Goal: Task Accomplishment & Management: Use online tool/utility

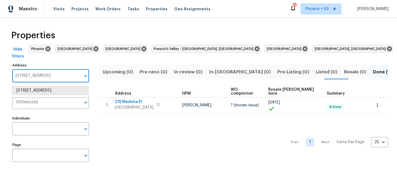
click at [37, 76] on input "215 Madelia Pl Mooresville NC 28115" at bounding box center [46, 75] width 68 height 13
paste input "165 Bowman Rd"
type input "165 Bowman Rd"
click at [38, 91] on li "165 Bowman Rd Statesville NC 28625" at bounding box center [50, 90] width 77 height 9
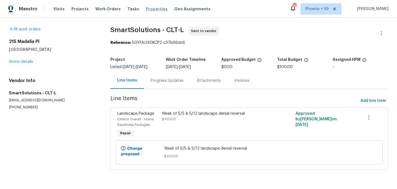
click at [146, 7] on span "Properties" at bounding box center [157, 9] width 22 height 6
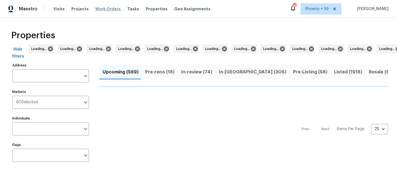
click at [100, 8] on span "Work Orders" at bounding box center [107, 9] width 25 height 6
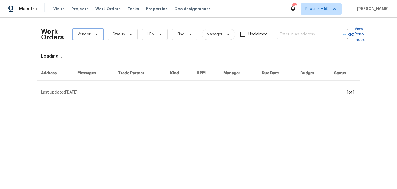
click at [88, 36] on span "Vendor" at bounding box center [83, 35] width 13 height 6
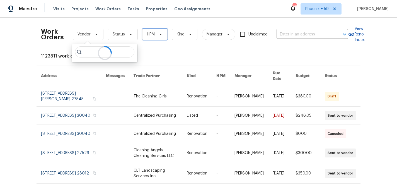
click at [151, 37] on span "HPM" at bounding box center [151, 35] width 8 height 6
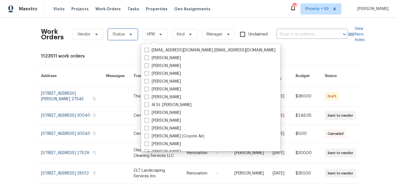
click at [124, 34] on span "Status" at bounding box center [123, 34] width 30 height 11
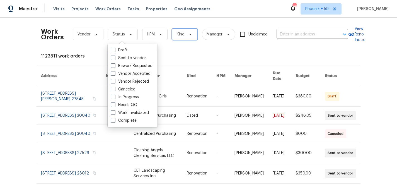
click at [180, 37] on span "Kind" at bounding box center [181, 35] width 8 height 6
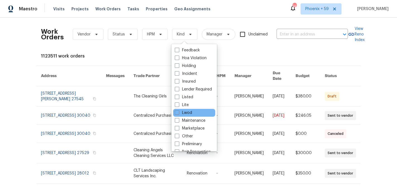
scroll to position [46, 0]
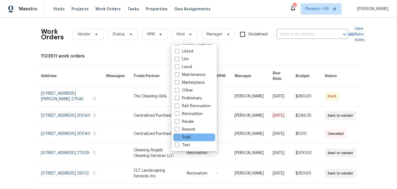
click at [187, 136] on label "Sold" at bounding box center [183, 137] width 16 height 6
click at [178, 136] on input "Sold" at bounding box center [177, 136] width 4 height 4
checkbox input "true"
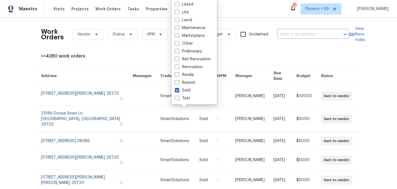
click at [146, 51] on div "Work Orders Vendor Status HPM Sold Manager Unclaimed ​ View Reno Index >=4280 w…" at bounding box center [198, 160] width 315 height 277
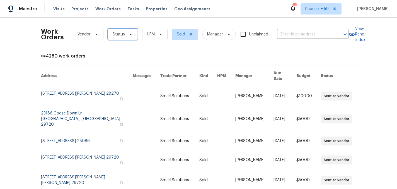
click at [130, 35] on icon at bounding box center [131, 34] width 2 height 1
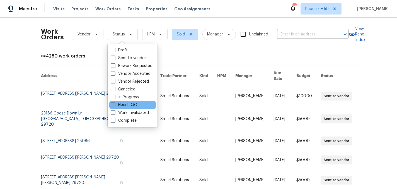
click at [126, 106] on label "Needs QC" at bounding box center [124, 105] width 26 height 6
click at [115, 106] on input "Needs QC" at bounding box center [113, 104] width 4 height 4
checkbox input "true"
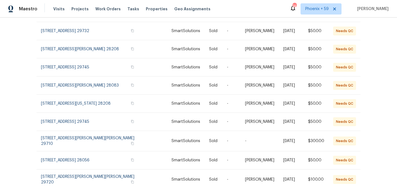
scroll to position [92, 0]
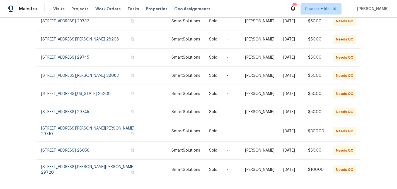
click at [355, 188] on icon at bounding box center [354, 191] width 3 height 4
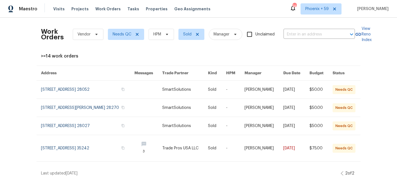
click at [342, 175] on icon at bounding box center [342, 173] width 3 height 4
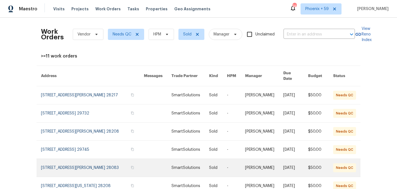
scroll to position [92, 0]
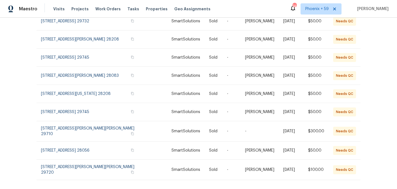
click at [355, 188] on icon at bounding box center [354, 192] width 2 height 4
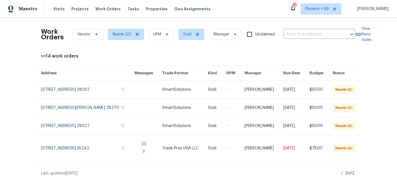
click at [341, 175] on icon at bounding box center [342, 173] width 3 height 4
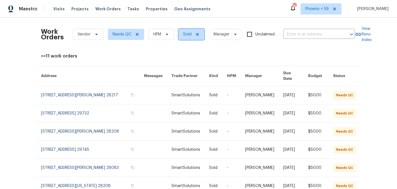
click at [196, 31] on span "Sold" at bounding box center [191, 34] width 26 height 11
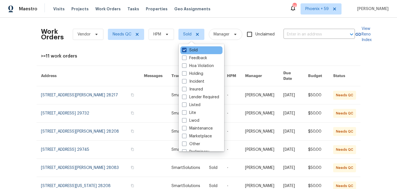
click at [190, 50] on label "Sold" at bounding box center [190, 50] width 16 height 6
click at [186, 50] on input "Sold" at bounding box center [184, 49] width 4 height 4
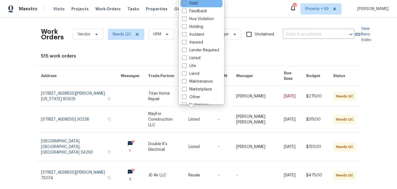
click at [190, 4] on label "Sold" at bounding box center [190, 4] width 16 height 6
click at [186, 4] on input "Sold" at bounding box center [184, 3] width 4 height 4
checkbox input "true"
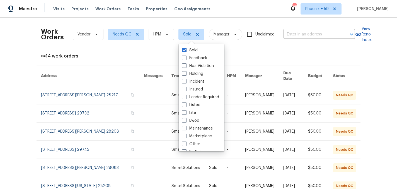
click at [262, 58] on div ">=14 work orders" at bounding box center [198, 56] width 315 height 6
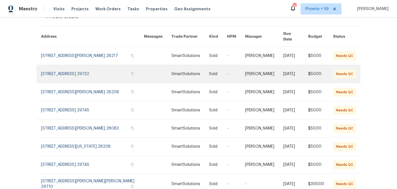
scroll to position [92, 0]
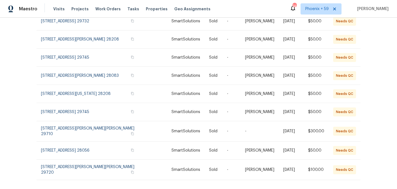
click at [355, 188] on icon at bounding box center [354, 192] width 2 height 4
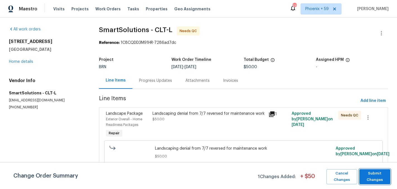
click at [381, 180] on span "Submit Changes" at bounding box center [375, 176] width 26 height 13
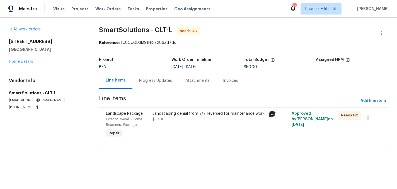
click at [219, 122] on div "Landscaping denial from 7/7 reversed for maintenance work $50.00" at bounding box center [209, 124] width 116 height 31
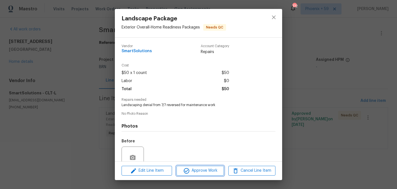
click at [206, 171] on span "Approve Work" at bounding box center [200, 170] width 44 height 7
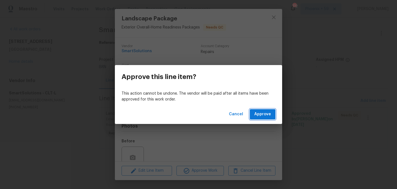
click at [267, 112] on span "Approve" at bounding box center [262, 114] width 17 height 7
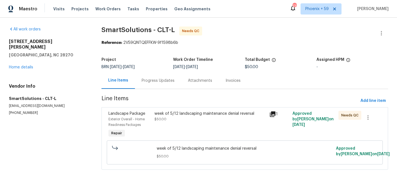
click at [164, 123] on div "week of 5/12 landscaping maintenance denial reversal $50.00" at bounding box center [210, 124] width 115 height 31
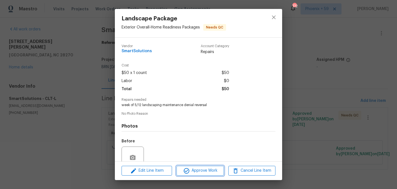
click at [200, 170] on span "Approve Work" at bounding box center [200, 170] width 44 height 7
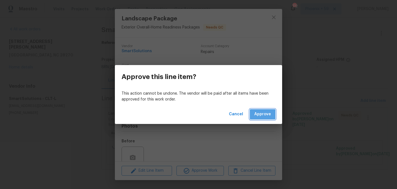
click at [262, 114] on span "Approve" at bounding box center [262, 114] width 17 height 7
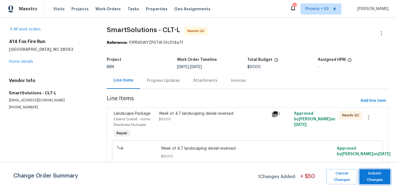
click at [360, 177] on button "Submit Changes" at bounding box center [374, 176] width 31 height 15
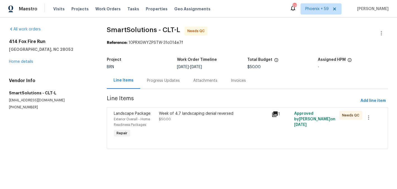
click at [265, 130] on div "Week of 4.7 landscaping denial reversed $50.00" at bounding box center [213, 124] width 113 height 31
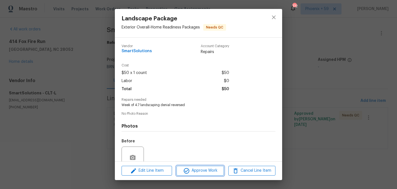
click at [206, 169] on span "Approve Work" at bounding box center [200, 170] width 44 height 7
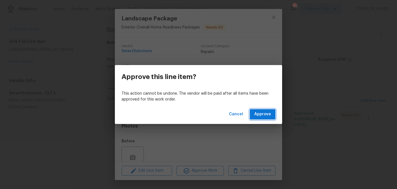
click at [261, 114] on span "Approve" at bounding box center [262, 114] width 17 height 7
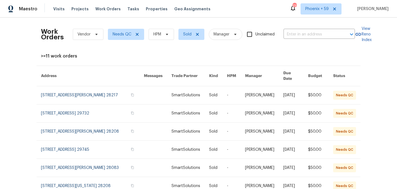
scroll to position [92, 0]
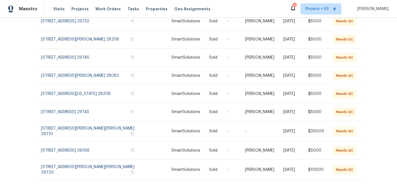
click at [354, 188] on icon at bounding box center [354, 191] width 3 height 4
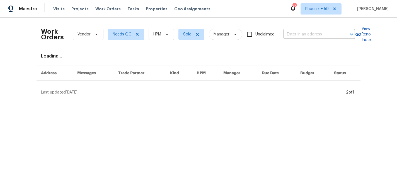
scroll to position [0, 0]
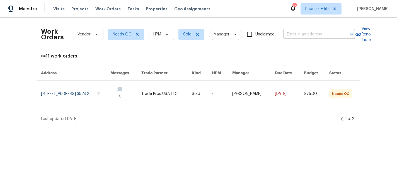
click at [341, 119] on icon at bounding box center [342, 119] width 2 height 4
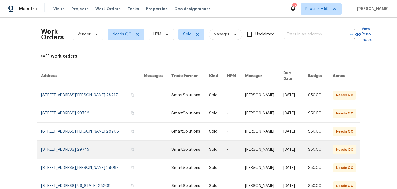
click at [83, 142] on link at bounding box center [92, 149] width 103 height 18
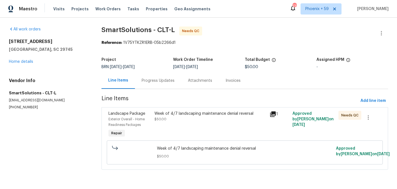
click at [161, 123] on div "Week of 4/7 landscaping maintenance denial reversal $50.00" at bounding box center [210, 124] width 115 height 31
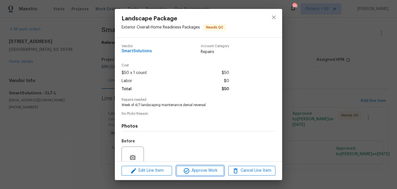
click at [217, 171] on span "Approve Work" at bounding box center [200, 170] width 44 height 7
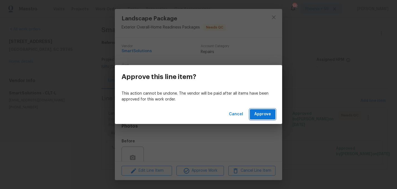
click at [260, 115] on span "Approve" at bounding box center [262, 114] width 17 height 7
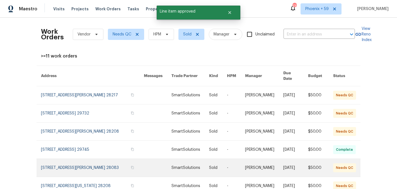
click at [100, 160] on link at bounding box center [92, 168] width 103 height 18
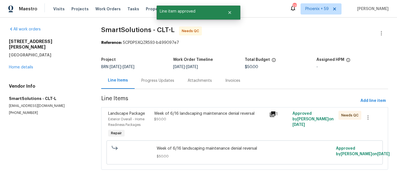
click at [173, 118] on div "Week of 6/16 landscaping maintenance denial reversal $50.00" at bounding box center [210, 116] width 112 height 11
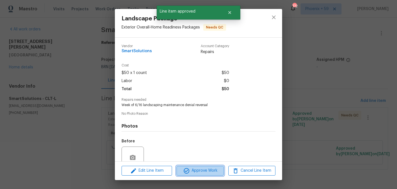
click at [191, 169] on span "Approve Work" at bounding box center [200, 170] width 44 height 7
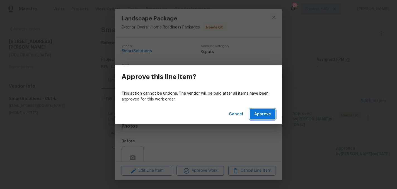
click at [261, 113] on span "Approve" at bounding box center [262, 114] width 17 height 7
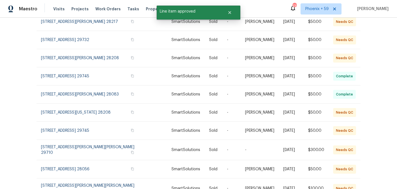
scroll to position [92, 0]
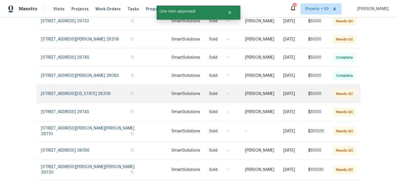
click at [84, 91] on link at bounding box center [92, 94] width 103 height 18
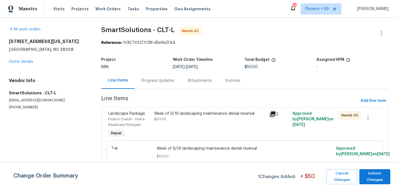
click at [163, 113] on div "Week of 6/16 landscaping maintenance denial reversal" at bounding box center [210, 114] width 112 height 6
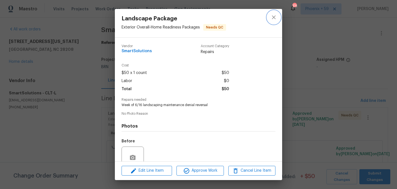
click at [276, 18] on icon "close" at bounding box center [273, 17] width 7 height 7
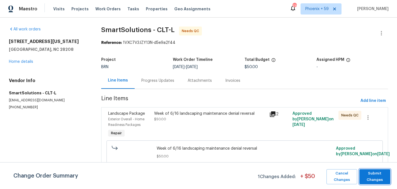
click at [369, 174] on span "Submit Changes" at bounding box center [375, 176] width 26 height 13
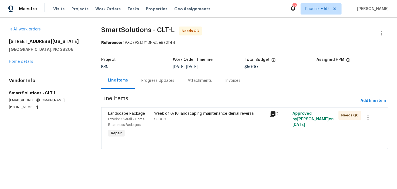
click at [223, 125] on div "Week of 6/16 landscaping maintenance denial reversal $50.00" at bounding box center [209, 124] width 115 height 31
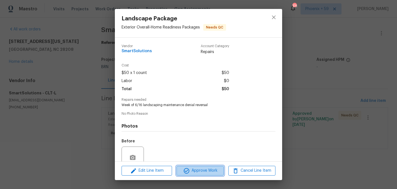
click at [193, 172] on span "Approve Work" at bounding box center [200, 170] width 44 height 7
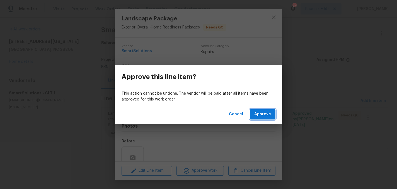
click at [256, 110] on button "Approve" at bounding box center [263, 114] width 26 height 10
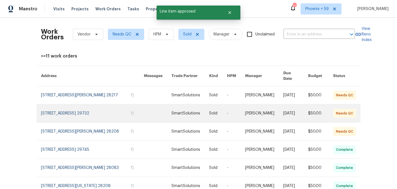
scroll to position [92, 0]
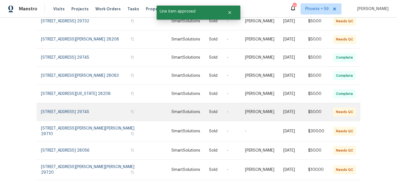
click at [88, 106] on link at bounding box center [92, 112] width 103 height 18
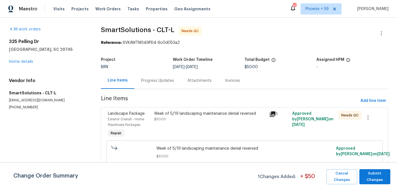
click at [180, 129] on div "Week of 5/19 landscaping maintenance denial reversed $50.00" at bounding box center [209, 124] width 115 height 31
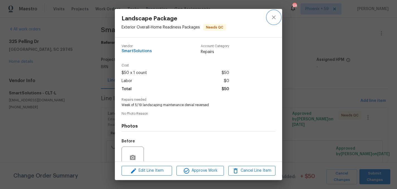
click at [275, 17] on icon "close" at bounding box center [273, 17] width 7 height 7
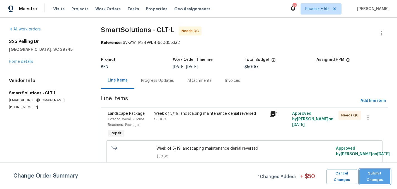
click at [373, 173] on span "Submit Changes" at bounding box center [375, 176] width 26 height 13
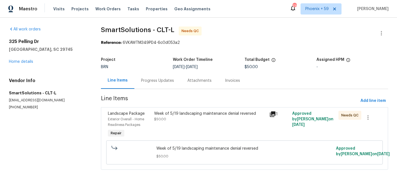
click at [211, 124] on div "Week of 5/19 landscaping maintenance denial reversed $50.00" at bounding box center [209, 124] width 115 height 31
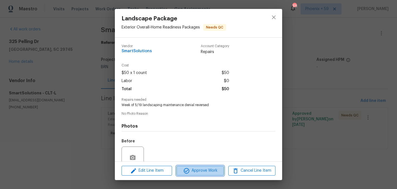
click at [198, 169] on span "Approve Work" at bounding box center [200, 170] width 44 height 7
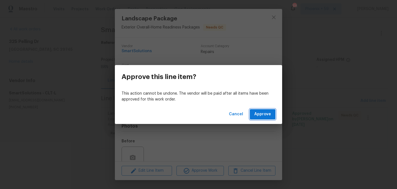
click at [258, 114] on span "Approve" at bounding box center [262, 114] width 17 height 7
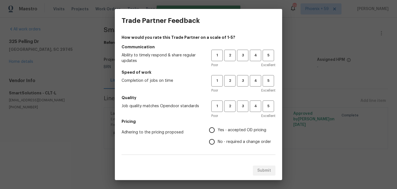
click at [292, 122] on div "Trade Partner Feedback How would you rate this Trade Partner on a scale of 1-5?…" at bounding box center [198, 94] width 397 height 189
click at [312, 81] on div "Trade Partner Feedback How would you rate this Trade Partner on a scale of 1-5?…" at bounding box center [198, 94] width 397 height 189
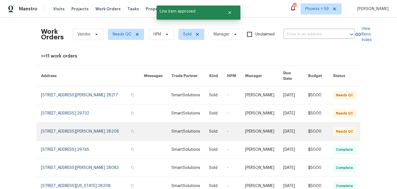
scroll to position [92, 0]
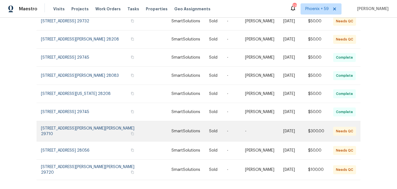
click at [102, 126] on link at bounding box center [92, 131] width 103 height 20
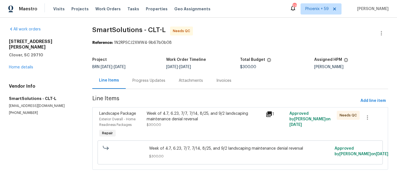
click at [175, 122] on div "Week of 4.7, 6.23, 7/7, 7/14, 8/25, and 9/2 landscaping maintenance denial reve…" at bounding box center [204, 116] width 115 height 11
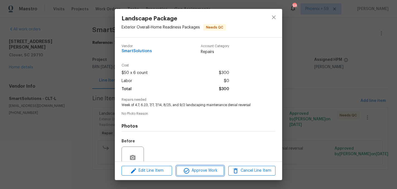
click at [202, 170] on span "Approve Work" at bounding box center [200, 170] width 44 height 7
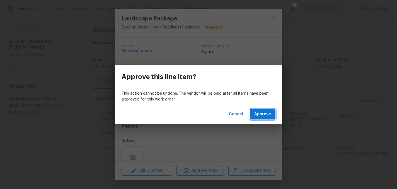
click at [260, 115] on span "Approve" at bounding box center [262, 114] width 17 height 7
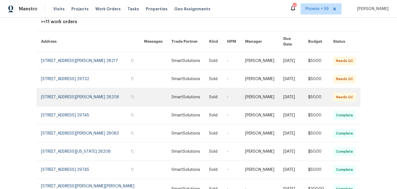
scroll to position [92, 0]
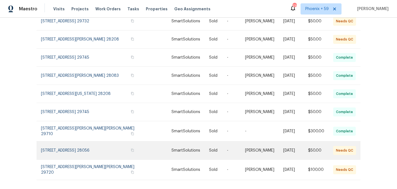
click at [95, 144] on link at bounding box center [92, 150] width 103 height 18
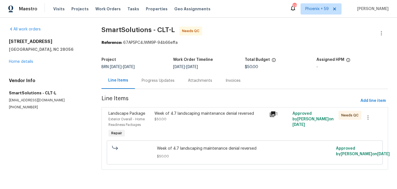
click at [174, 117] on div "Week of 4.7 landscaping maintenance denial reversed $50.00" at bounding box center [210, 116] width 112 height 11
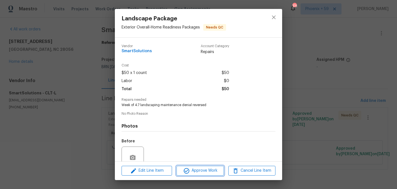
click at [212, 170] on span "Approve Work" at bounding box center [200, 170] width 44 height 7
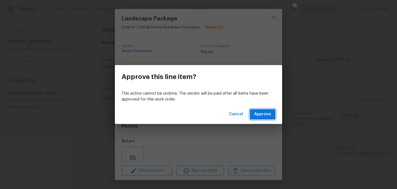
click at [263, 118] on button "Approve" at bounding box center [263, 114] width 26 height 10
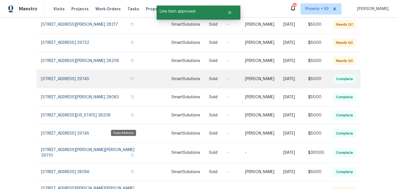
scroll to position [92, 0]
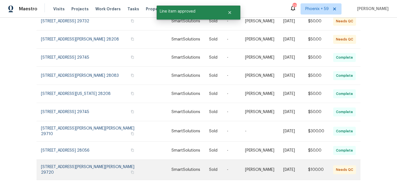
click at [101, 161] on link at bounding box center [92, 169] width 103 height 20
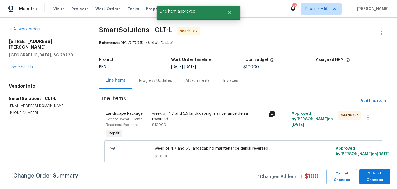
click at [183, 128] on div "week of 4.7 and 5.5 landscaping maintenance denial reversed $100.00" at bounding box center [209, 124] width 116 height 31
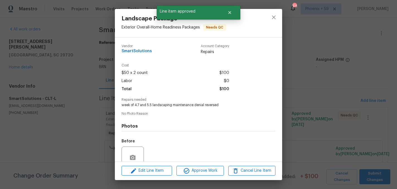
click at [308, 142] on div "Landscape Package Exterior Overall - Home Readiness Packages Needs QC Vendor Sm…" at bounding box center [198, 94] width 397 height 189
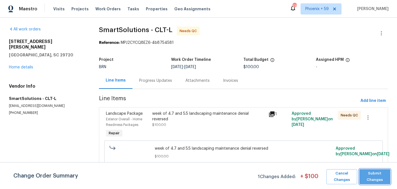
click at [363, 173] on span "Submit Changes" at bounding box center [375, 176] width 26 height 13
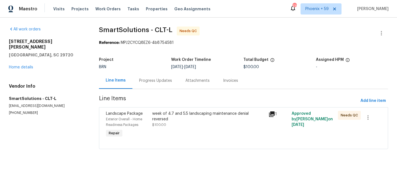
click at [228, 118] on div "week of 4.7 and 5.5 landscaping maintenance denial reversed $100.00" at bounding box center [208, 119] width 113 height 17
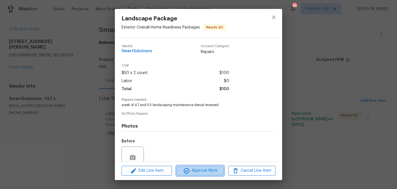
click at [205, 167] on span "Approve Work" at bounding box center [200, 170] width 44 height 7
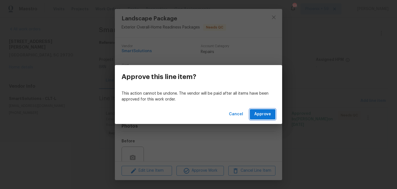
click at [257, 114] on span "Approve" at bounding box center [262, 114] width 17 height 7
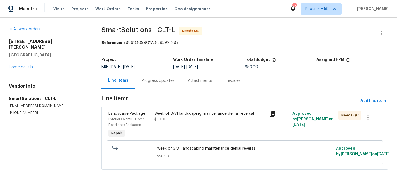
click at [214, 117] on div "Week of 3/31 landscaping maintenance denial reversal $50.00" at bounding box center [210, 116] width 112 height 11
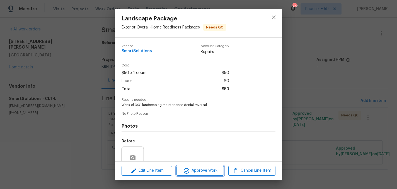
click at [206, 169] on span "Approve Work" at bounding box center [200, 170] width 44 height 7
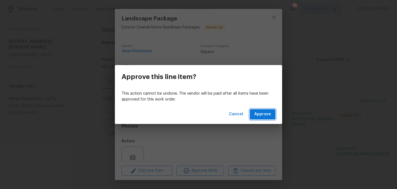
click at [263, 111] on span "Approve" at bounding box center [262, 114] width 17 height 7
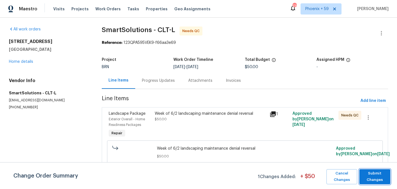
click at [370, 181] on span "Submit Changes" at bounding box center [375, 176] width 26 height 13
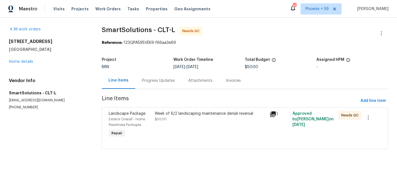
click at [207, 124] on div "Week of 6/2 landscaping maintenance denial reversal $50.00" at bounding box center [210, 124] width 115 height 31
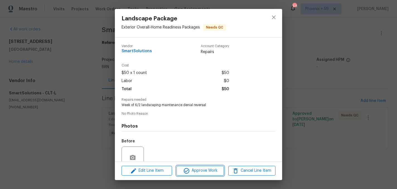
click at [205, 170] on span "Approve Work" at bounding box center [200, 170] width 44 height 7
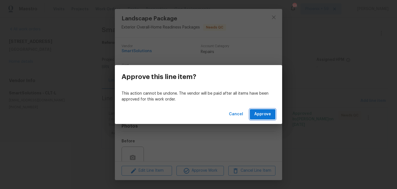
click at [260, 113] on span "Approve" at bounding box center [262, 114] width 17 height 7
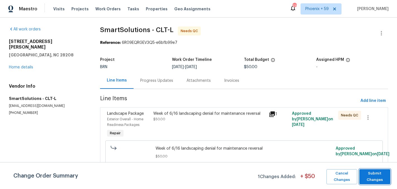
click at [389, 182] on button "Submit Changes" at bounding box center [374, 176] width 31 height 15
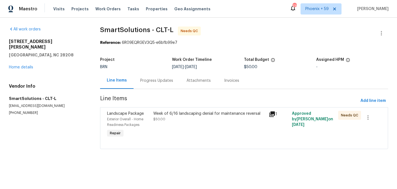
click at [211, 120] on div "Week of 6/16 landscaping denial for maintenance reversal $50.00" at bounding box center [209, 116] width 112 height 11
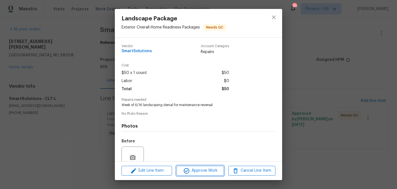
click at [207, 167] on span "Approve Work" at bounding box center [200, 170] width 44 height 7
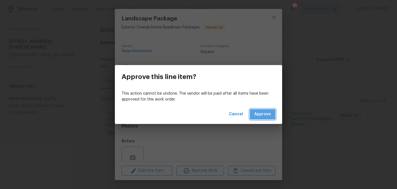
click at [262, 115] on span "Approve" at bounding box center [262, 114] width 17 height 7
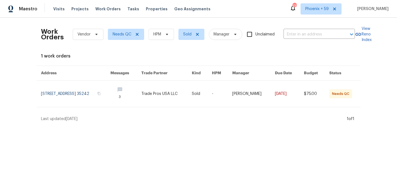
click at [104, 96] on link at bounding box center [75, 94] width 69 height 26
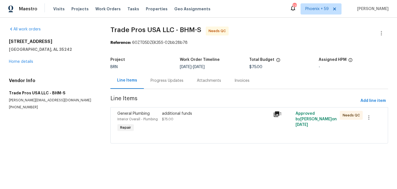
click at [201, 83] on div "Attachments" at bounding box center [209, 80] width 38 height 16
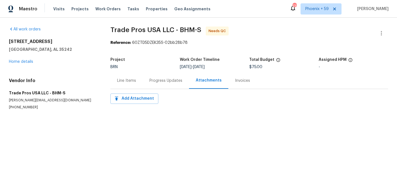
click at [168, 82] on div "Progress Updates" at bounding box center [165, 81] width 33 height 6
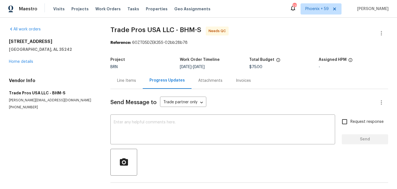
click at [127, 78] on div "Line Items" at bounding box center [126, 81] width 19 height 6
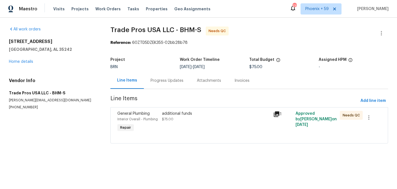
click at [168, 122] on div "additional funds $75.00" at bounding box center [215, 122] width 111 height 26
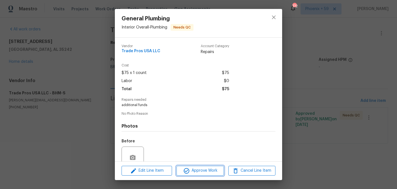
click at [194, 172] on span "Approve Work" at bounding box center [200, 170] width 44 height 7
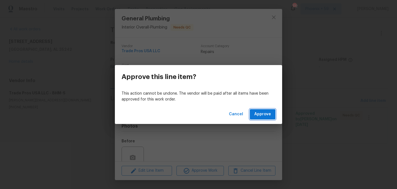
click at [259, 117] on span "Approve" at bounding box center [262, 114] width 17 height 7
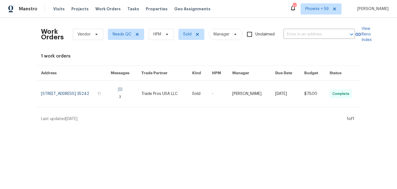
click at [118, 122] on div "Work Orders Vendor Needs QC HPM Sold Manager Unclaimed ​ View Reno Index 1 work…" at bounding box center [198, 72] width 397 height 108
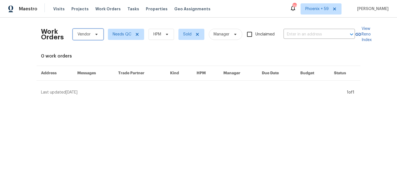
click at [94, 34] on icon at bounding box center [96, 34] width 4 height 4
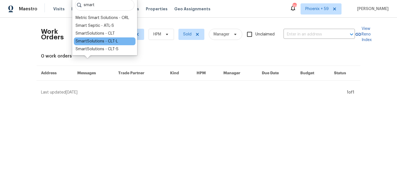
type input "smart"
click at [107, 42] on div "SmartSolutions - CLT-L" at bounding box center [97, 41] width 42 height 6
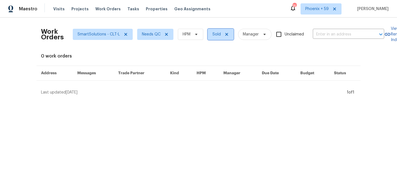
click at [227, 35] on icon at bounding box center [226, 34] width 4 height 4
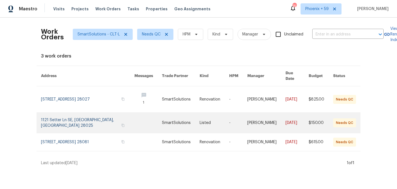
click at [155, 115] on link at bounding box center [148, 123] width 28 height 20
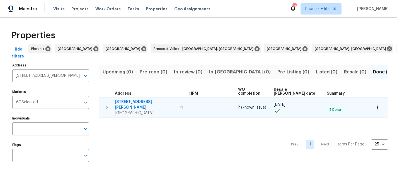
click at [139, 99] on span "[STREET_ADDRESS][PERSON_NAME]" at bounding box center [146, 104] width 62 height 11
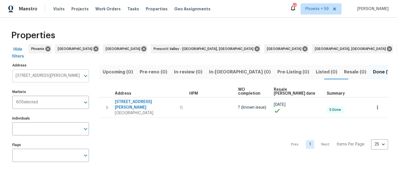
click at [47, 74] on input "[STREET_ADDRESS][PERSON_NAME]" at bounding box center [46, 75] width 68 height 13
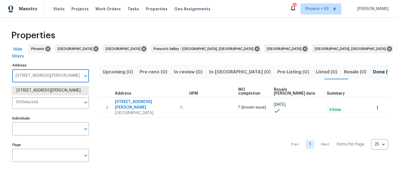
paste input "72 Morning Sun Dr"
type input "172 Morning Sun Dr"
click at [42, 94] on li "172 Morning Sun Dr Mooresville NC 28115" at bounding box center [50, 90] width 77 height 9
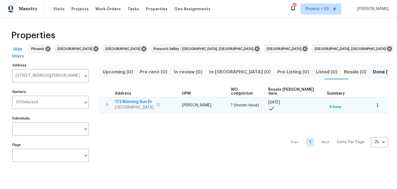
click at [146, 99] on span "172 Morning Sun Dr" at bounding box center [134, 102] width 38 height 6
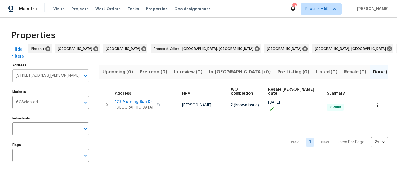
click at [45, 71] on input "172 Morning Sun Dr Mooresville NC 28115" at bounding box center [46, 75] width 68 height 13
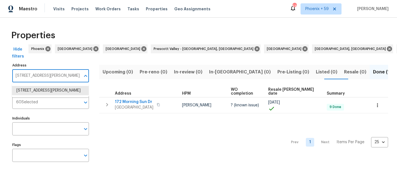
paste input "814 Tradd Ave"
type input "1814 Tradd Ave"
click at [59, 93] on li "1814 Tradd Ave Clover SC 29710" at bounding box center [50, 90] width 77 height 9
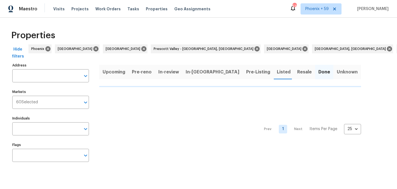
type input "1814 Tradd Ave Clover SC 29710"
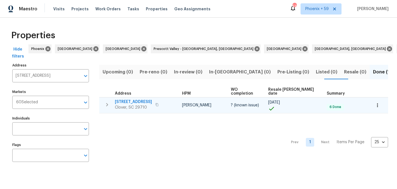
click at [133, 99] on span "1814 Tradd Ave" at bounding box center [133, 102] width 37 height 6
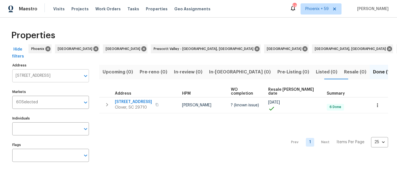
click at [52, 80] on input "1814 Tradd Ave Clover SC 29710" at bounding box center [46, 75] width 68 height 13
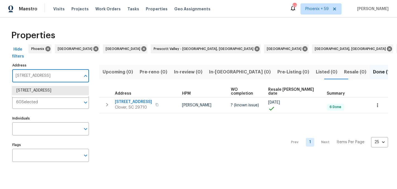
paste input "44 Burlington Dr"
type input "1844 Burlington Dr"
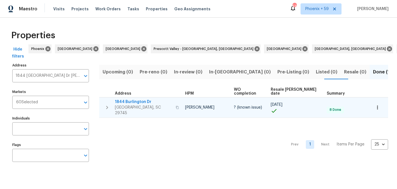
click at [135, 99] on span "1844 Burlington Dr" at bounding box center [143, 102] width 57 height 6
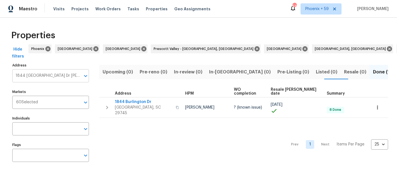
click at [35, 74] on input "1844 Burlington Dr York SC 29745" at bounding box center [46, 75] width 68 height 13
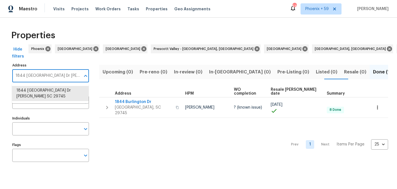
paste input "2018 Hyacinth Ct"
type input "2018 Hyacinth Ct"
click at [37, 89] on li "2018 Hyacinth Ct Denver NC 28037" at bounding box center [50, 93] width 77 height 15
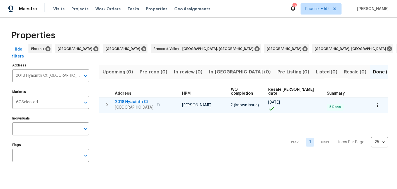
click at [128, 99] on span "2018 Hyacinth Ct" at bounding box center [134, 102] width 38 height 6
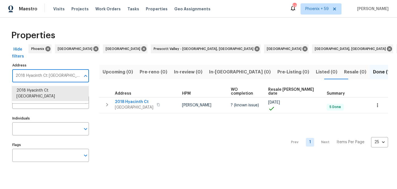
click at [52, 76] on input "2018 Hyacinth Ct Denver NC 28037" at bounding box center [46, 75] width 68 height 13
paste input "6 Oshea Ave"
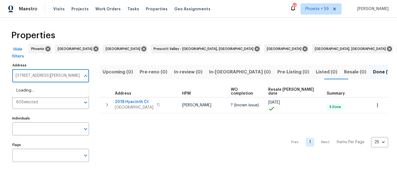
type input "206 Oshea Ave"
click at [50, 89] on li "206 Oshea Ave Gastonia NC 28056" at bounding box center [50, 90] width 77 height 9
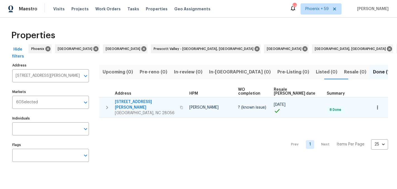
click at [124, 99] on span "206 Oshea Ave" at bounding box center [146, 104] width 62 height 11
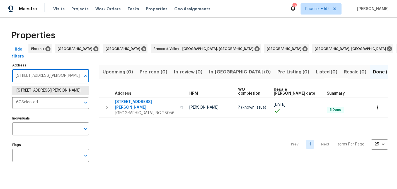
click at [44, 78] on input "206 Oshea Ave Gastonia NC 28056" at bounding box center [46, 75] width 68 height 13
paste input "8 Brandt Rd"
type input "2068 Brandt Rd"
click at [43, 88] on li "2068 Brandt Rd York SC 29745" at bounding box center [50, 90] width 77 height 9
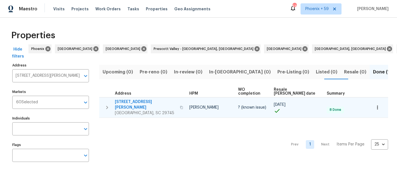
click at [137, 99] on span "2068 Brandt Rd" at bounding box center [146, 104] width 62 height 11
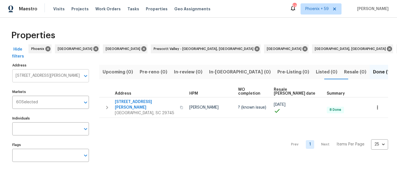
click at [41, 74] on input "2068 Brandt Rd York SC 29745" at bounding box center [46, 75] width 68 height 13
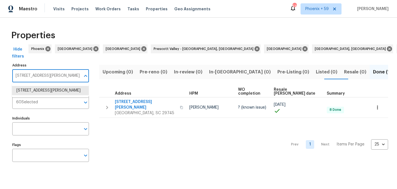
paste input "1005 Brinkley St"
type input "21005 Brinkley St"
click at [42, 91] on li "21005 Brinkley St Cornelius NC 28031" at bounding box center [50, 90] width 77 height 9
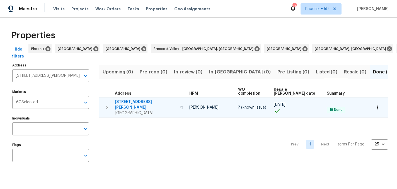
click at [125, 99] on span "21005 Brinkley St" at bounding box center [146, 104] width 62 height 11
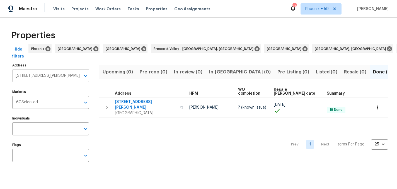
click at [53, 73] on input "21005 Brinkley St Cornelius NC 28031" at bounding box center [46, 75] width 68 height 13
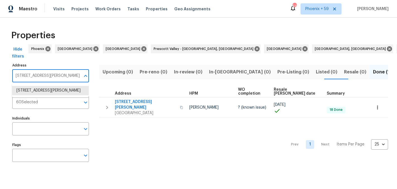
paste input "5 Creek View Rd"
type input "215 Creek View Rd"
click at [54, 88] on li "215 Creek View Rd Mooresville NC 28117" at bounding box center [50, 90] width 77 height 9
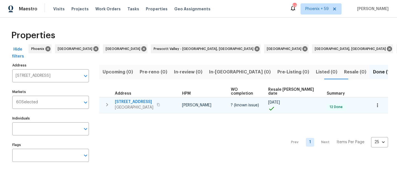
click at [144, 99] on span "215 Creek View Rd" at bounding box center [134, 102] width 38 height 6
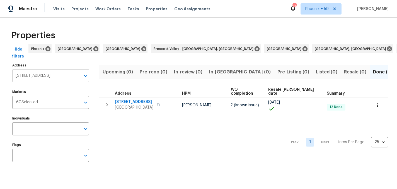
click at [56, 80] on input "215 Creek View Rd Mooresville NC 28117" at bounding box center [46, 75] width 68 height 13
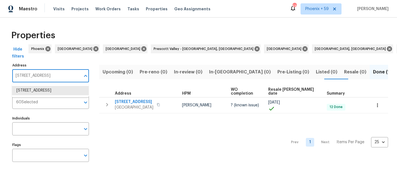
paste input "36 W 6th Ave"
type input "2136 W 6th Ave"
click at [54, 90] on li "2136 W 6th Ave Gastonia NC 28052" at bounding box center [50, 90] width 77 height 9
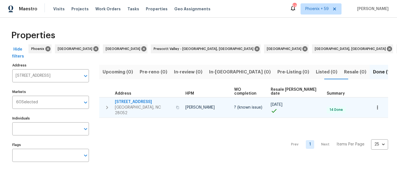
click at [135, 99] on span "2136 W 6th Ave" at bounding box center [144, 102] width 58 height 6
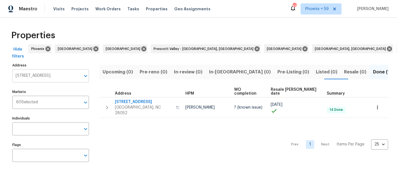
click at [38, 77] on input "2136 W 6th Ave Gastonia NC 28052" at bounding box center [46, 75] width 68 height 13
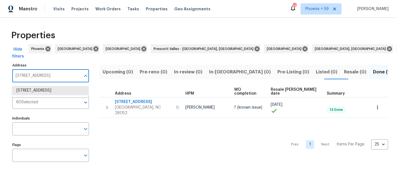
paste input "1 Sherwood Cir"
type input "211 Sherwood Cir"
click at [42, 88] on li "211 Sherwood Cir Rock Hill SC 29730" at bounding box center [50, 90] width 77 height 9
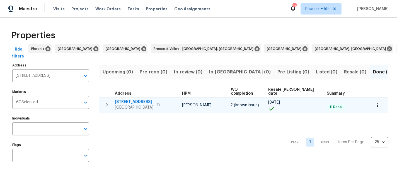
click at [133, 99] on span "211 Sherwood Cir" at bounding box center [134, 102] width 38 height 6
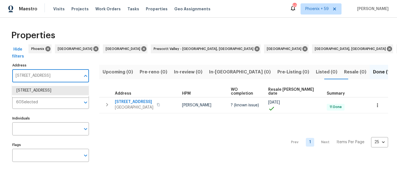
click at [39, 75] on input "211 Sherwood Cir Rock Hill SC 29730" at bounding box center [46, 75] width 68 height 13
paste input "7420 Kennesaw Dr"
type input "7420 Kennesaw Dr"
click at [45, 91] on li "7420 Kennesaw Dr West Chester OH 45069" at bounding box center [50, 93] width 77 height 15
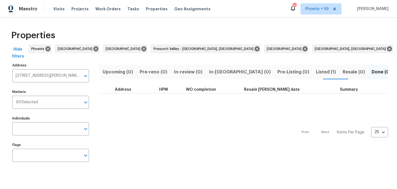
click at [316, 73] on span "Listed (1)" at bounding box center [326, 72] width 20 height 8
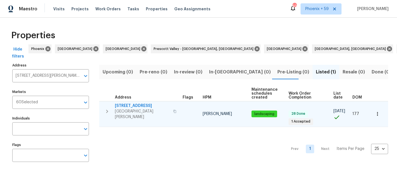
click at [117, 104] on span "7420 Kennesaw Dr" at bounding box center [142, 106] width 55 height 6
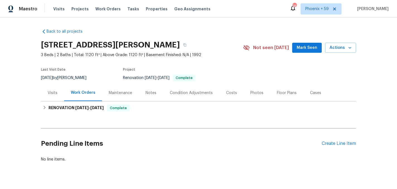
click at [126, 92] on div "Maintenance" at bounding box center [120, 93] width 23 height 6
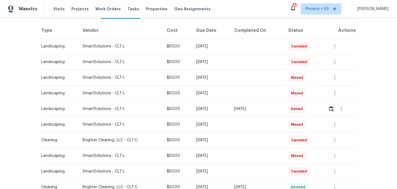
scroll to position [83, 0]
click at [197, 109] on div "[DATE]" at bounding box center [210, 109] width 29 height 6
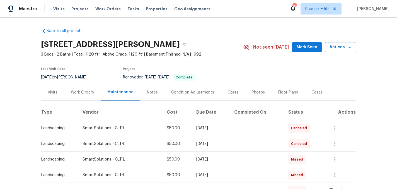
scroll to position [0, 0]
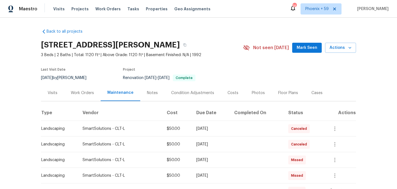
click at [86, 89] on div "Work Orders" at bounding box center [82, 92] width 37 height 16
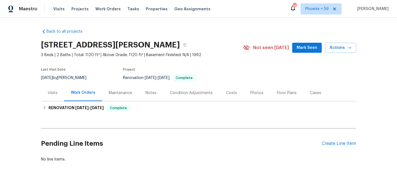
click at [329, 140] on div "Pending Line Items Create Line Item" at bounding box center [198, 143] width 315 height 26
click at [329, 143] on div "Create Line Item" at bounding box center [339, 143] width 34 height 5
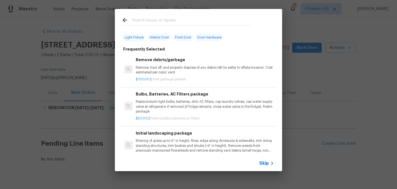
scroll to position [24, 0]
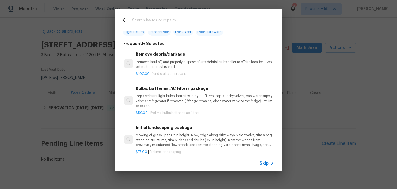
click at [161, 126] on h6 "Initial landscaping package" at bounding box center [205, 127] width 138 height 6
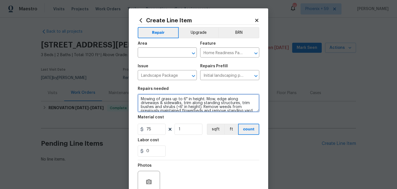
click at [169, 108] on textarea "Mowing of grass up to 6" in height. Mow, edge along driveways & sidewalks, trim…" at bounding box center [199, 103] width 122 height 18
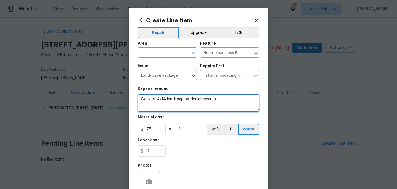
type textarea "Week of 4/14 landscaping denial reversal"
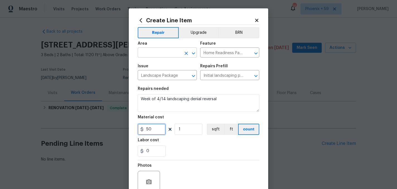
type input "50"
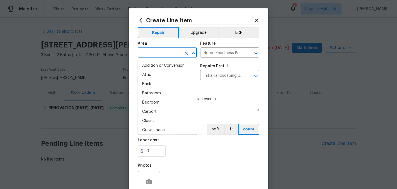
click at [172, 52] on input "text" at bounding box center [159, 53] width 43 height 9
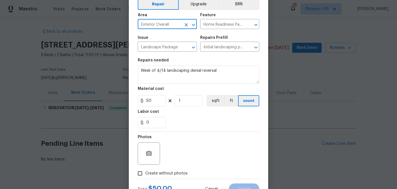
scroll to position [52, 0]
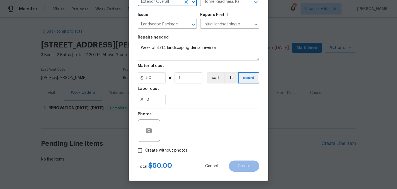
type input "Exterior Overall"
click at [173, 149] on span "Create without photos" at bounding box center [166, 150] width 42 height 6
click at [145, 149] on input "Create without photos" at bounding box center [140, 150] width 11 height 11
checkbox input "true"
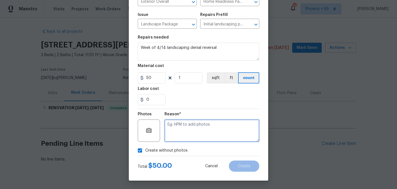
click at [187, 129] on textarea at bounding box center [211, 130] width 95 height 22
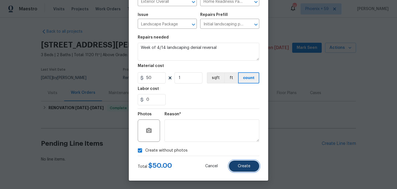
click at [240, 163] on button "Create" at bounding box center [244, 165] width 30 height 11
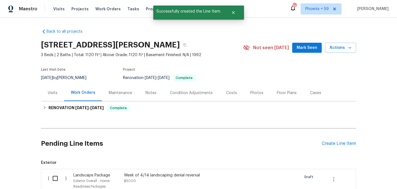
click at [55, 178] on input "checkbox" at bounding box center [57, 178] width 16 height 12
checkbox input "true"
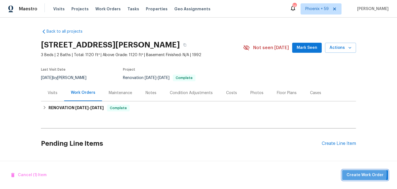
click at [351, 173] on span "Create Work Order" at bounding box center [365, 174] width 37 height 7
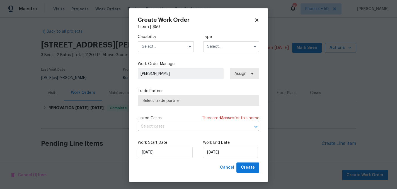
click at [163, 44] on input "text" at bounding box center [166, 46] width 56 height 11
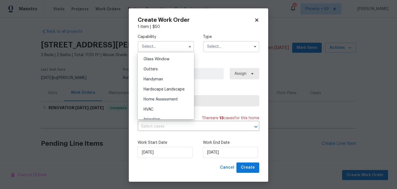
scroll to position [316, 0]
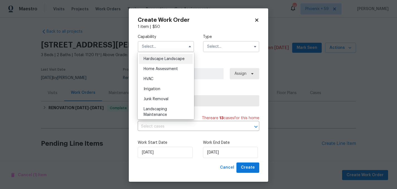
click at [164, 56] on div "Hardscape Landscape" at bounding box center [166, 59] width 54 height 10
type input "Hardscape Landscape"
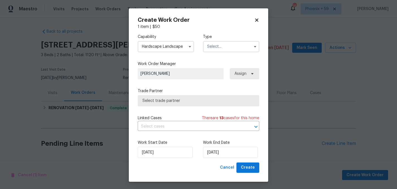
click at [219, 50] on input "text" at bounding box center [231, 46] width 56 height 11
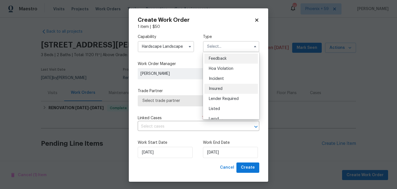
scroll to position [66, 0]
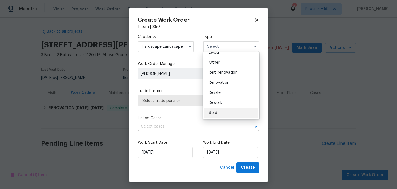
click at [217, 113] on div "Sold" at bounding box center [231, 113] width 54 height 10
type input "Sold"
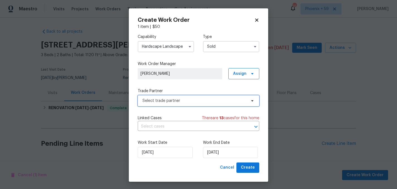
click at [167, 98] on span "Select trade partner" at bounding box center [194, 101] width 104 height 6
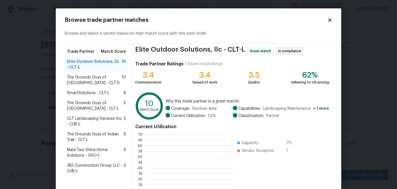
scroll to position [78, 88]
click at [101, 93] on span "SmartSolutions - CLT-L" at bounding box center [88, 93] width 42 height 6
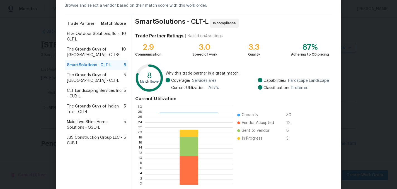
scroll to position [57, 0]
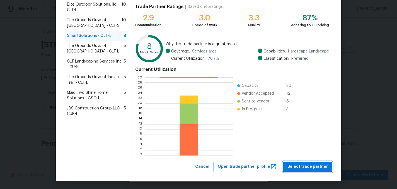
click at [307, 167] on span "Select trade partner" at bounding box center [307, 166] width 40 height 7
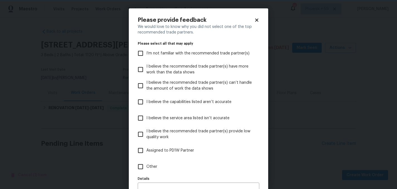
scroll to position [0, 0]
click at [147, 164] on span "Other" at bounding box center [151, 167] width 11 height 6
click at [146, 164] on input "Other" at bounding box center [141, 167] width 12 height 12
checkbox input "true"
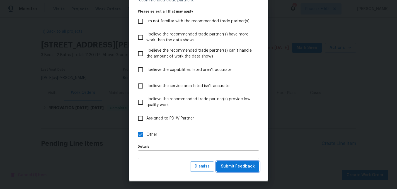
click at [236, 163] on span "Submit Feedback" at bounding box center [238, 166] width 34 height 7
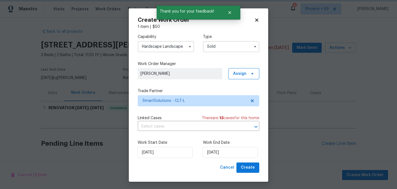
scroll to position [0, 0]
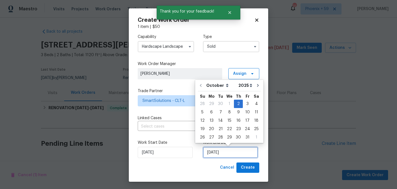
click at [212, 147] on input "[DATE]" at bounding box center [230, 152] width 55 height 11
click at [238, 110] on div "9" at bounding box center [238, 112] width 9 height 8
type input "[DATE]"
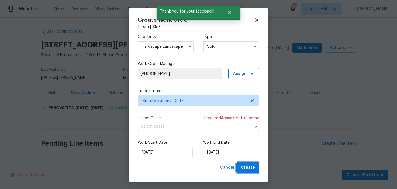
click at [248, 167] on span "Create" at bounding box center [248, 167] width 14 height 7
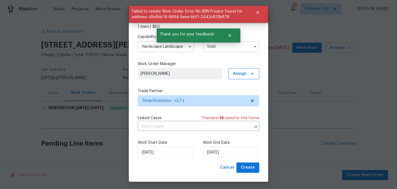
click at [217, 48] on input "Sold" at bounding box center [231, 46] width 56 height 11
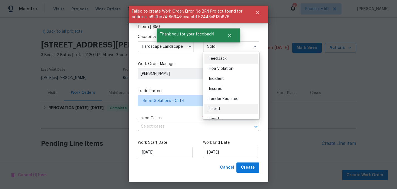
click at [221, 106] on div "Listed" at bounding box center [231, 109] width 54 height 10
type input "Listed"
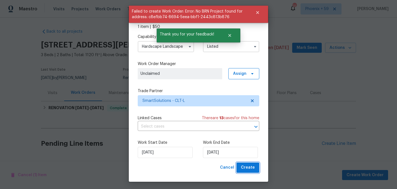
click at [242, 167] on button "Create" at bounding box center [247, 167] width 23 height 10
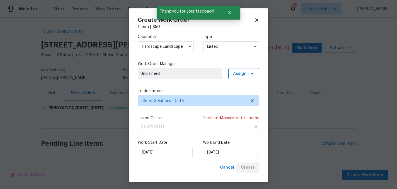
checkbox input "false"
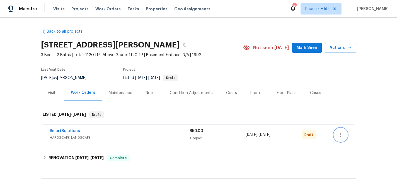
click at [340, 135] on icon "button" at bounding box center [340, 134] width 1 height 4
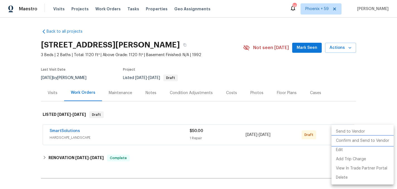
click at [343, 140] on li "Confirm and Send to Vendor" at bounding box center [362, 140] width 62 height 9
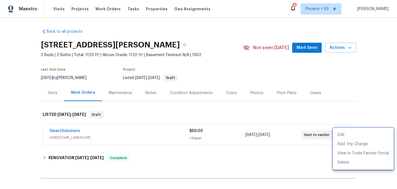
click at [60, 130] on div at bounding box center [198, 94] width 397 height 189
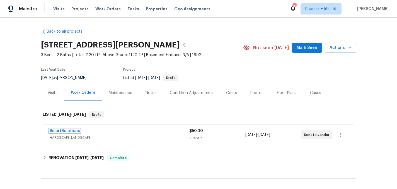
click at [60, 130] on link "SmartSolutions" at bounding box center [65, 131] width 30 height 4
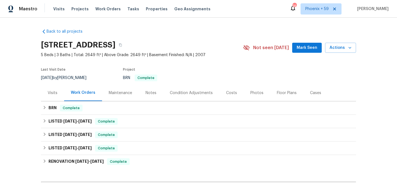
click at [115, 95] on div "Maintenance" at bounding box center [120, 93] width 23 height 6
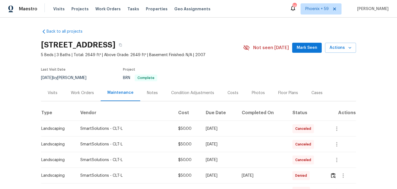
click at [78, 95] on div "Work Orders" at bounding box center [82, 93] width 23 height 6
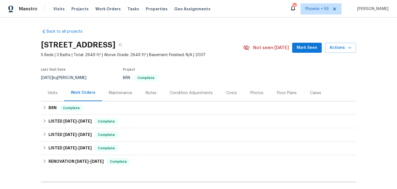
scroll to position [65, 0]
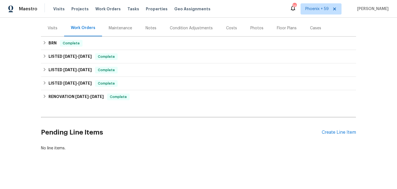
click at [336, 127] on div "Pending Line Items Create Line Item" at bounding box center [198, 132] width 315 height 26
click at [334, 129] on div "Pending Line Items Create Line Item" at bounding box center [198, 132] width 315 height 26
click at [331, 132] on div "Create Line Item" at bounding box center [339, 132] width 34 height 5
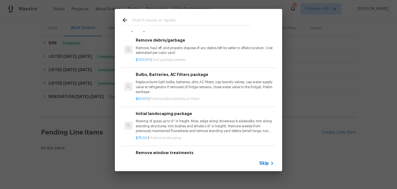
scroll to position [39, 0]
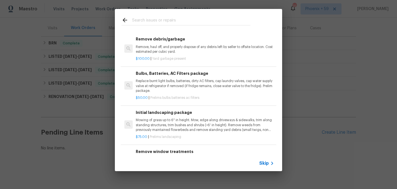
click at [170, 129] on p "Mowing of grass up to 6" in height. Mow, edge along driveways & sidewalks, trim…" at bounding box center [205, 125] width 138 height 14
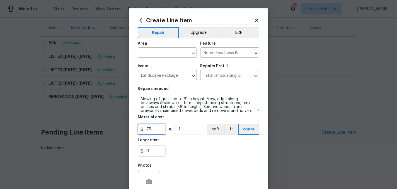
click at [151, 131] on input "75" at bounding box center [152, 128] width 28 height 11
type input "50"
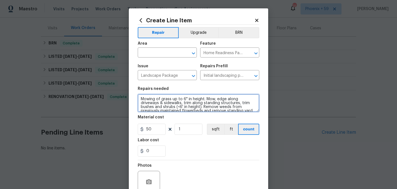
click at [160, 103] on textarea "Mowing of grass up to 6" in height. Mow, edge along driveways & sidewalks, trim…" at bounding box center [199, 103] width 122 height 18
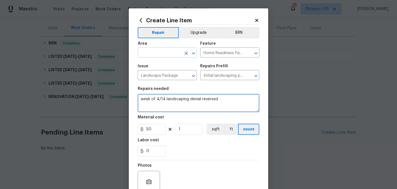
type textarea "week of 4/14 landscaping denial reversed"
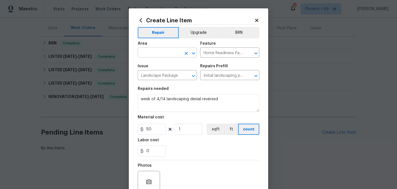
click at [167, 52] on input "text" at bounding box center [159, 53] width 43 height 9
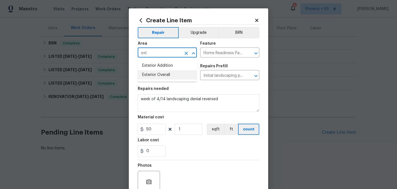
click at [180, 75] on li "Exterior Overall" at bounding box center [167, 74] width 59 height 9
type input "Exterior Overall"
click at [192, 166] on div "Photos" at bounding box center [199, 178] width 122 height 36
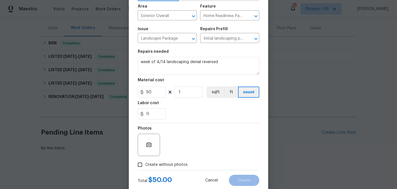
scroll to position [52, 0]
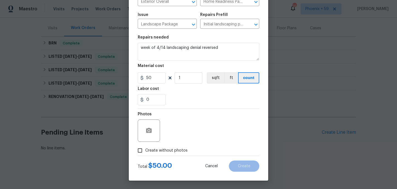
click at [181, 149] on span "Create without photos" at bounding box center [166, 150] width 42 height 6
click at [145, 149] on input "Create without photos" at bounding box center [140, 150] width 11 height 11
checkbox input "true"
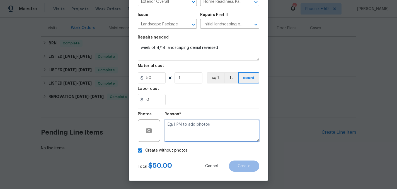
click at [196, 124] on textarea at bounding box center [211, 130] width 95 height 22
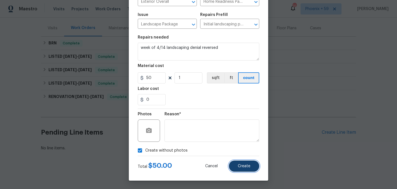
click at [240, 170] on button "Create" at bounding box center [244, 165] width 30 height 11
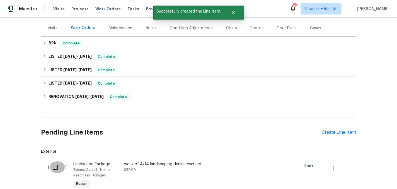
click at [54, 169] on input "checkbox" at bounding box center [57, 167] width 16 height 12
checkbox input "true"
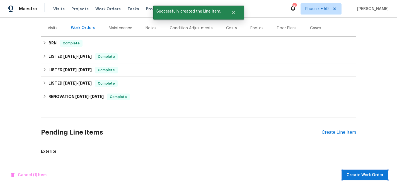
click at [362, 177] on span "Create Work Order" at bounding box center [365, 174] width 37 height 7
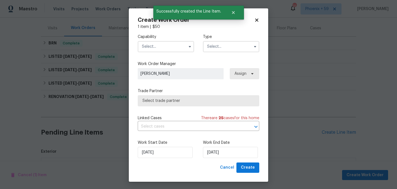
click at [150, 48] on input "text" at bounding box center [166, 46] width 56 height 11
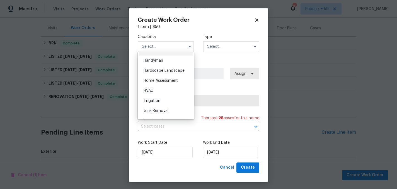
scroll to position [306, 0]
click at [175, 69] on span "Hardscape Landscape" at bounding box center [164, 69] width 41 height 4
type input "Hardscape Landscape"
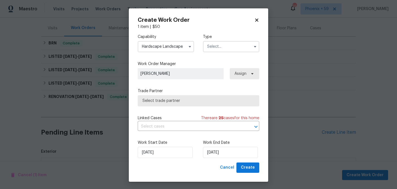
click at [216, 47] on input "text" at bounding box center [231, 46] width 56 height 11
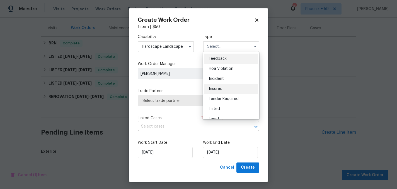
scroll to position [66, 0]
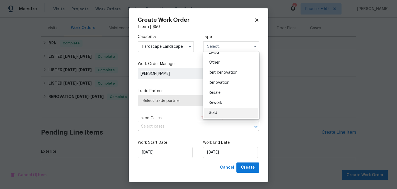
click at [218, 114] on div "Sold" at bounding box center [231, 113] width 54 height 10
type input "Sold"
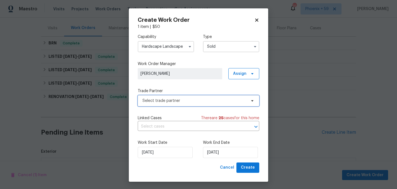
click at [169, 98] on span "Select trade partner" at bounding box center [194, 101] width 104 height 6
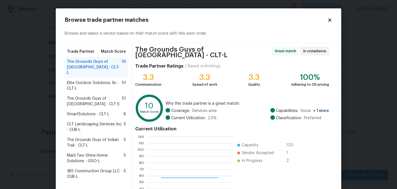
scroll to position [78, 86]
click at [96, 111] on span "SmartSolutions - CLT-L" at bounding box center [88, 114] width 42 height 6
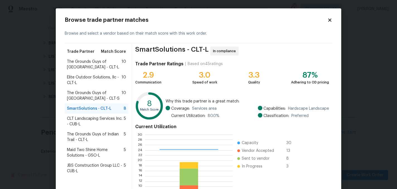
scroll to position [57, 0]
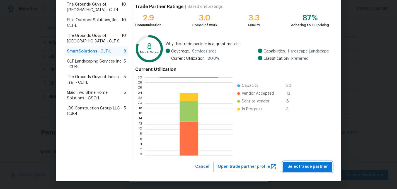
click at [308, 168] on span "Select trade partner" at bounding box center [307, 166] width 40 height 7
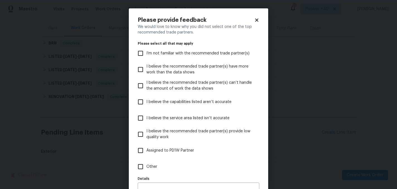
scroll to position [0, 0]
click at [159, 166] on label "Other" at bounding box center [195, 166] width 120 height 16
click at [146, 166] on input "Other" at bounding box center [141, 167] width 12 height 12
checkbox input "true"
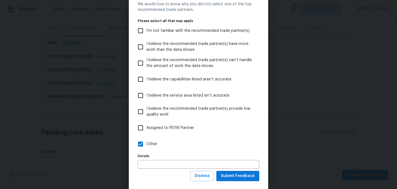
scroll to position [32, 0]
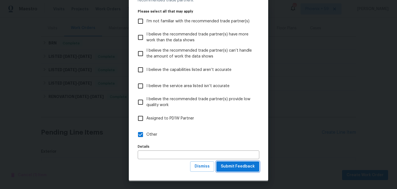
click at [250, 167] on span "Submit Feedback" at bounding box center [238, 166] width 34 height 7
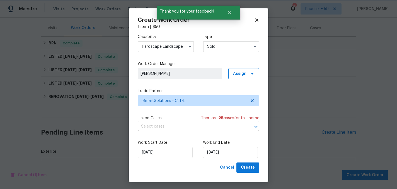
scroll to position [0, 0]
click at [221, 150] on input "[DATE]" at bounding box center [230, 152] width 55 height 11
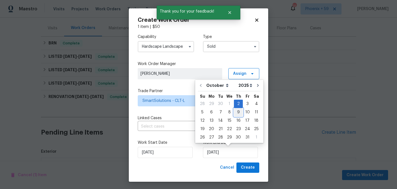
click at [237, 113] on div "9" at bounding box center [238, 112] width 9 height 8
type input "[DATE]"
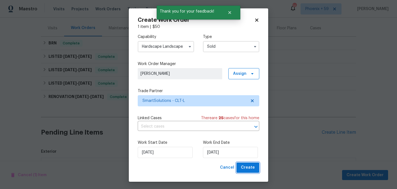
click at [249, 169] on span "Create" at bounding box center [248, 167] width 14 height 7
checkbox input "false"
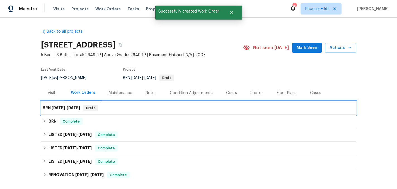
click at [130, 108] on div "BRN 10/2/25 - 10/9/25 Draft" at bounding box center [199, 108] width 312 height 7
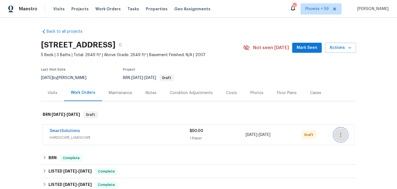
click at [343, 135] on icon "button" at bounding box center [340, 134] width 7 height 7
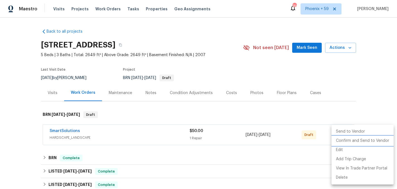
click at [343, 140] on li "Confirm and Send to Vendor" at bounding box center [362, 140] width 62 height 9
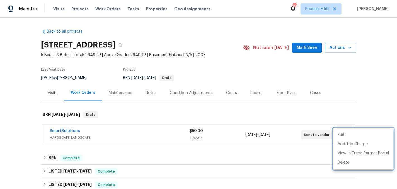
click at [204, 116] on div at bounding box center [198, 94] width 397 height 189
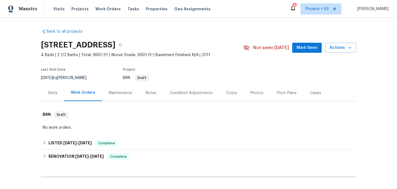
click at [125, 92] on div "Maintenance" at bounding box center [120, 93] width 23 height 6
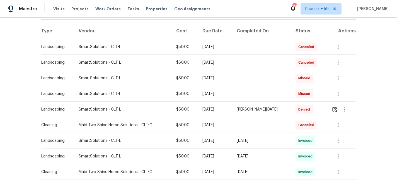
scroll to position [82, 0]
click at [260, 111] on div "[PERSON_NAME][DATE]" at bounding box center [262, 109] width 50 height 6
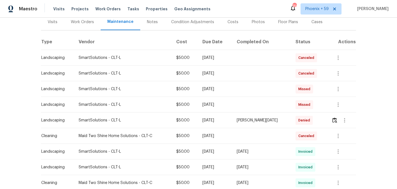
scroll to position [0, 0]
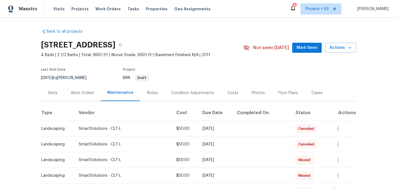
click at [89, 95] on div "Work Orders" at bounding box center [82, 93] width 23 height 6
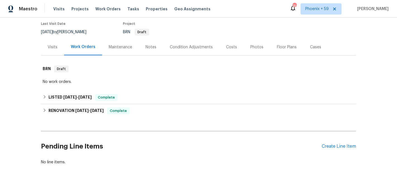
scroll to position [60, 0]
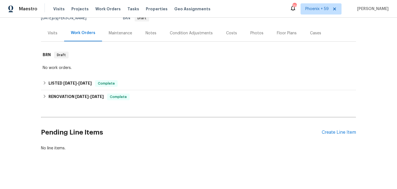
click at [350, 129] on div "Pending Line Items Create Line Item" at bounding box center [198, 132] width 315 height 26
click at [345, 132] on div "Create Line Item" at bounding box center [339, 132] width 34 height 5
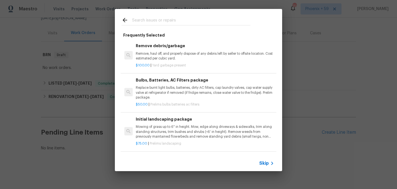
scroll to position [33, 0]
click at [158, 122] on div "Initial landscaping package Mowing of grass up to 6" in height. Mow, edge along…" at bounding box center [205, 126] width 138 height 23
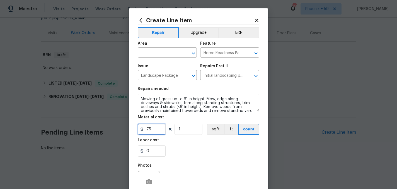
drag, startPoint x: 155, startPoint y: 130, endPoint x: 126, endPoint y: 127, distance: 29.4
click at [126, 127] on div "Create Line Item Repair Upgrade BRN Area ​ Feature Home Readiness Packages ​ Is…" at bounding box center [198, 94] width 397 height 189
type input "50"
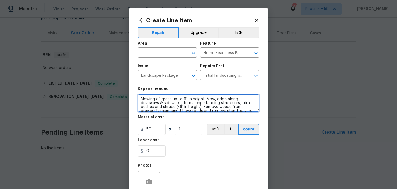
click at [153, 103] on textarea "Mowing of grass up to 6" in height. Mow, edge along driveways & sidewalks, trim…" at bounding box center [199, 103] width 122 height 18
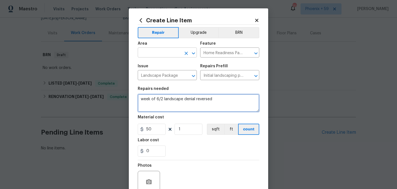
type textarea "week of 6/2 landscape denial reversed"
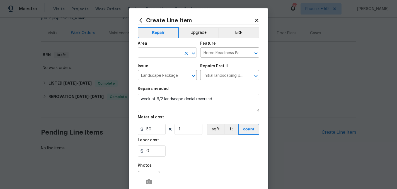
click at [153, 56] on input "text" at bounding box center [159, 53] width 43 height 9
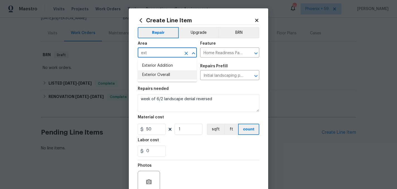
click at [157, 74] on li "Exterior Overall" at bounding box center [167, 74] width 59 height 9
type input "Exterior Overall"
click at [201, 154] on div "0" at bounding box center [199, 150] width 122 height 11
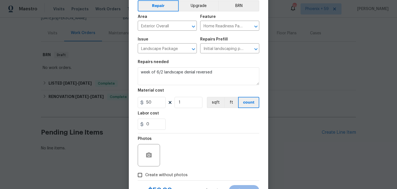
scroll to position [52, 0]
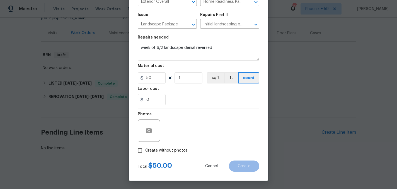
click at [176, 150] on span "Create without photos" at bounding box center [166, 150] width 42 height 6
click at [145, 150] on input "Create without photos" at bounding box center [140, 150] width 11 height 11
checkbox input "true"
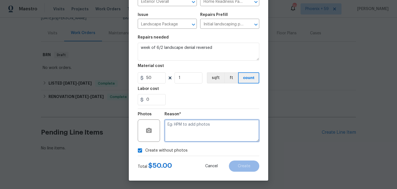
click at [195, 128] on textarea at bounding box center [211, 130] width 95 height 22
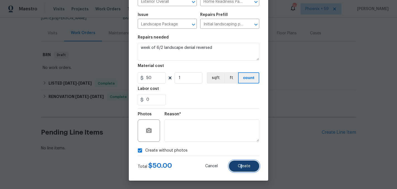
click at [242, 167] on span "Create" at bounding box center [244, 166] width 13 height 4
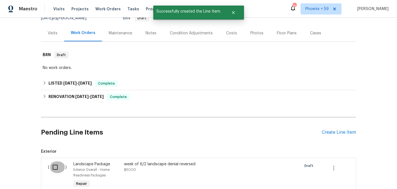
click at [53, 167] on input "checkbox" at bounding box center [57, 167] width 16 height 12
checkbox input "true"
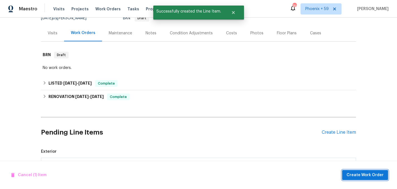
click at [382, 170] on button "Create Work Order" at bounding box center [365, 175] width 46 height 10
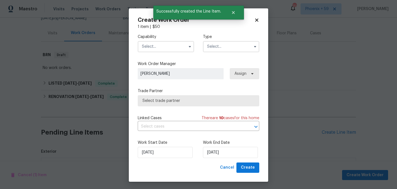
click at [159, 50] on input "text" at bounding box center [166, 46] width 56 height 11
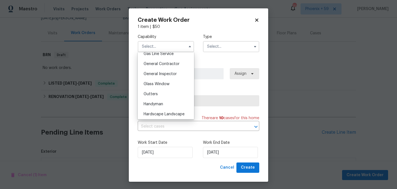
scroll to position [275, 0]
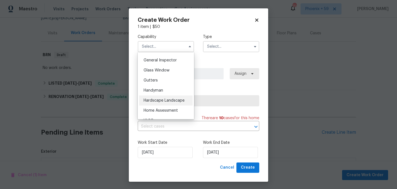
click at [169, 101] on span "Hardscape Landscape" at bounding box center [164, 100] width 41 height 4
type input "Hardscape Landscape"
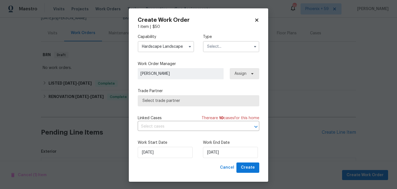
click at [222, 46] on input "text" at bounding box center [231, 46] width 56 height 11
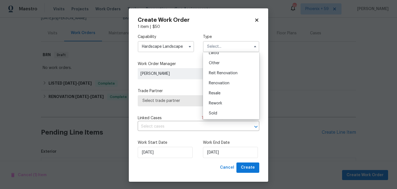
scroll to position [66, 0]
click at [220, 112] on div "Sold" at bounding box center [231, 113] width 54 height 10
type input "Sold"
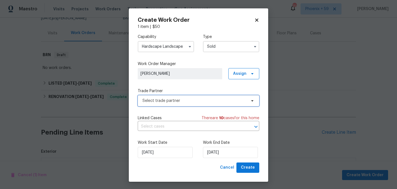
click at [193, 99] on span "Select trade partner" at bounding box center [194, 101] width 104 height 6
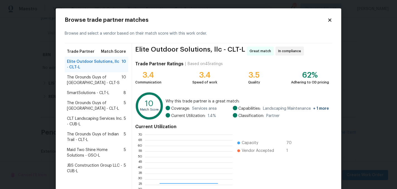
scroll to position [78, 88]
click at [83, 93] on span "SmartSolutions - CLT-L" at bounding box center [88, 93] width 42 height 6
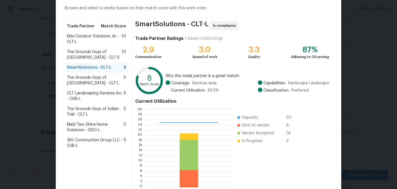
scroll to position [57, 0]
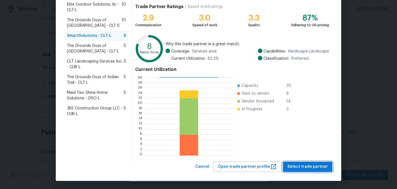
click at [302, 166] on span "Select trade partner" at bounding box center [307, 166] width 40 height 7
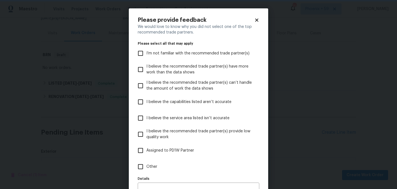
scroll to position [0, 0]
click at [148, 168] on span "Other" at bounding box center [151, 167] width 11 height 6
click at [146, 168] on input "Other" at bounding box center [141, 167] width 12 height 12
checkbox input "true"
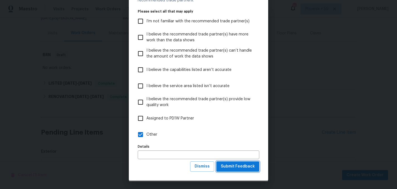
click at [245, 166] on span "Submit Feedback" at bounding box center [238, 166] width 34 height 7
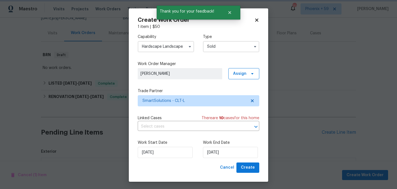
scroll to position [0, 0]
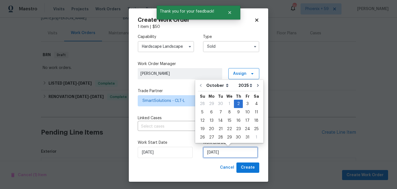
click at [233, 153] on input "[DATE]" at bounding box center [230, 152] width 55 height 11
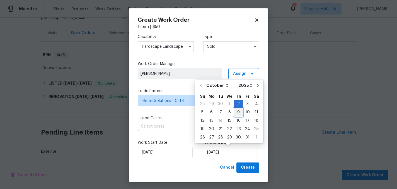
click at [237, 112] on div "9" at bounding box center [238, 112] width 9 height 8
type input "[DATE]"
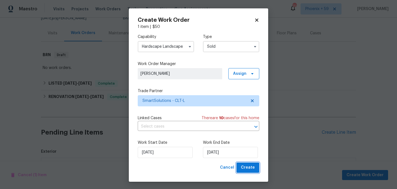
click at [246, 169] on span "Create" at bounding box center [248, 167] width 14 height 7
checkbox input "false"
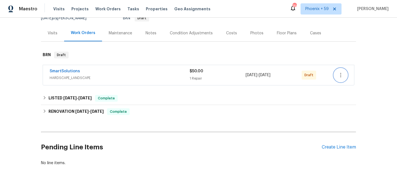
click at [339, 77] on icon "button" at bounding box center [340, 75] width 7 height 7
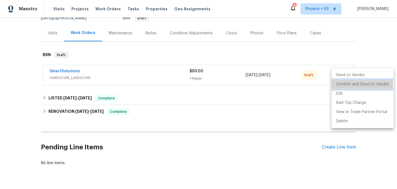
click at [343, 84] on li "Confirm and Send to Vendor" at bounding box center [362, 84] width 62 height 9
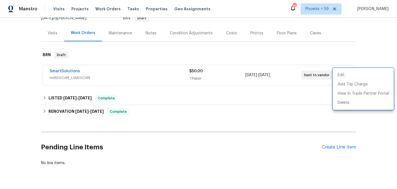
click at [68, 71] on div at bounding box center [198, 94] width 397 height 189
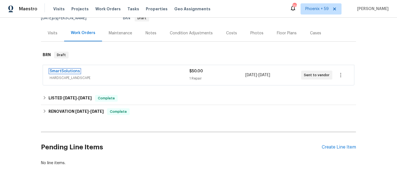
click at [68, 71] on link "SmartSolutions" at bounding box center [65, 71] width 30 height 4
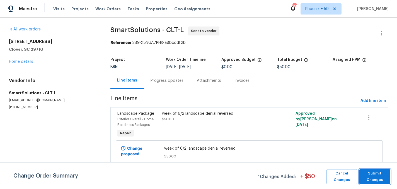
click at [367, 179] on span "Submit Changes" at bounding box center [375, 176] width 26 height 13
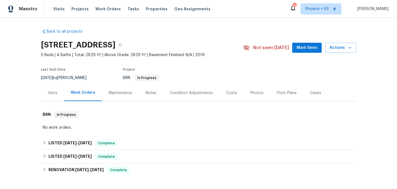
click at [124, 96] on div "Maintenance" at bounding box center [120, 92] width 37 height 16
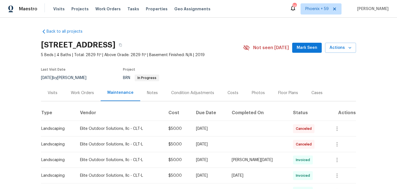
click at [85, 91] on div "Work Orders" at bounding box center [82, 93] width 23 height 6
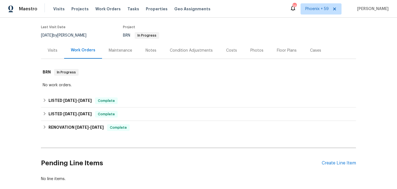
scroll to position [73, 0]
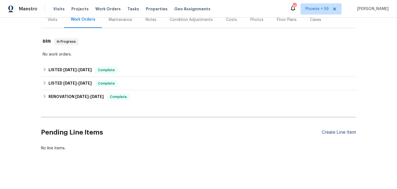
click at [348, 130] on div "Create Line Item" at bounding box center [339, 132] width 34 height 5
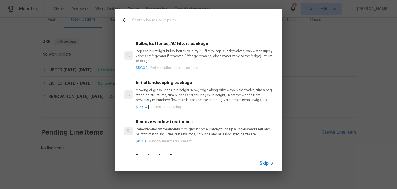
scroll to position [87, 0]
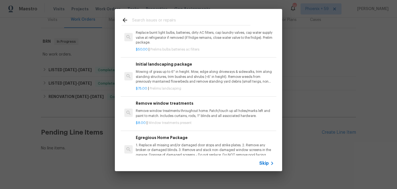
click at [169, 84] on div "$75.00 | Prelims landscaping" at bounding box center [205, 87] width 138 height 7
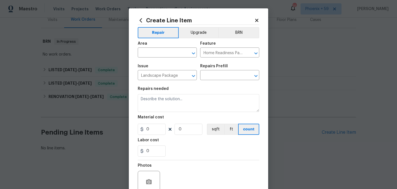
type input "Initial landscaping package $75.00"
type textarea "Mowing of grass up to 6" in height. Mow, edge along driveways & sidewalks, trim…"
type input "75"
type input "1"
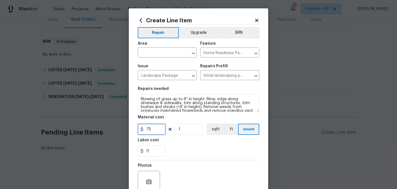
drag, startPoint x: 155, startPoint y: 125, endPoint x: 135, endPoint y: 125, distance: 19.5
click at [135, 125] on div "Create Line Item Repair Upgrade BRN Area ​ Feature Home Readiness Packages ​ Is…" at bounding box center [198, 119] width 139 height 223
type input "50"
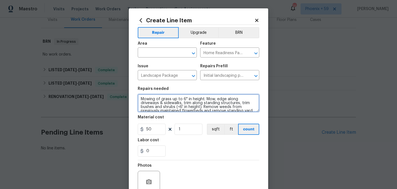
click at [155, 108] on textarea "Mowing of grass up to 6" in height. Mow, edge along driveways & sidewalks, trim…" at bounding box center [199, 103] width 122 height 18
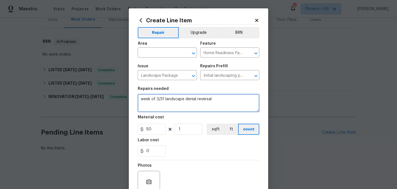
type textarea "week of 3/31 landscape denial reversal"
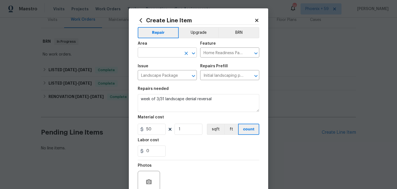
click at [163, 50] on input "text" at bounding box center [159, 53] width 43 height 9
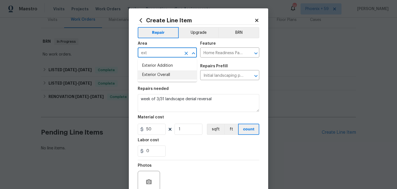
click at [167, 74] on li "Exterior Overall" at bounding box center [167, 74] width 59 height 9
type input "Exterior Overall"
click at [200, 152] on div "0" at bounding box center [199, 150] width 122 height 11
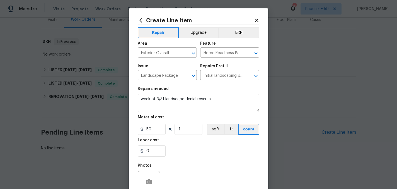
scroll to position [52, 0]
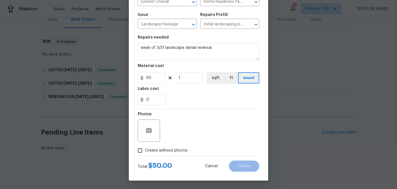
click at [183, 148] on span "Create without photos" at bounding box center [166, 150] width 42 height 6
click at [145, 148] on input "Create without photos" at bounding box center [140, 150] width 11 height 11
checkbox input "true"
click at [205, 117] on div "Reason*" at bounding box center [211, 115] width 95 height 7
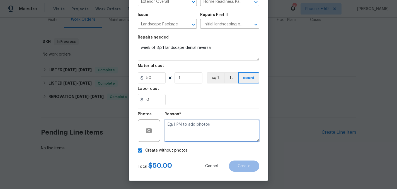
click at [202, 135] on textarea at bounding box center [211, 130] width 95 height 22
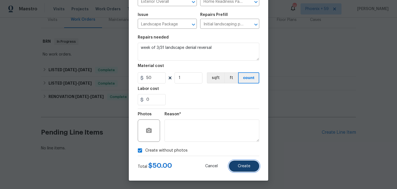
click at [242, 166] on span "Create" at bounding box center [244, 166] width 13 height 4
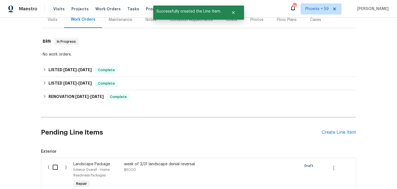
click at [54, 166] on input "checkbox" at bounding box center [57, 167] width 16 height 12
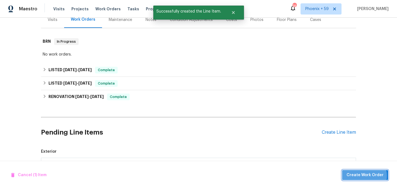
click at [365, 175] on span "Create Work Order" at bounding box center [365, 174] width 37 height 7
checkbox input "false"
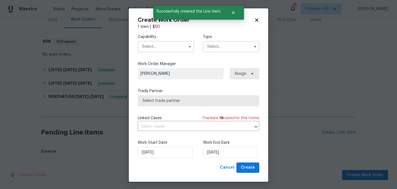
click at [168, 47] on input "text" at bounding box center [166, 46] width 56 height 11
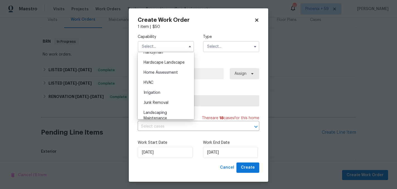
scroll to position [314, 0]
click at [171, 62] on span "Hardscape Landscape" at bounding box center [164, 61] width 41 height 4
type input "Hardscape Landscape"
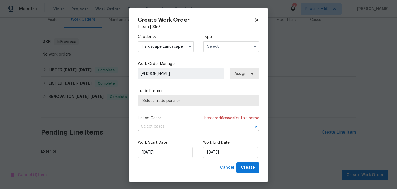
click at [226, 49] on input "text" at bounding box center [231, 46] width 56 height 11
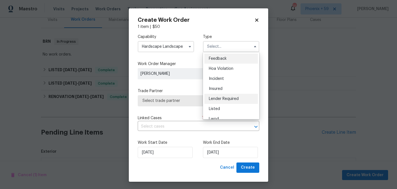
scroll to position [66, 0]
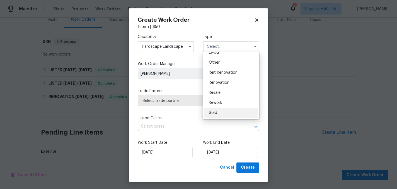
click at [221, 112] on div "Sold" at bounding box center [231, 113] width 54 height 10
type input "Sold"
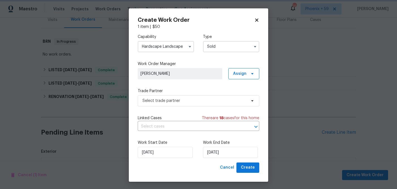
scroll to position [0, 0]
click at [173, 97] on span "Select trade partner" at bounding box center [199, 100] width 122 height 11
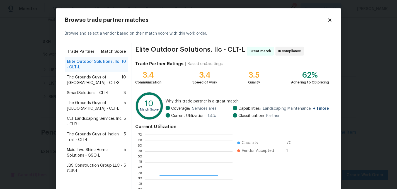
scroll to position [78, 88]
click at [92, 95] on span "SmartSolutions - CLT-L" at bounding box center [88, 93] width 42 height 6
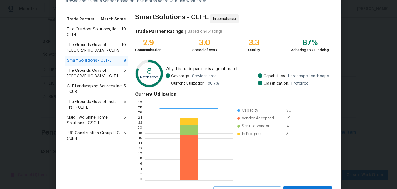
scroll to position [57, 0]
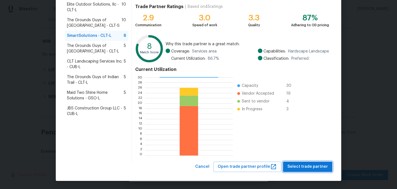
click at [305, 168] on span "Select trade partner" at bounding box center [307, 166] width 40 height 7
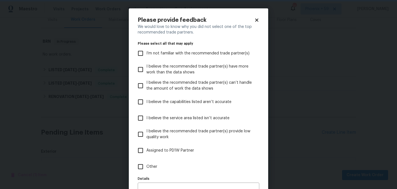
scroll to position [0, 0]
click at [145, 165] on input "Other" at bounding box center [141, 167] width 12 height 12
checkbox input "true"
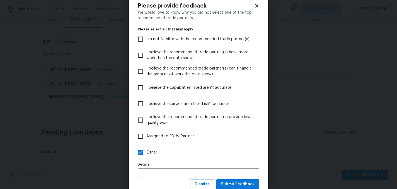
scroll to position [32, 0]
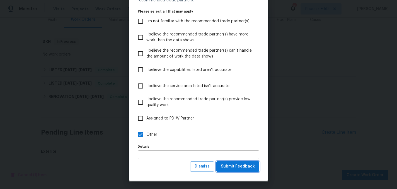
click at [243, 168] on span "Submit Feedback" at bounding box center [238, 166] width 34 height 7
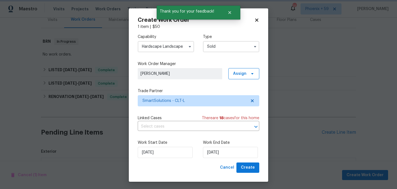
scroll to position [0, 0]
click at [226, 151] on input "[DATE]" at bounding box center [230, 152] width 55 height 11
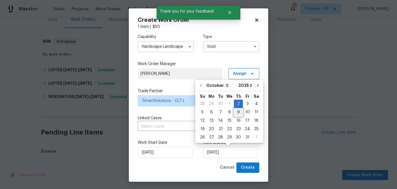
click at [236, 113] on div "9" at bounding box center [238, 112] width 9 height 8
type input "[DATE]"
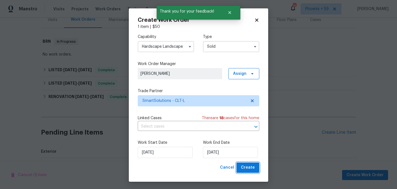
click at [248, 166] on span "Create" at bounding box center [248, 167] width 14 height 7
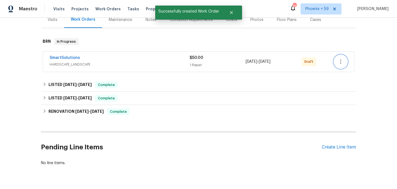
click at [339, 63] on icon "button" at bounding box center [340, 61] width 7 height 7
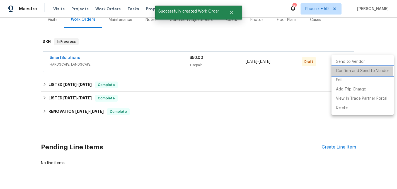
click at [340, 72] on li "Confirm and Send to Vendor" at bounding box center [362, 70] width 62 height 9
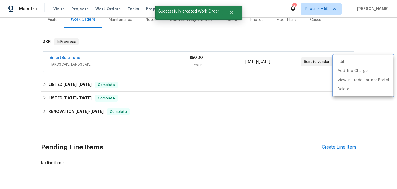
click at [129, 62] on div at bounding box center [198, 94] width 397 height 189
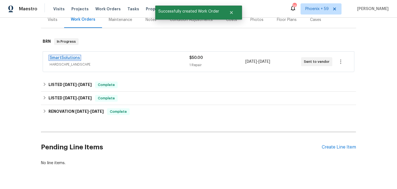
click at [65, 57] on link "SmartSolutions" at bounding box center [65, 58] width 30 height 4
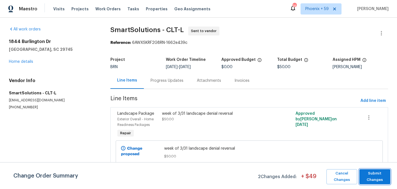
click at [373, 175] on span "Submit Changes" at bounding box center [375, 176] width 26 height 13
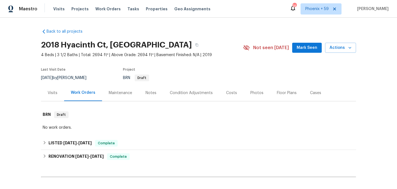
click at [114, 94] on div "Maintenance" at bounding box center [120, 93] width 23 height 6
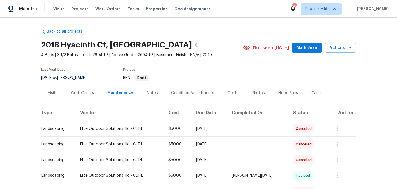
click at [83, 93] on div "Work Orders" at bounding box center [82, 93] width 23 height 6
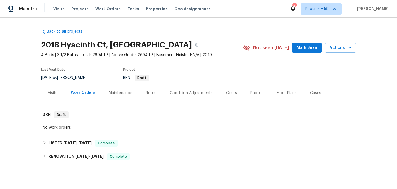
click at [126, 93] on div "Maintenance" at bounding box center [120, 93] width 23 height 6
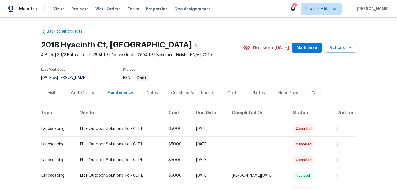
click at [83, 93] on div "Work Orders" at bounding box center [82, 93] width 23 height 6
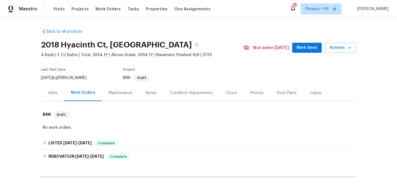
scroll to position [60, 0]
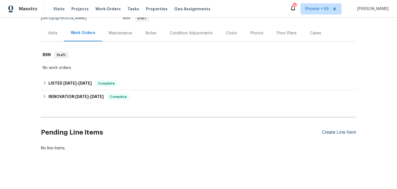
click at [346, 132] on div "Create Line Item" at bounding box center [339, 132] width 34 height 5
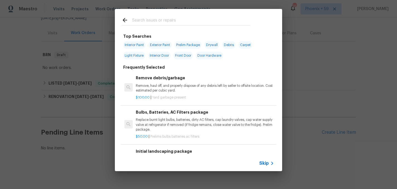
scroll to position [25, 0]
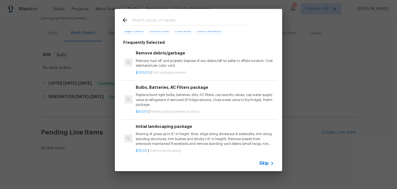
click at [160, 137] on p "Mowing of grass up to 6" in height. Mow, edge along driveways & sidewalks, trim…" at bounding box center [205, 139] width 138 height 14
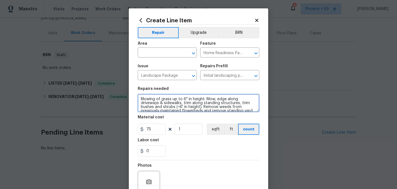
click at [162, 105] on textarea "Mowing of grass up to 6" in height. Mow, edge along driveways & sidewalks, trim…" at bounding box center [199, 103] width 122 height 18
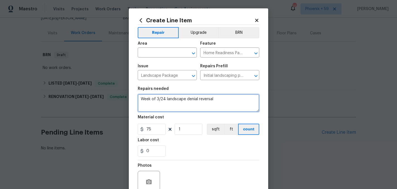
type textarea "Week of 3/24 landscape denial reversal"
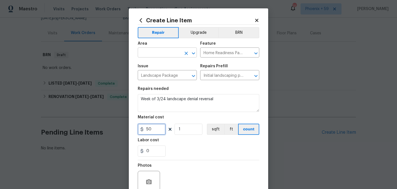
type input "50"
click at [171, 50] on input "text" at bounding box center [159, 53] width 43 height 9
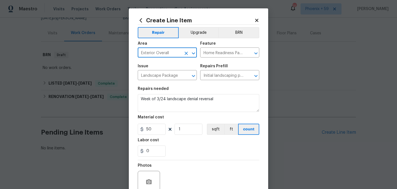
type input "Exterior Overall"
click at [183, 162] on div "Photos" at bounding box center [199, 178] width 122 height 36
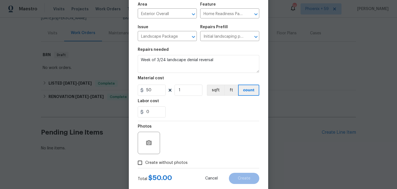
click at [180, 163] on span "Create without photos" at bounding box center [166, 163] width 42 height 6
click at [145, 163] on input "Create without photos" at bounding box center [140, 162] width 11 height 11
checkbox input "true"
click at [188, 154] on div "Reason*" at bounding box center [211, 139] width 95 height 36
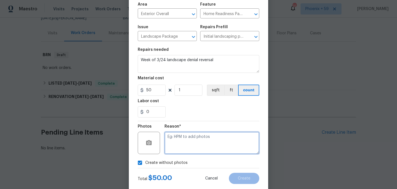
click at [191, 144] on textarea at bounding box center [211, 143] width 95 height 22
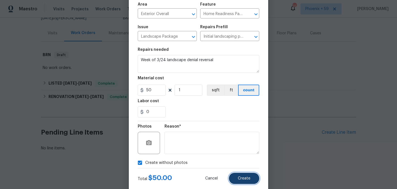
click at [238, 176] on span "Create" at bounding box center [244, 178] width 13 height 4
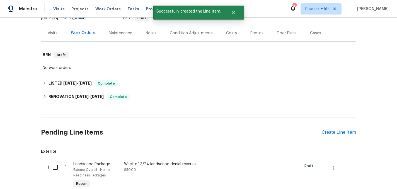
click at [57, 163] on input "checkbox" at bounding box center [57, 167] width 16 height 12
checkbox input "true"
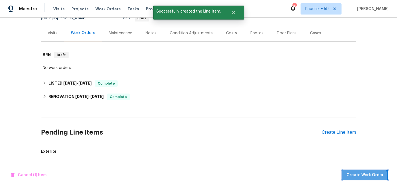
click at [364, 177] on span "Create Work Order" at bounding box center [365, 174] width 37 height 7
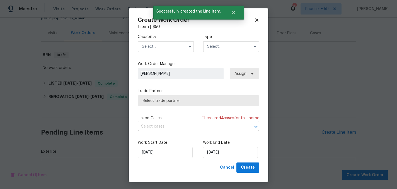
click at [166, 48] on input "text" at bounding box center [166, 46] width 56 height 11
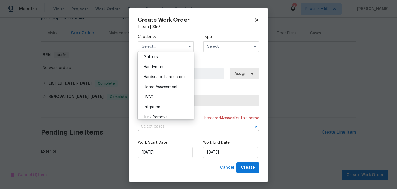
scroll to position [299, 0]
click at [173, 73] on div "Hardscape Landscape" at bounding box center [166, 76] width 54 height 10
type input "Hardscape Landscape"
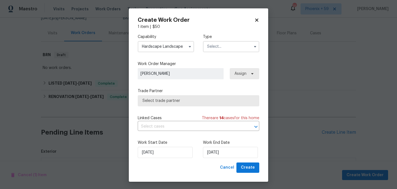
click at [226, 51] on input "text" at bounding box center [231, 46] width 56 height 11
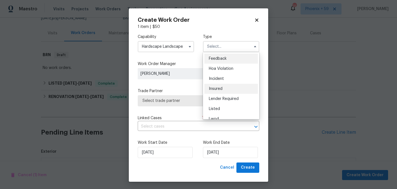
scroll to position [66, 0]
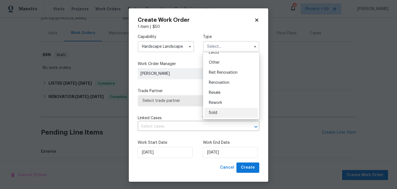
click at [225, 110] on div "Sold" at bounding box center [231, 113] width 54 height 10
type input "Sold"
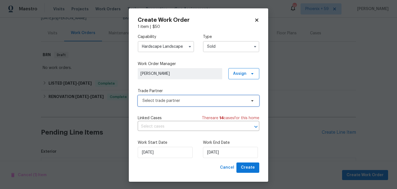
click at [182, 105] on span "Select trade partner" at bounding box center [199, 100] width 122 height 11
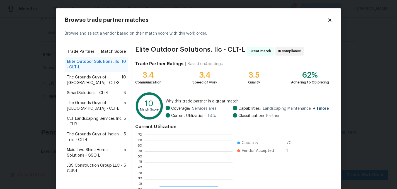
scroll to position [78, 88]
click at [98, 95] on span "SmartSolutions - CLT-L" at bounding box center [88, 93] width 42 height 6
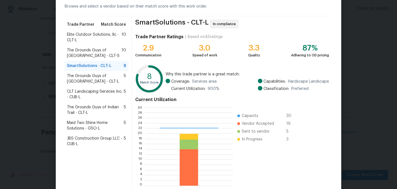
scroll to position [57, 0]
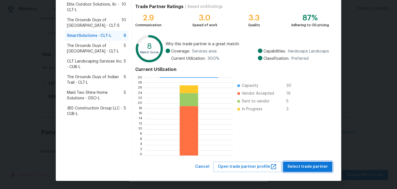
click at [299, 166] on span "Select trade partner" at bounding box center [307, 166] width 40 height 7
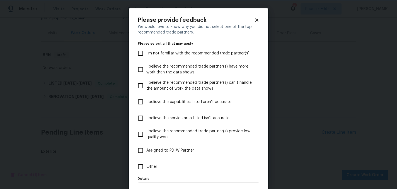
scroll to position [32, 0]
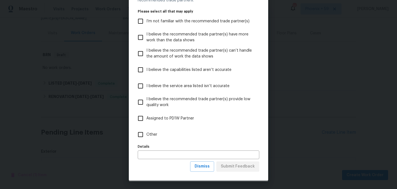
click at [141, 137] on input "Other" at bounding box center [141, 135] width 12 height 12
checkbox input "true"
click at [243, 164] on span "Submit Feedback" at bounding box center [238, 166] width 34 height 7
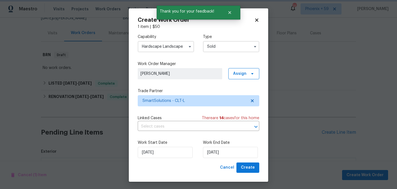
scroll to position [0, 0]
click at [223, 154] on input "[DATE]" at bounding box center [230, 152] width 55 height 11
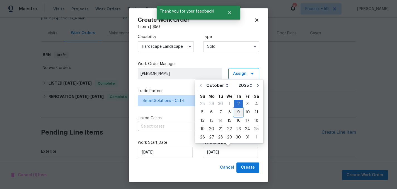
click at [236, 114] on div "9" at bounding box center [238, 112] width 9 height 8
type input "[DATE]"
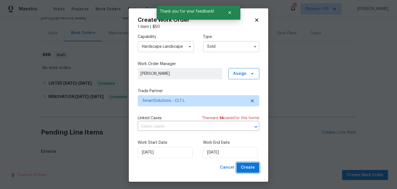
click at [248, 168] on span "Create" at bounding box center [248, 167] width 14 height 7
checkbox input "false"
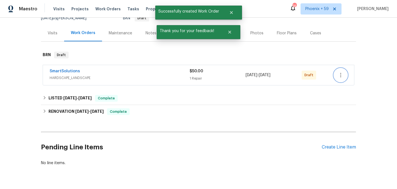
click at [340, 76] on icon "button" at bounding box center [340, 75] width 7 height 7
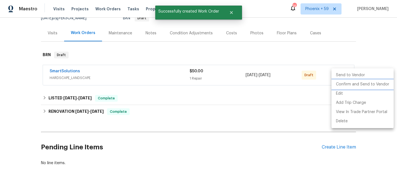
click at [342, 85] on li "Confirm and Send to Vendor" at bounding box center [362, 84] width 62 height 9
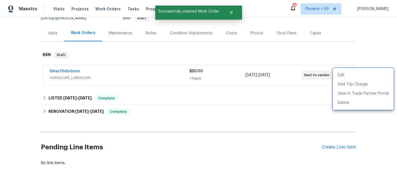
click at [72, 71] on div at bounding box center [198, 94] width 397 height 189
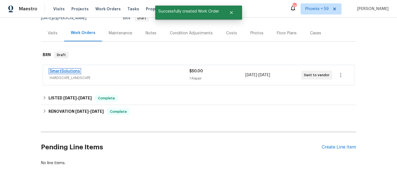
click at [68, 71] on link "SmartSolutions" at bounding box center [65, 71] width 30 height 4
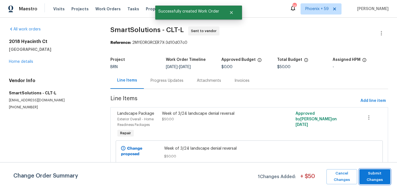
click at [372, 176] on span "Submit Changes" at bounding box center [375, 176] width 26 height 13
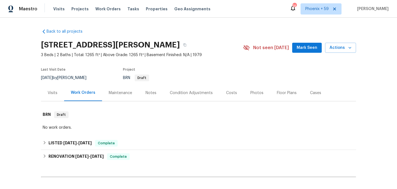
click at [118, 95] on div "Maintenance" at bounding box center [120, 93] width 23 height 6
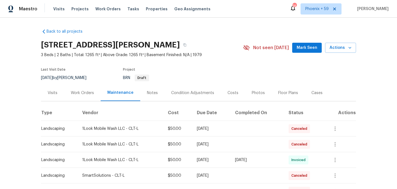
click at [91, 92] on div "Work Orders" at bounding box center [82, 93] width 23 height 6
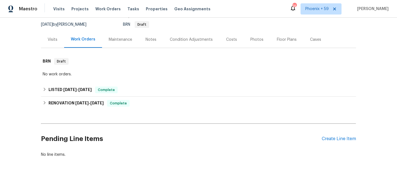
scroll to position [60, 0]
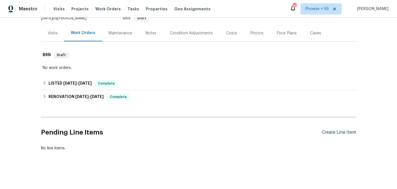
click at [339, 134] on div "Create Line Item" at bounding box center [339, 132] width 34 height 5
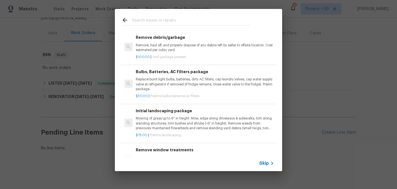
scroll to position [42, 0]
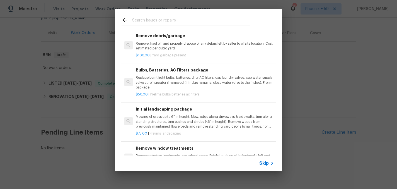
click at [169, 124] on p "Mowing of grass up to 6" in height. Mow, edge along driveways & sidewalks, trim…" at bounding box center [205, 121] width 138 height 14
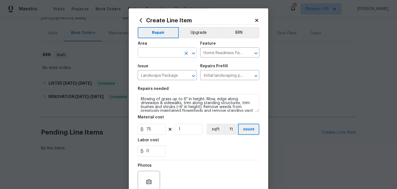
click at [147, 53] on input "text" at bounding box center [159, 53] width 43 height 9
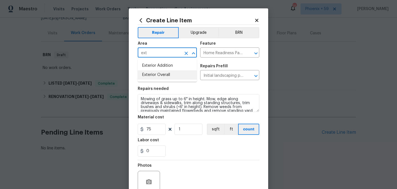
click at [148, 75] on li "Exterior Overall" at bounding box center [167, 74] width 59 height 9
type input "Exterior Overall"
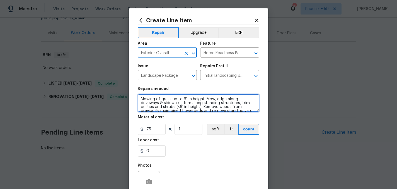
click at [152, 97] on textarea "Mowing of grass up to 6" in height. Mow, edge along driveways & sidewalks, trim…" at bounding box center [199, 103] width 122 height 18
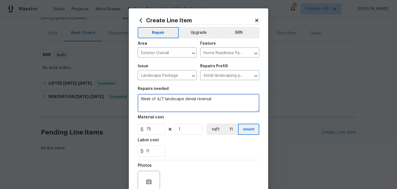
type textarea "Week of 4/7 landscape denial reversal"
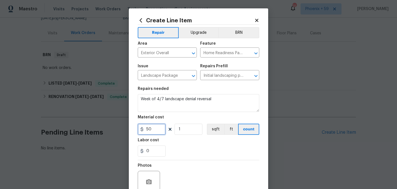
type input "50"
click at [189, 132] on input "1" at bounding box center [189, 128] width 28 height 11
click at [189, 149] on div "0" at bounding box center [199, 150] width 122 height 11
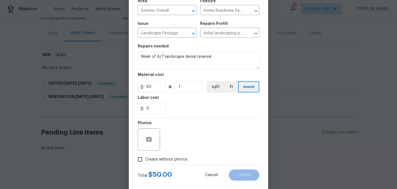
scroll to position [52, 0]
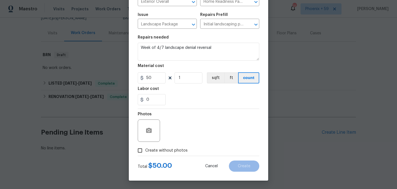
click at [178, 149] on span "Create without photos" at bounding box center [166, 150] width 42 height 6
click at [145, 149] on input "Create without photos" at bounding box center [140, 150] width 11 height 11
checkbox input "true"
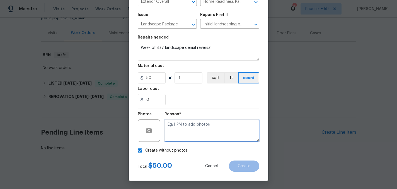
click at [189, 136] on textarea at bounding box center [211, 130] width 95 height 22
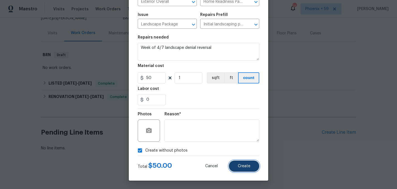
click at [245, 169] on button "Create" at bounding box center [244, 165] width 30 height 11
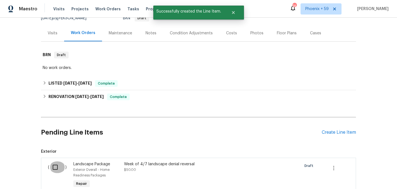
click at [56, 166] on input "checkbox" at bounding box center [57, 167] width 16 height 12
checkbox input "true"
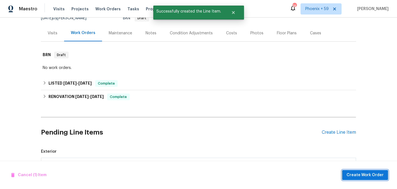
click at [356, 176] on span "Create Work Order" at bounding box center [365, 174] width 37 height 7
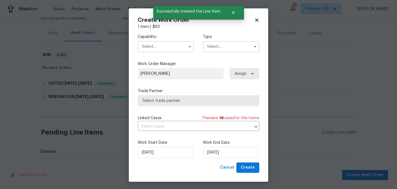
click at [177, 43] on input "text" at bounding box center [166, 46] width 56 height 11
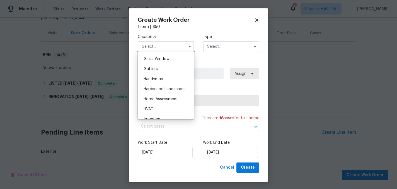
scroll to position [287, 0]
click at [164, 88] on span "Hardscape Landscape" at bounding box center [164, 89] width 41 height 4
type input "Hardscape Landscape"
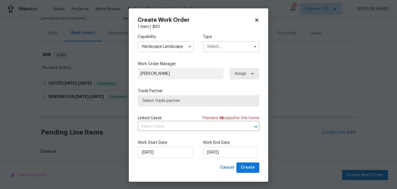
click at [214, 49] on input "text" at bounding box center [231, 46] width 56 height 11
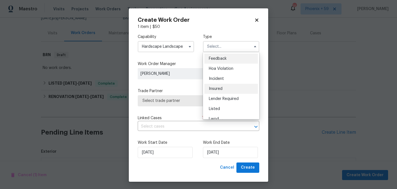
scroll to position [66, 0]
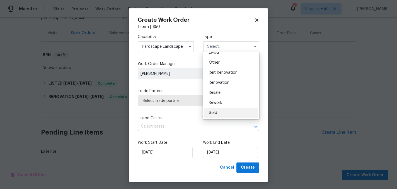
click at [220, 113] on div "Sold" at bounding box center [231, 113] width 54 height 10
type input "Sold"
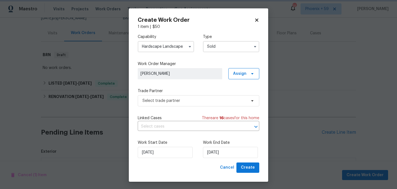
scroll to position [0, 0]
click at [194, 100] on span "Select trade partner" at bounding box center [194, 101] width 104 height 6
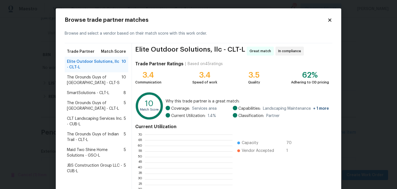
scroll to position [78, 88]
click at [102, 93] on span "SmartSolutions - CLT-L" at bounding box center [88, 93] width 42 height 6
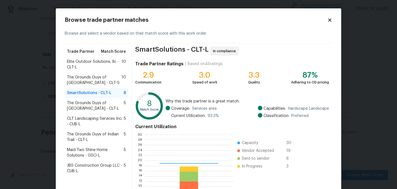
scroll to position [57, 0]
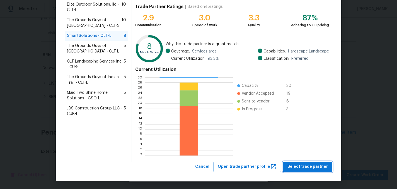
click at [299, 165] on span "Select trade partner" at bounding box center [307, 166] width 40 height 7
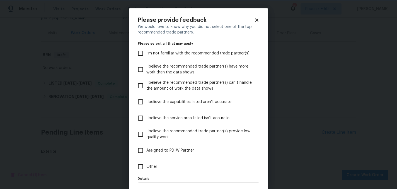
scroll to position [0, 0]
click at [155, 167] on span "Other" at bounding box center [151, 167] width 11 height 6
click at [146, 167] on input "Other" at bounding box center [141, 167] width 12 height 12
checkbox input "true"
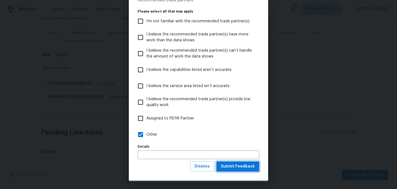
click at [252, 169] on span "Submit Feedback" at bounding box center [238, 166] width 34 height 7
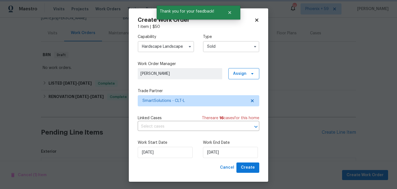
scroll to position [0, 0]
click at [226, 150] on input "[DATE]" at bounding box center [230, 152] width 55 height 11
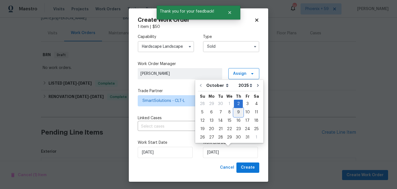
click at [238, 112] on div "9" at bounding box center [238, 112] width 9 height 8
type input "[DATE]"
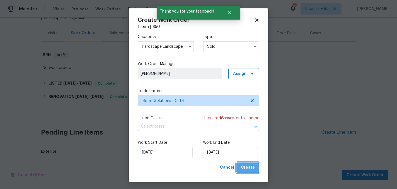
click at [247, 168] on span "Create" at bounding box center [248, 167] width 14 height 7
checkbox input "false"
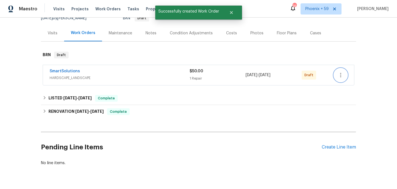
click at [340, 74] on icon "button" at bounding box center [340, 75] width 7 height 7
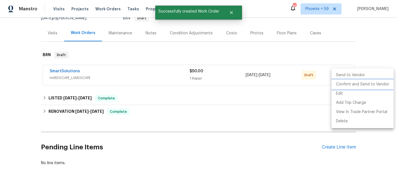
click at [343, 85] on li "Confirm and Send to Vendor" at bounding box center [362, 84] width 62 height 9
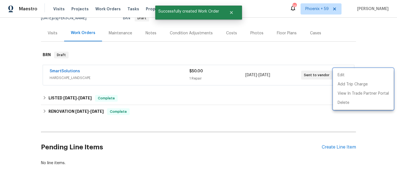
click at [284, 99] on div at bounding box center [198, 94] width 397 height 189
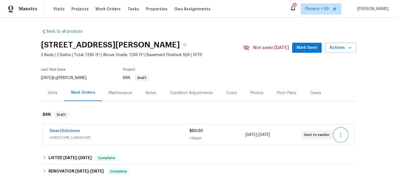
scroll to position [20, 0]
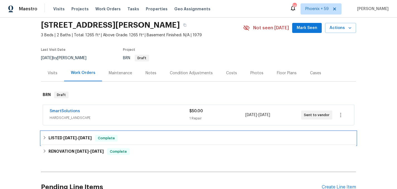
click at [174, 131] on div "LISTED 3/11/25 - 3/14/25 Complete" at bounding box center [198, 137] width 315 height 13
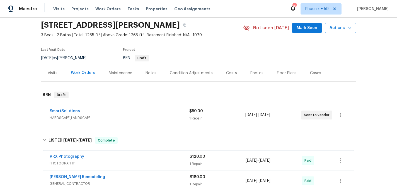
click at [117, 109] on div "SmartSolutions" at bounding box center [120, 111] width 140 height 7
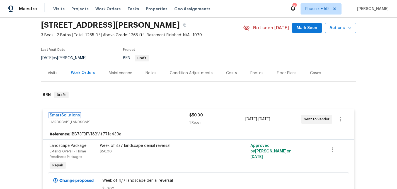
click at [66, 114] on link "SmartSolutions" at bounding box center [65, 115] width 30 height 4
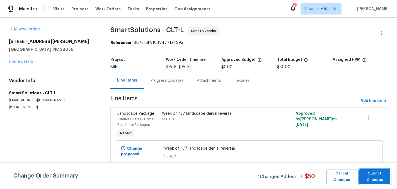
click at [375, 176] on span "Submit Changes" at bounding box center [375, 176] width 26 height 13
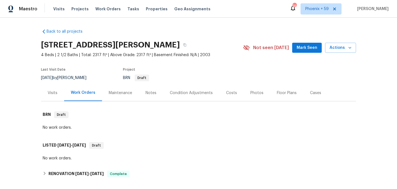
click at [118, 93] on div "Maintenance" at bounding box center [120, 93] width 23 height 6
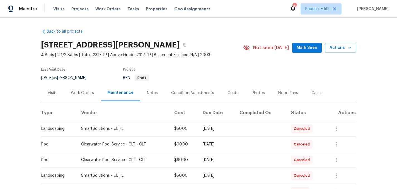
click at [79, 96] on div "Work Orders" at bounding box center [82, 92] width 37 height 16
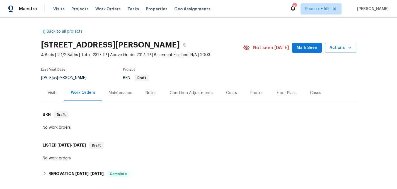
scroll to position [77, 0]
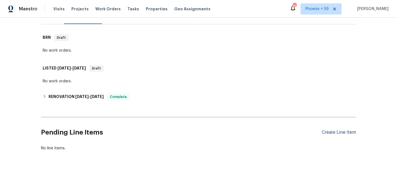
click at [337, 131] on div "Create Line Item" at bounding box center [339, 132] width 34 height 5
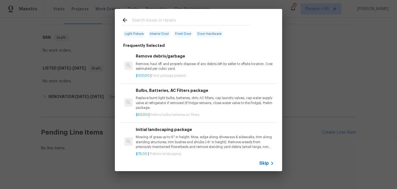
scroll to position [35, 0]
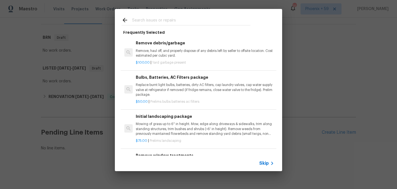
click at [166, 127] on p "Mowing of grass up to 6" in height. Mow, edge along driveways & sidewalks, trim…" at bounding box center [205, 129] width 138 height 14
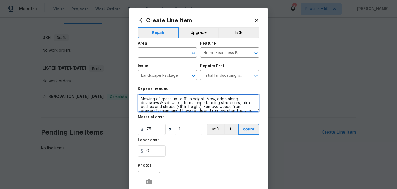
click at [163, 106] on textarea "Mowing of grass up to 6" in height. Mow, edge along driveways & sidewalks, trim…" at bounding box center [199, 103] width 122 height 18
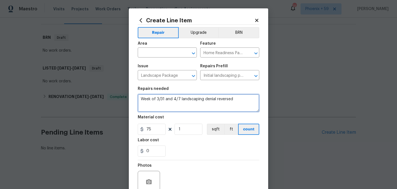
type textarea "Week of 3/31 and 4/7 landscaping denial reversed"
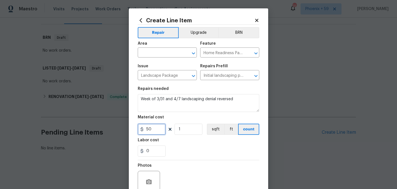
type input "50"
type input "2"
click at [172, 52] on input "text" at bounding box center [159, 53] width 43 height 9
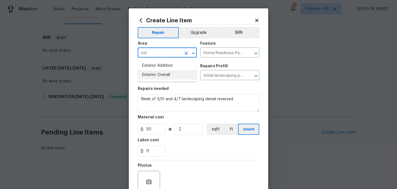
click at [165, 77] on li "Exterior Overall" at bounding box center [167, 74] width 59 height 9
type input "Exterior Overall"
click at [198, 160] on div "Photos" at bounding box center [199, 178] width 122 height 36
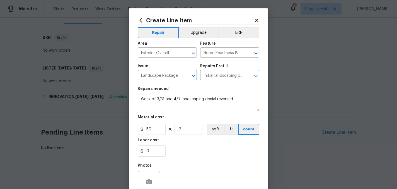
scroll to position [52, 0]
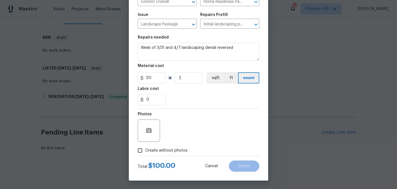
click at [180, 149] on span "Create without photos" at bounding box center [166, 150] width 42 height 6
click at [145, 149] on input "Create without photos" at bounding box center [140, 150] width 11 height 11
checkbox input "true"
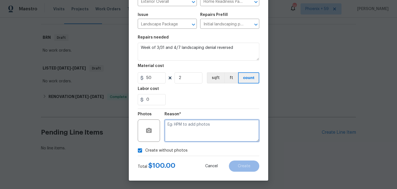
click at [200, 122] on textarea at bounding box center [211, 130] width 95 height 22
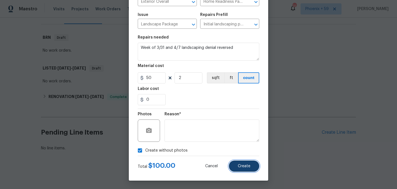
click at [240, 167] on span "Create" at bounding box center [244, 166] width 13 height 4
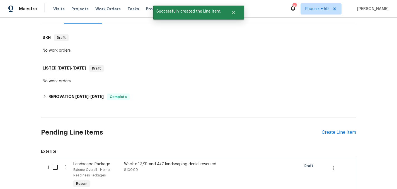
click at [55, 165] on input "checkbox" at bounding box center [57, 167] width 16 height 12
checkbox input "true"
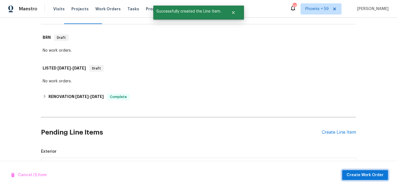
click at [369, 172] on span "Create Work Order" at bounding box center [365, 174] width 37 height 7
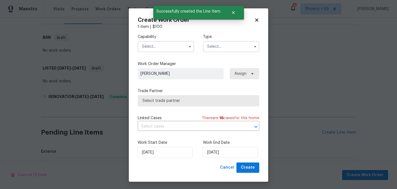
click at [174, 50] on input "text" at bounding box center [166, 46] width 56 height 11
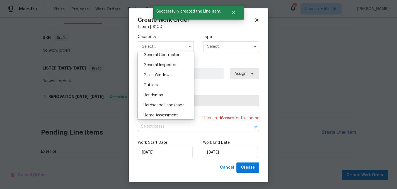
scroll to position [275, 0]
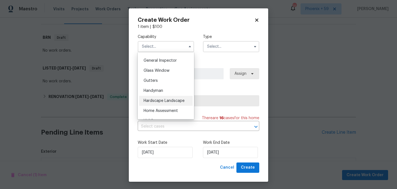
click at [171, 98] on div "Hardscape Landscape" at bounding box center [166, 101] width 54 height 10
type input "Hardscape Landscape"
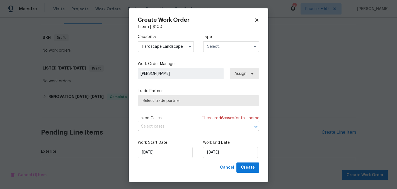
click at [216, 49] on input "text" at bounding box center [231, 46] width 56 height 11
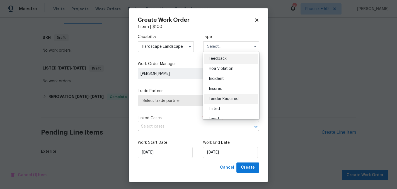
scroll to position [66, 0]
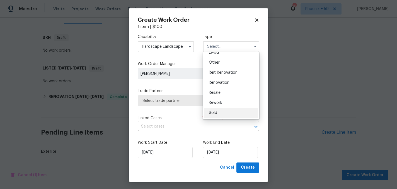
click at [221, 113] on div "Sold" at bounding box center [231, 113] width 54 height 10
type input "Sold"
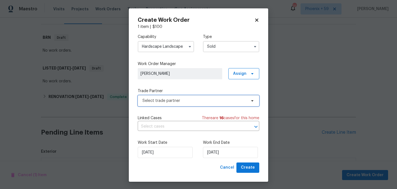
click at [198, 102] on span "Select trade partner" at bounding box center [194, 101] width 104 height 6
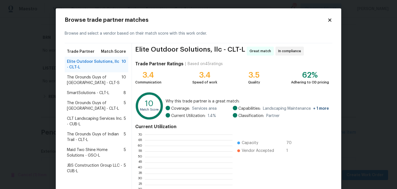
scroll to position [78, 88]
click at [95, 93] on span "SmartSolutions - CLT-L" at bounding box center [88, 93] width 42 height 6
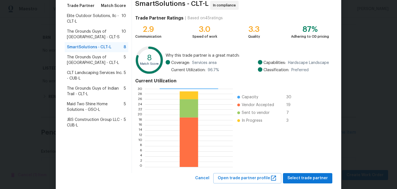
scroll to position [57, 0]
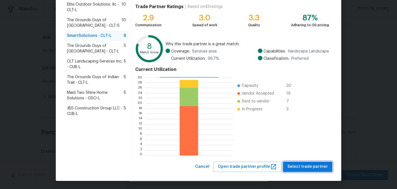
click at [294, 164] on span "Select trade partner" at bounding box center [307, 166] width 40 height 7
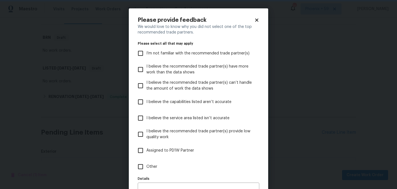
scroll to position [0, 0]
click at [151, 168] on span "Other" at bounding box center [151, 167] width 11 height 6
click at [146, 168] on input "Other" at bounding box center [141, 167] width 12 height 12
checkbox input "true"
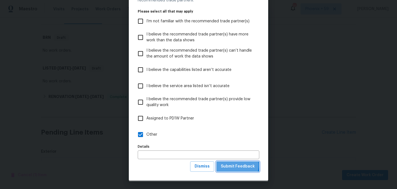
click at [234, 165] on span "Submit Feedback" at bounding box center [238, 166] width 34 height 7
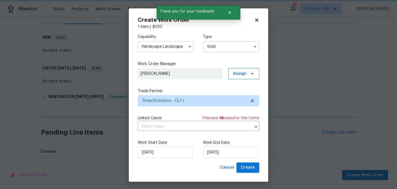
scroll to position [0, 0]
click at [232, 153] on input "[DATE]" at bounding box center [230, 152] width 55 height 11
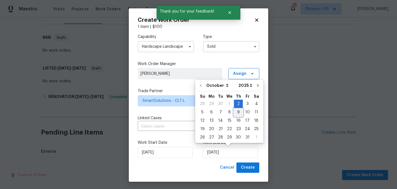
click at [238, 113] on div "9" at bounding box center [238, 112] width 9 height 8
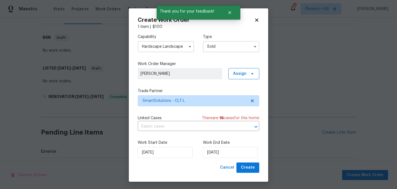
type input "[DATE]"
click at [249, 168] on span "Create" at bounding box center [248, 167] width 14 height 7
checkbox input "false"
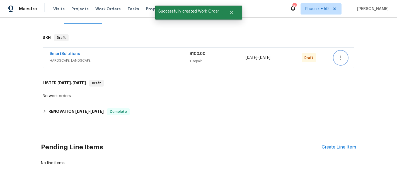
click at [340, 58] on icon "button" at bounding box center [340, 57] width 1 height 4
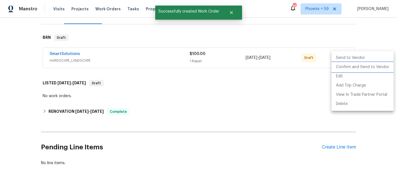
click at [342, 66] on li "Confirm and Send to Vendor" at bounding box center [362, 66] width 62 height 9
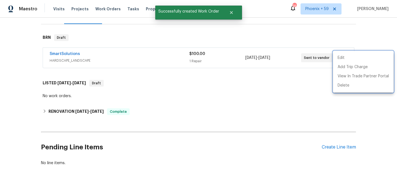
click at [71, 53] on div at bounding box center [198, 94] width 397 height 189
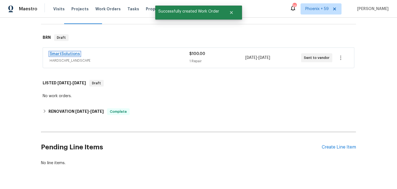
click at [66, 53] on link "SmartSolutions" at bounding box center [65, 54] width 30 height 4
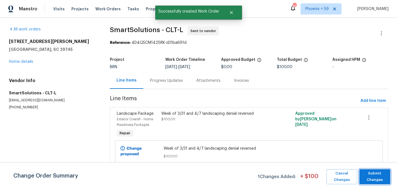
click at [372, 173] on span "Submit Changes" at bounding box center [375, 176] width 26 height 13
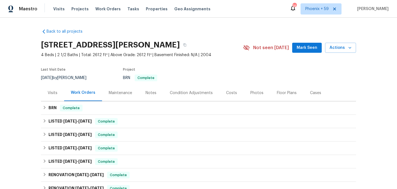
click at [122, 90] on div "Maintenance" at bounding box center [120, 93] width 23 height 6
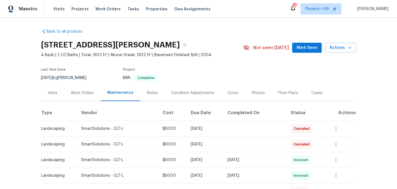
click at [87, 95] on div "Work Orders" at bounding box center [82, 93] width 23 height 6
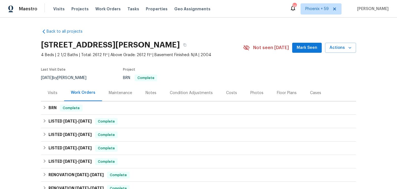
scroll to position [91, 0]
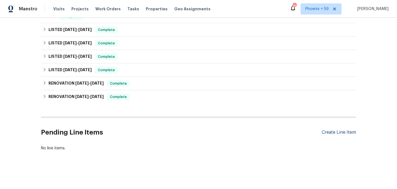
click at [341, 131] on div "Create Line Item" at bounding box center [339, 132] width 34 height 5
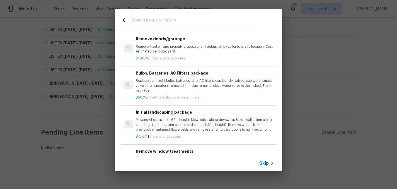
scroll to position [42, 0]
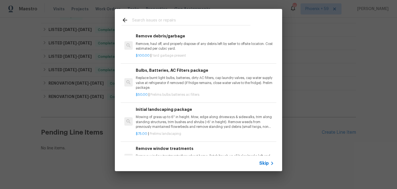
click at [172, 125] on p "Mowing of grass up to 6" in height. Mow, edge along driveways & sidewalks, trim…" at bounding box center [205, 122] width 138 height 14
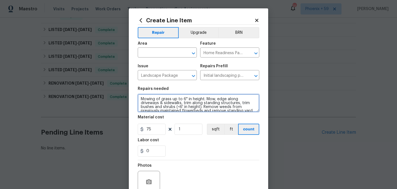
click at [169, 106] on textarea "Mowing of grass up to 6" in height. Mow, edge along driveways & sidewalks, trim…" at bounding box center [199, 103] width 122 height 18
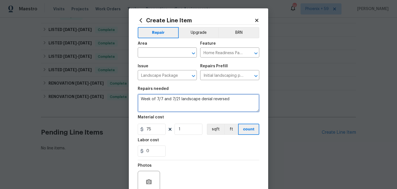
type textarea "Week of 7/7 and 7/21 landscape denial reversed"
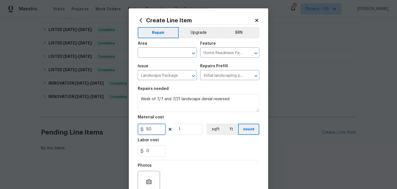
type input "50"
type input "2"
click at [162, 56] on input "text" at bounding box center [159, 53] width 43 height 9
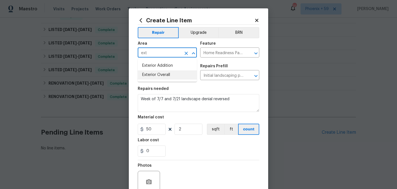
click at [172, 77] on li "Exterior Overall" at bounding box center [167, 74] width 59 height 9
type input "Exterior Overall"
click at [186, 159] on section "Repairs needed Week of 7/7 and 7/21 landscape denial reversed Material cost 50 …" at bounding box center [199, 121] width 122 height 76
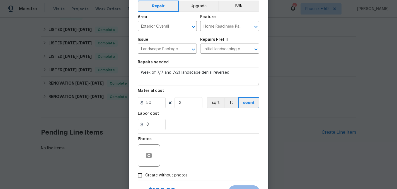
scroll to position [52, 0]
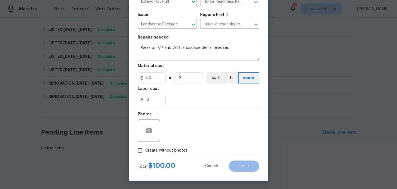
click at [173, 149] on span "Create without photos" at bounding box center [166, 150] width 42 height 6
click at [145, 149] on input "Create without photos" at bounding box center [140, 150] width 11 height 11
checkbox input "true"
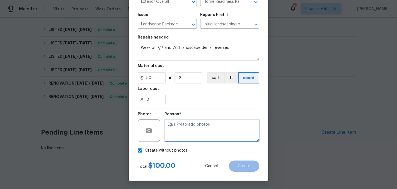
click at [197, 129] on textarea at bounding box center [211, 130] width 95 height 22
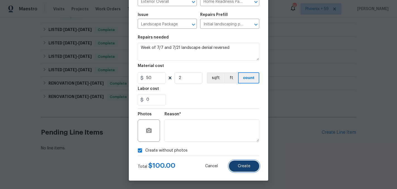
click at [241, 168] on button "Create" at bounding box center [244, 165] width 30 height 11
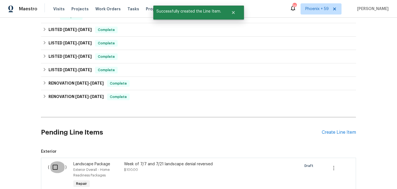
click at [54, 167] on input "checkbox" at bounding box center [57, 167] width 16 height 12
checkbox input "true"
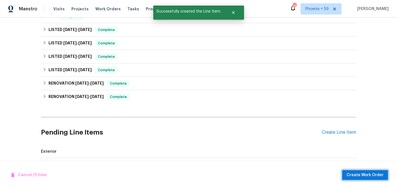
click at [360, 176] on span "Create Work Order" at bounding box center [365, 174] width 37 height 7
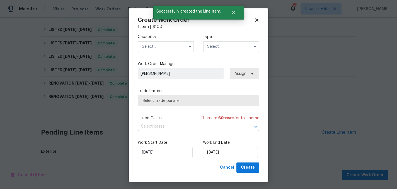
click at [169, 45] on input "text" at bounding box center [166, 46] width 56 height 11
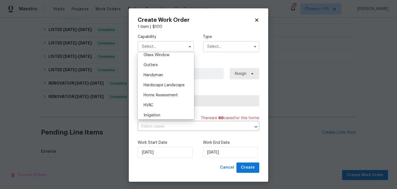
scroll to position [291, 0]
click at [174, 85] on span "Hardscape Landscape" at bounding box center [164, 85] width 41 height 4
type input "Hardscape Landscape"
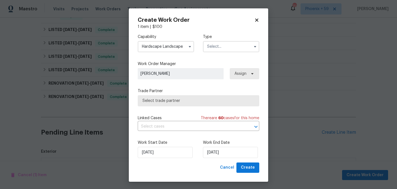
click at [217, 48] on input "text" at bounding box center [231, 46] width 56 height 11
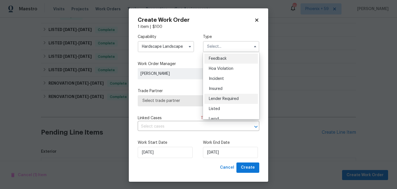
scroll to position [66, 0]
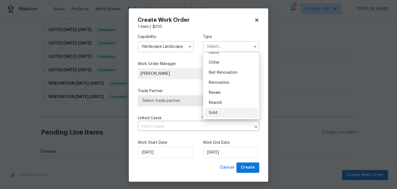
click at [218, 112] on div "Sold" at bounding box center [231, 113] width 54 height 10
type input "Sold"
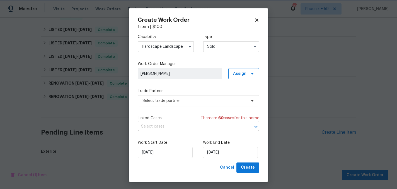
scroll to position [0, 0]
click at [174, 102] on span "Select trade partner" at bounding box center [194, 101] width 104 height 6
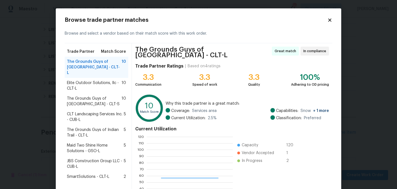
scroll to position [78, 86]
click at [92, 174] on span "SmartSolutions - CLT-L" at bounding box center [88, 177] width 42 height 6
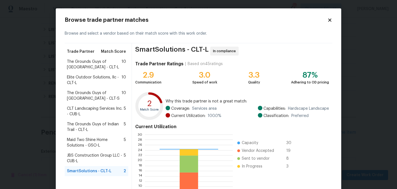
scroll to position [57, 0]
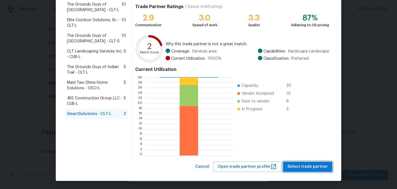
click at [308, 166] on span "Select trade partner" at bounding box center [307, 166] width 40 height 7
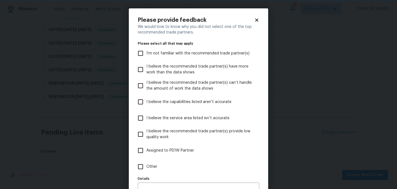
scroll to position [0, 0]
click at [141, 165] on input "Other" at bounding box center [141, 167] width 12 height 12
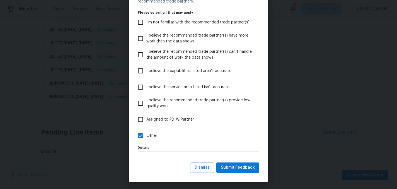
scroll to position [32, 0]
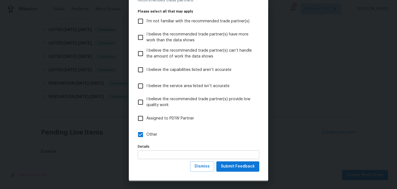
click at [135, 129] on input "Other" at bounding box center [141, 135] width 12 height 12
click at [146, 133] on input "Other" at bounding box center [141, 135] width 12 height 12
checkbox input "true"
click at [237, 168] on span "Submit Feedback" at bounding box center [238, 166] width 34 height 7
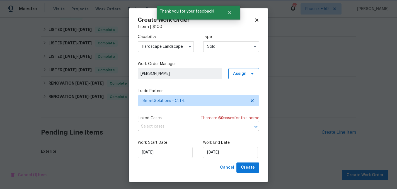
scroll to position [0, 0]
click at [219, 152] on input "[DATE]" at bounding box center [230, 152] width 55 height 11
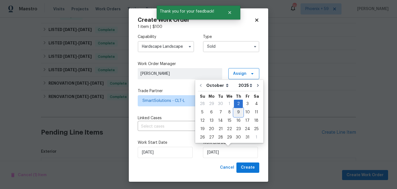
click at [238, 111] on div "9" at bounding box center [238, 112] width 9 height 8
type input "[DATE]"
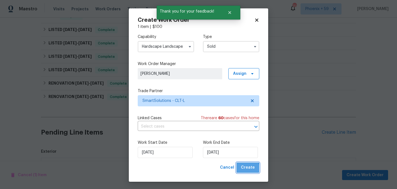
click at [248, 169] on span "Create" at bounding box center [248, 167] width 14 height 7
checkbox input "false"
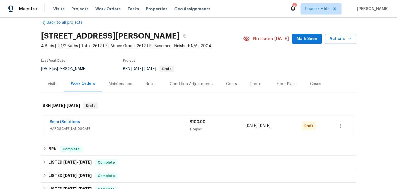
scroll to position [11, 0]
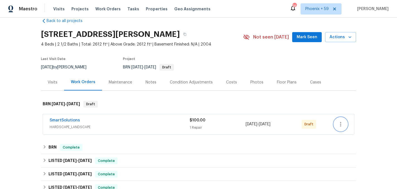
click at [339, 125] on icon "button" at bounding box center [340, 124] width 7 height 7
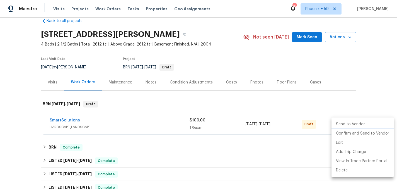
click at [344, 135] on li "Confirm and Send to Vendor" at bounding box center [362, 133] width 62 height 9
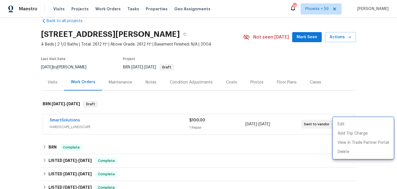
click at [61, 119] on div at bounding box center [198, 94] width 397 height 189
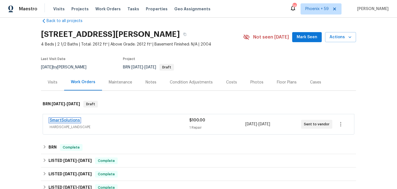
click at [59, 119] on link "SmartSolutions" at bounding box center [65, 120] width 30 height 4
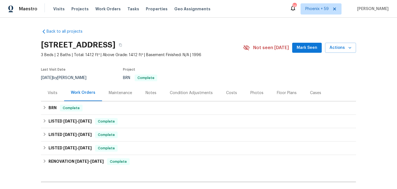
click at [125, 95] on div "Maintenance" at bounding box center [120, 93] width 23 height 6
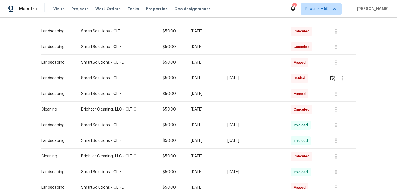
scroll to position [98, 0]
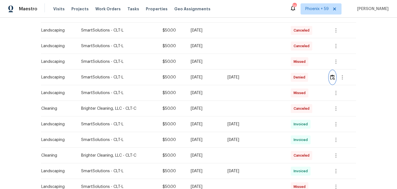
click at [332, 77] on img "button" at bounding box center [332, 76] width 5 height 5
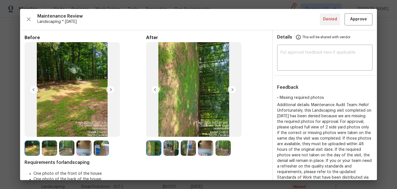
click at [231, 89] on img at bounding box center [232, 89] width 9 height 9
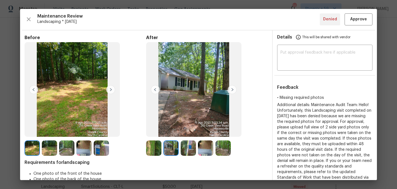
click at [231, 89] on img at bounding box center [232, 89] width 9 height 9
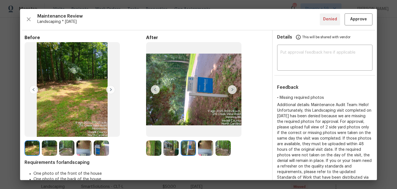
click at [231, 89] on img at bounding box center [232, 89] width 9 height 9
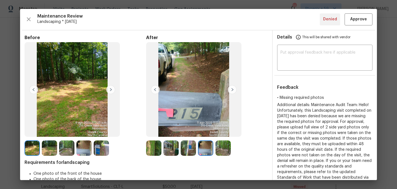
click at [231, 89] on img at bounding box center [232, 89] width 9 height 9
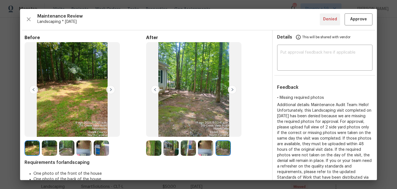
click at [231, 89] on img at bounding box center [232, 89] width 9 height 9
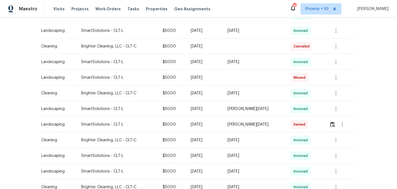
scroll to position [213, 0]
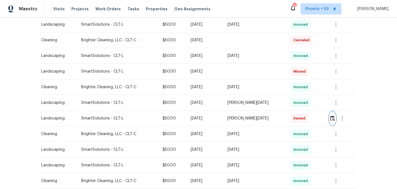
click at [335, 118] on img "button" at bounding box center [332, 117] width 5 height 5
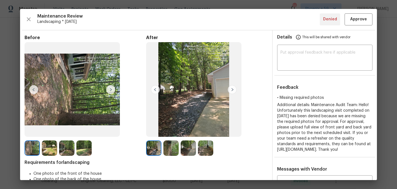
click at [233, 89] on img at bounding box center [232, 89] width 9 height 9
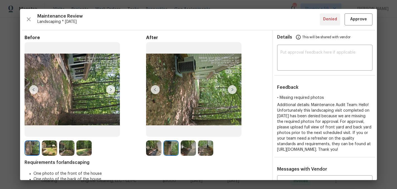
click at [233, 89] on img at bounding box center [232, 89] width 9 height 9
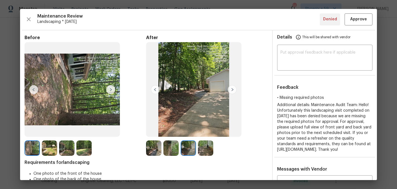
click at [233, 89] on img at bounding box center [232, 89] width 9 height 9
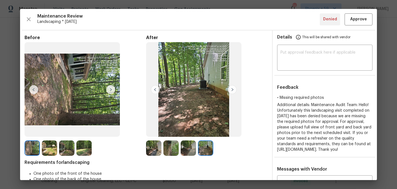
click at [233, 89] on img at bounding box center [232, 89] width 9 height 9
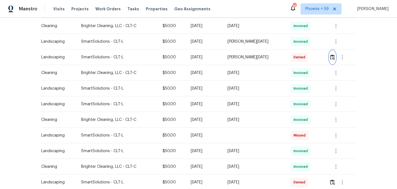
scroll to position [312, 0]
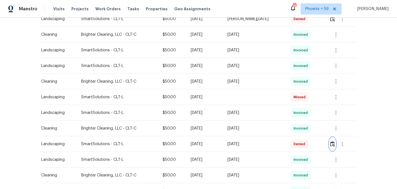
click at [333, 143] on img "button" at bounding box center [332, 143] width 5 height 5
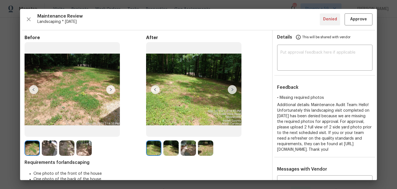
click at [232, 91] on img at bounding box center [232, 89] width 9 height 9
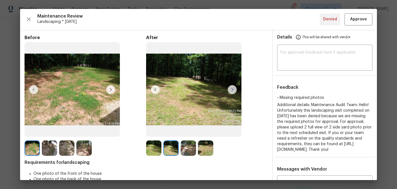
click at [232, 91] on img at bounding box center [232, 89] width 9 height 9
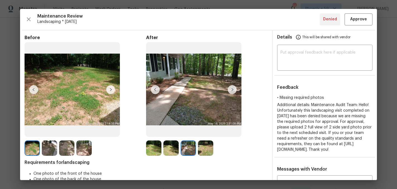
click at [232, 91] on img at bounding box center [232, 89] width 9 height 9
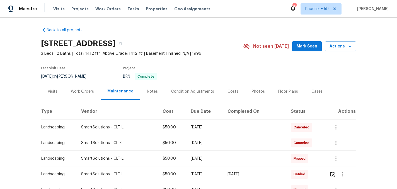
scroll to position [0, 0]
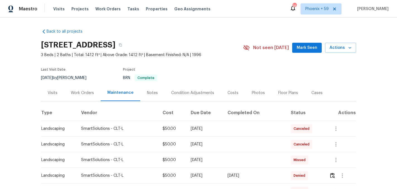
click at [79, 91] on div "Work Orders" at bounding box center [82, 93] width 23 height 6
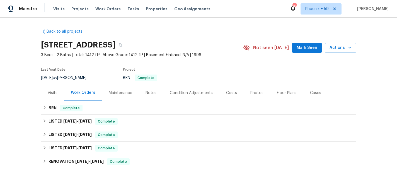
scroll to position [65, 0]
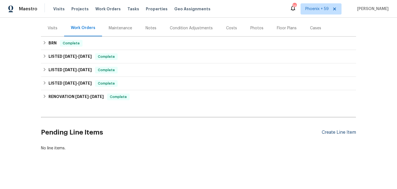
click at [352, 132] on div "Create Line Item" at bounding box center [339, 132] width 34 height 5
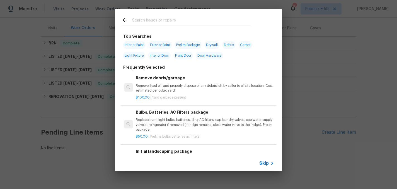
scroll to position [22, 0]
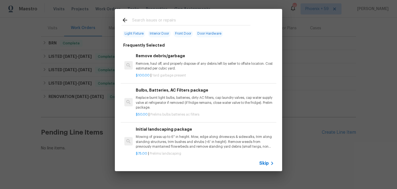
click at [161, 134] on div "Initial landscaping package Mowing of grass up to 6" in height. Mow, edge along…" at bounding box center [205, 137] width 138 height 23
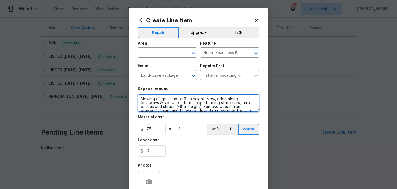
click at [162, 99] on textarea "Mowing of grass up to 6" in height. Mow, edge along driveways & sidewalks, trim…" at bounding box center [199, 103] width 122 height 18
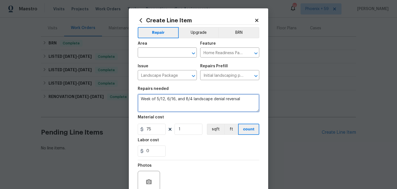
type textarea "Week of 5/12, 6/16, and 8/4 landscape denial reversal"
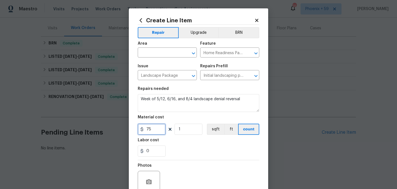
drag, startPoint x: 154, startPoint y: 131, endPoint x: 128, endPoint y: 130, distance: 25.6
click at [128, 130] on div "Create Line Item Repair Upgrade BRN Area ​ Feature Home Readiness Packages ​ Is…" at bounding box center [198, 94] width 397 height 189
type input "50"
type input "3"
click at [158, 54] on input "text" at bounding box center [159, 53] width 43 height 9
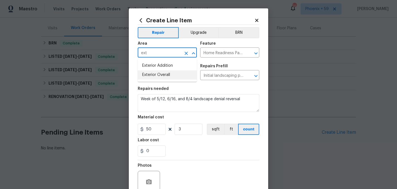
click at [164, 75] on li "Exterior Overall" at bounding box center [167, 74] width 59 height 9
type input "Exterior Overall"
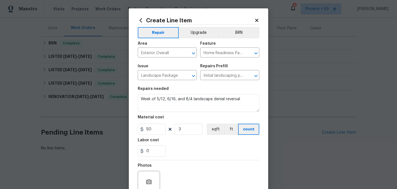
click at [185, 157] on section "Repairs needed Week of 5/12, 6/16, and 8/4 landscape denial reversal Material c…" at bounding box center [199, 121] width 122 height 76
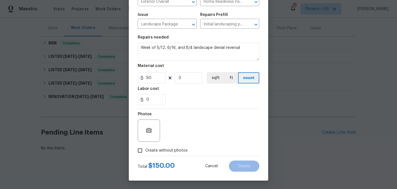
click at [175, 151] on span "Create without photos" at bounding box center [166, 150] width 42 height 6
click at [145, 151] on input "Create without photos" at bounding box center [140, 150] width 11 height 11
checkbox input "true"
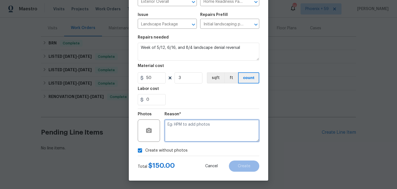
click at [188, 132] on textarea at bounding box center [211, 130] width 95 height 22
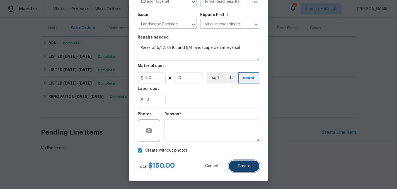
click at [243, 169] on button "Create" at bounding box center [244, 165] width 30 height 11
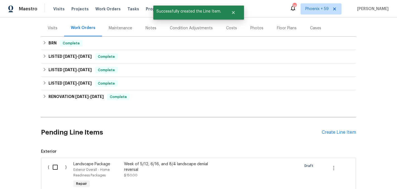
click at [53, 166] on input "checkbox" at bounding box center [57, 167] width 16 height 12
checkbox input "true"
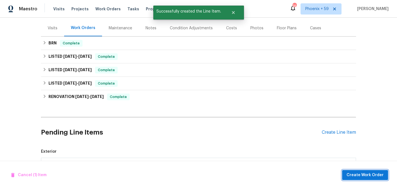
click at [372, 176] on span "Create Work Order" at bounding box center [365, 174] width 37 height 7
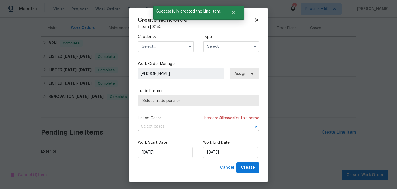
click at [159, 45] on input "text" at bounding box center [166, 46] width 56 height 11
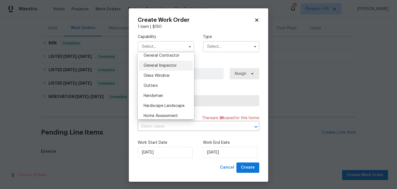
scroll to position [270, 0]
click at [162, 107] on div "Hardscape Landscape" at bounding box center [166, 105] width 54 height 10
type input "Hardscape Landscape"
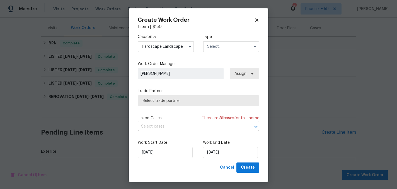
click at [221, 49] on input "text" at bounding box center [231, 46] width 56 height 11
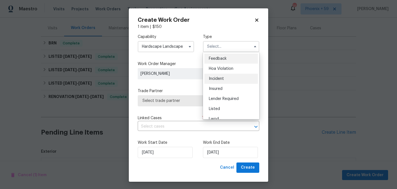
scroll to position [66, 0]
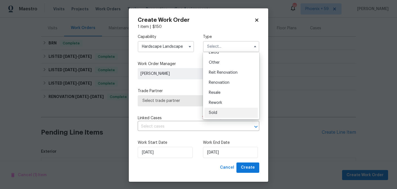
click at [218, 113] on div "Sold" at bounding box center [231, 113] width 54 height 10
type input "Sold"
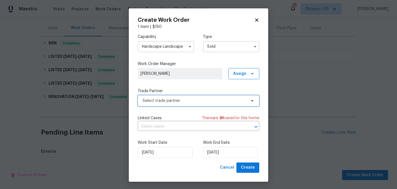
click at [189, 100] on span "Select trade partner" at bounding box center [194, 101] width 104 height 6
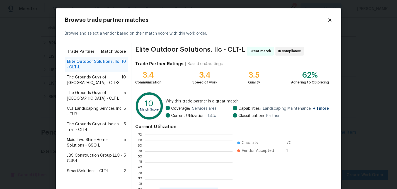
scroll to position [78, 88]
click at [91, 168] on span "SmartSolutions - CLT-L" at bounding box center [88, 171] width 42 height 6
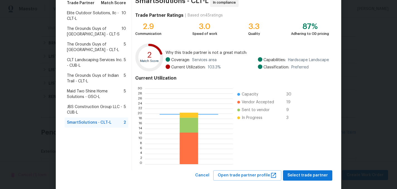
scroll to position [57, 0]
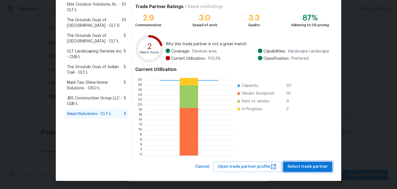
click at [313, 170] on button "Select trade partner" at bounding box center [307, 166] width 49 height 10
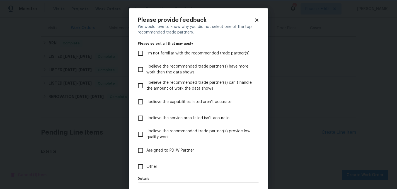
scroll to position [0, 0]
click at [147, 164] on span "Other" at bounding box center [151, 167] width 11 height 6
click at [146, 164] on input "Other" at bounding box center [141, 167] width 12 height 12
checkbox input "true"
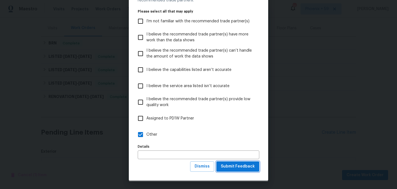
click at [241, 169] on span "Submit Feedback" at bounding box center [238, 166] width 34 height 7
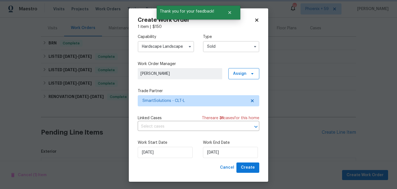
scroll to position [0, 0]
click at [226, 157] on input "[DATE]" at bounding box center [230, 152] width 55 height 11
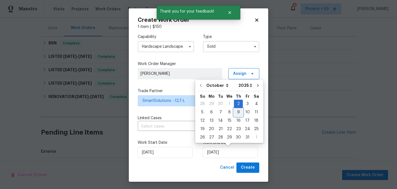
click at [237, 112] on div "9" at bounding box center [238, 112] width 9 height 8
type input "[DATE]"
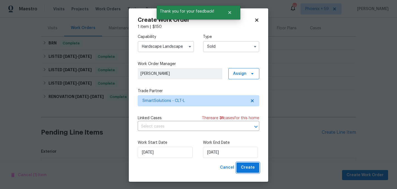
click at [249, 166] on span "Create" at bounding box center [248, 167] width 14 height 7
checkbox input "false"
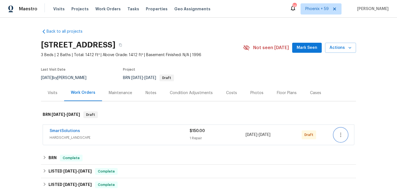
click at [342, 132] on icon "button" at bounding box center [340, 134] width 7 height 7
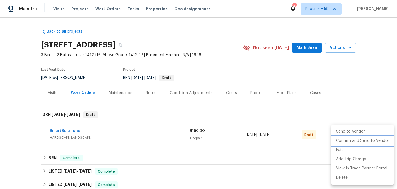
click at [343, 139] on li "Confirm and Send to Vendor" at bounding box center [362, 140] width 62 height 9
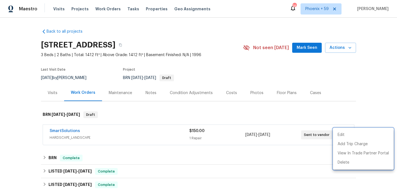
click at [69, 128] on div at bounding box center [198, 94] width 397 height 189
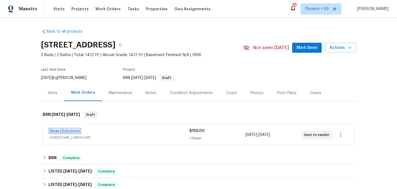
click at [67, 130] on link "SmartSolutions" at bounding box center [65, 131] width 30 height 4
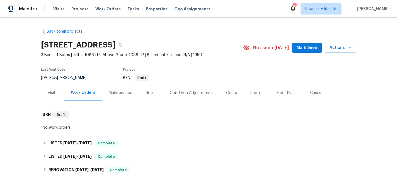
click at [126, 92] on div "Maintenance" at bounding box center [120, 93] width 23 height 6
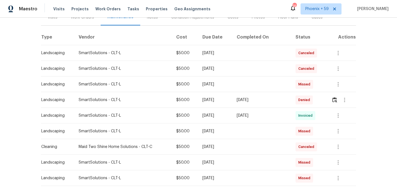
scroll to position [76, 0]
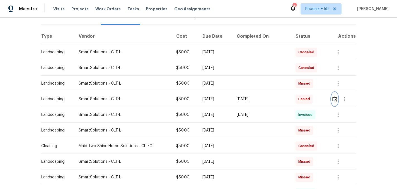
click at [336, 99] on img "button" at bounding box center [334, 98] width 5 height 5
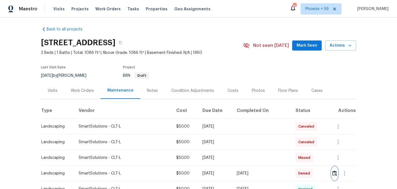
scroll to position [0, 0]
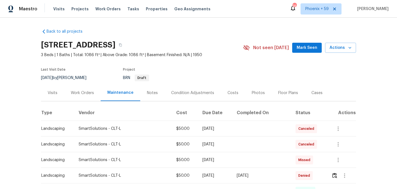
click at [89, 96] on div "Work Orders" at bounding box center [82, 92] width 37 height 16
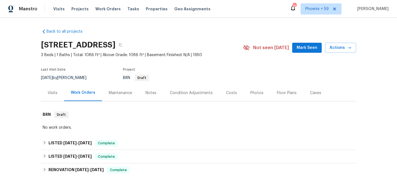
scroll to position [73, 0]
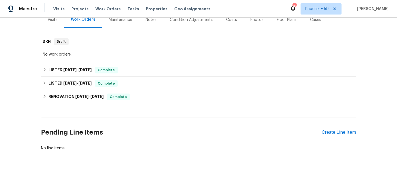
click at [324, 135] on div "Pending Line Items Create Line Item" at bounding box center [198, 132] width 315 height 26
click at [333, 133] on div "Create Line Item" at bounding box center [339, 132] width 34 height 5
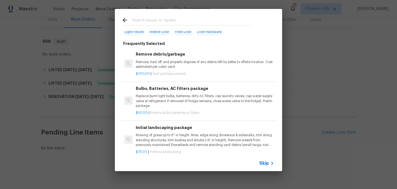
scroll to position [31, 0]
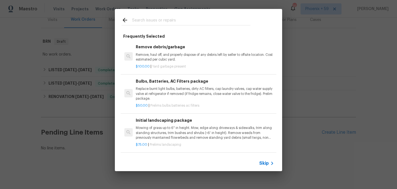
click at [166, 133] on p "Mowing of grass up to 6" in height. Mow, edge along driveways & sidewalks, trim…" at bounding box center [205, 132] width 138 height 14
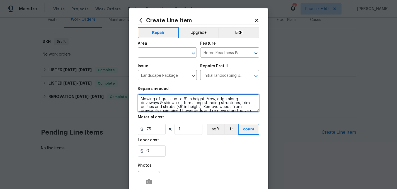
click at [163, 104] on textarea "Mowing of grass up to 6" in height. Mow, edge along driveways & sidewalks, trim…" at bounding box center [199, 103] width 122 height 18
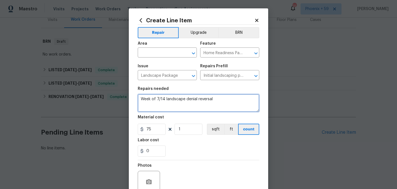
type textarea "Week of 7/14 landscape denial reversal"
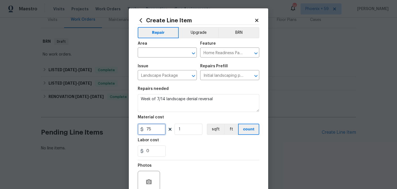
drag, startPoint x: 156, startPoint y: 129, endPoint x: 123, endPoint y: 129, distance: 32.9
click at [123, 129] on div "Create Line Item Repair Upgrade BRN Area ​ Feature Home Readiness Packages ​ Is…" at bounding box center [198, 94] width 397 height 189
type input "50"
click at [156, 55] on input "text" at bounding box center [159, 53] width 43 height 9
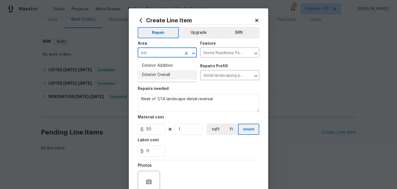
click at [162, 77] on li "Exterior Overall" at bounding box center [167, 74] width 59 height 9
type input "Exterior Overall"
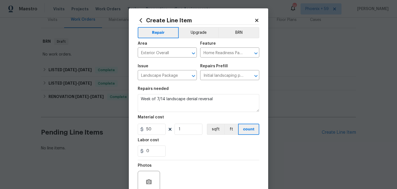
click at [188, 153] on div "0" at bounding box center [199, 150] width 122 height 11
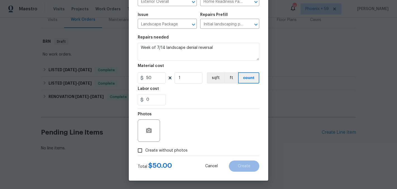
click at [180, 148] on span "Create without photos" at bounding box center [166, 150] width 42 height 6
click at [145, 148] on input "Create without photos" at bounding box center [140, 150] width 11 height 11
checkbox input "true"
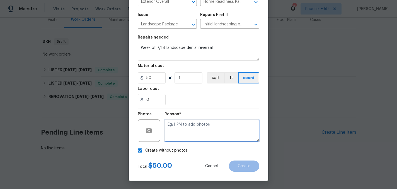
click at [197, 123] on textarea at bounding box center [211, 130] width 95 height 22
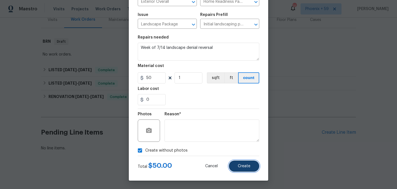
click at [246, 169] on button "Create" at bounding box center [244, 165] width 30 height 11
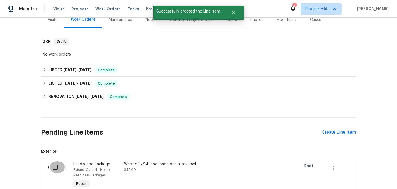
click at [58, 166] on input "checkbox" at bounding box center [57, 167] width 16 height 12
checkbox input "true"
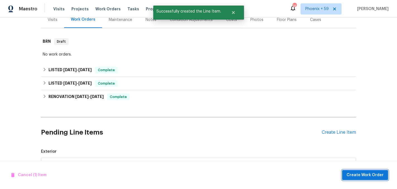
click at [360, 177] on span "Create Work Order" at bounding box center [365, 174] width 37 height 7
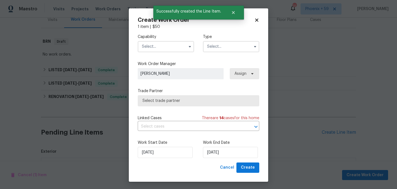
click at [149, 45] on input "text" at bounding box center [166, 46] width 56 height 11
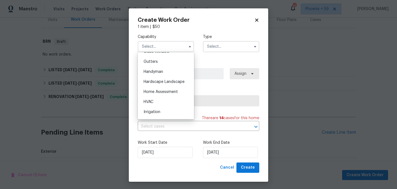
scroll to position [294, 0]
click at [165, 80] on span "Hardscape Landscape" at bounding box center [164, 81] width 41 height 4
type input "Hardscape Landscape"
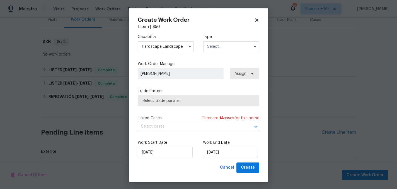
click at [241, 42] on input "text" at bounding box center [231, 46] width 56 height 11
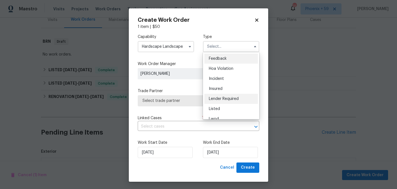
scroll to position [66, 0]
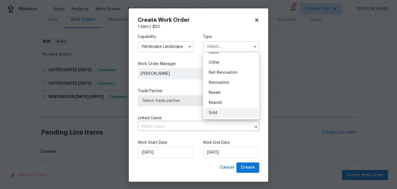
click at [217, 110] on div "Sold" at bounding box center [231, 113] width 54 height 10
type input "Sold"
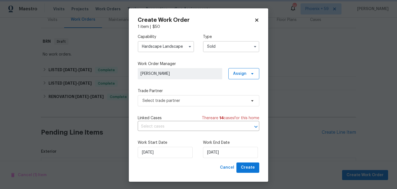
scroll to position [0, 0]
click at [178, 97] on span "Select trade partner" at bounding box center [199, 100] width 122 height 11
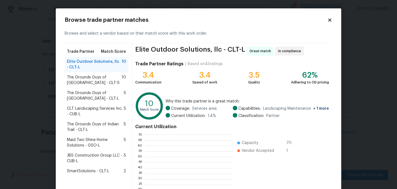
scroll to position [78, 88]
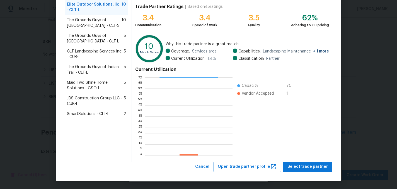
click at [98, 117] on div "SmartSolutions - CLT-L 2" at bounding box center [97, 114] width 64 height 10
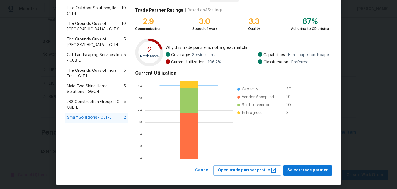
scroll to position [57, 0]
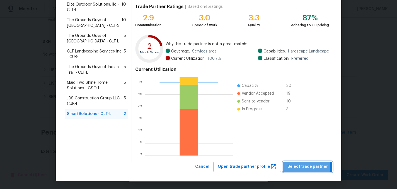
click at [308, 166] on span "Select trade partner" at bounding box center [307, 166] width 40 height 7
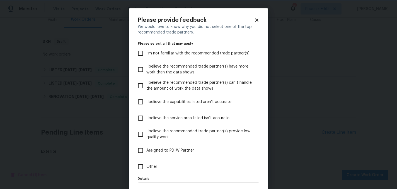
scroll to position [32, 0]
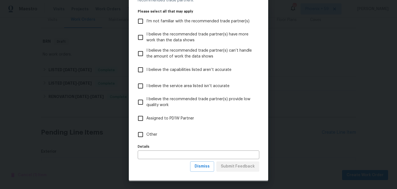
click at [148, 134] on span "Other" at bounding box center [151, 135] width 11 height 6
click at [146, 134] on input "Other" at bounding box center [141, 135] width 12 height 12
checkbox input "true"
click at [232, 169] on span "Submit Feedback" at bounding box center [238, 166] width 34 height 7
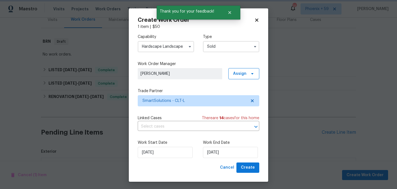
scroll to position [0, 0]
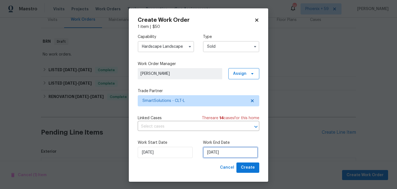
click at [221, 149] on input "[DATE]" at bounding box center [230, 152] width 55 height 11
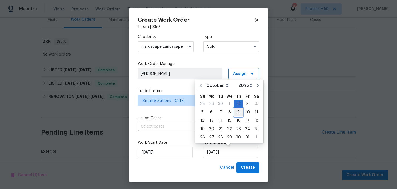
click at [237, 112] on div "9" at bounding box center [238, 112] width 9 height 8
type input "[DATE]"
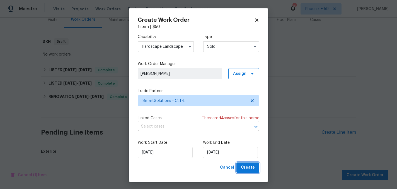
click at [247, 168] on span "Create" at bounding box center [248, 167] width 14 height 7
checkbox input "false"
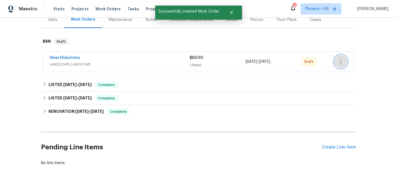
click at [340, 60] on icon "button" at bounding box center [340, 61] width 7 height 7
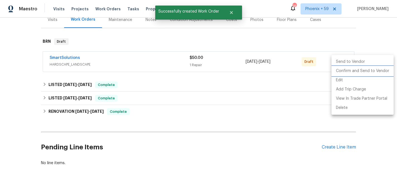
click at [343, 71] on li "Confirm and Send to Vendor" at bounding box center [362, 70] width 62 height 9
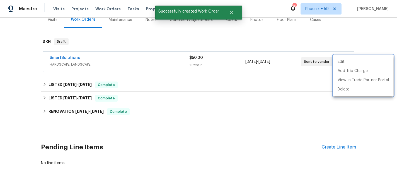
click at [72, 60] on div at bounding box center [198, 94] width 397 height 189
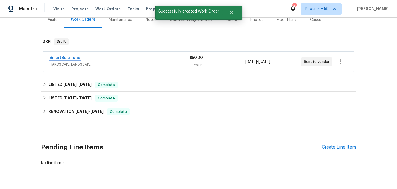
click at [68, 57] on link "SmartSolutions" at bounding box center [65, 58] width 30 height 4
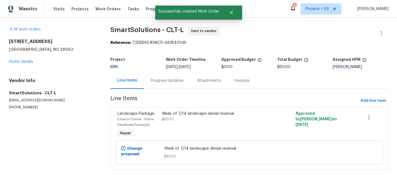
click at [197, 119] on div "Week of 7/14 landscape denial reversal $50.00" at bounding box center [216, 116] width 108 height 11
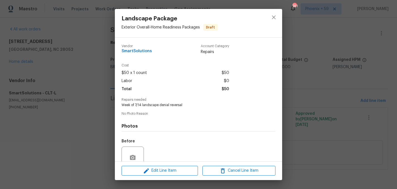
click at [93, 90] on div "Landscape Package Exterior Overall - Home Readiness Packages Draft Vendor Smart…" at bounding box center [198, 94] width 397 height 189
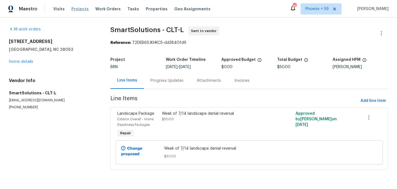
click at [79, 8] on span "Projects" at bounding box center [79, 9] width 17 height 6
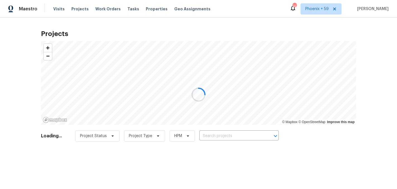
click at [151, 9] on div at bounding box center [198, 94] width 397 height 189
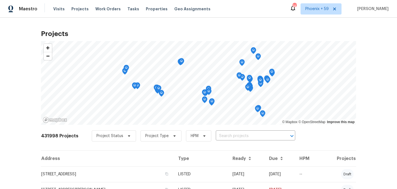
click at [149, 9] on span "Properties" at bounding box center [157, 9] width 22 height 6
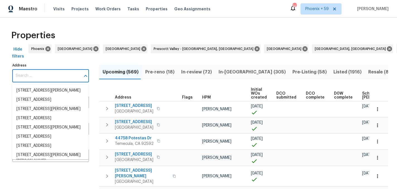
click at [47, 78] on input "Address" at bounding box center [46, 75] width 68 height 13
paste input "2890 Kingman Dr, Cincinnati, OH 45251"
type input "2890 Kingman Dr, Cincinnati, OH 45251"
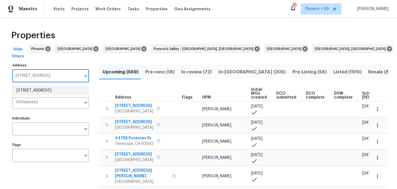
click at [48, 92] on li "2890 Kingman Dr Cincinnati OH 45251" at bounding box center [50, 90] width 77 height 9
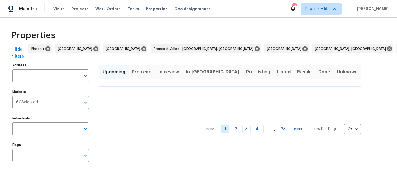
type input "2890 Kingman Dr Cincinnati OH 45251"
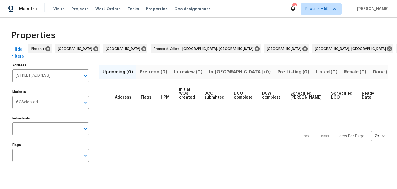
click at [373, 71] on span "Done (1)" at bounding box center [382, 72] width 18 height 8
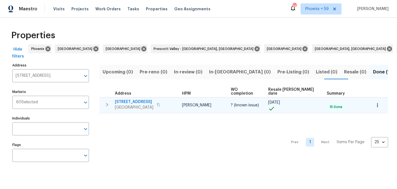
click at [136, 100] on span "2890 Kingman Dr" at bounding box center [134, 102] width 38 height 6
click at [128, 99] on span "2890 Kingman Dr" at bounding box center [134, 102] width 38 height 6
click at [158, 103] on icon "button" at bounding box center [158, 104] width 3 height 3
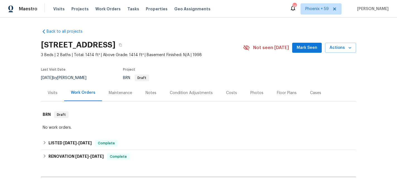
click at [122, 92] on div "Maintenance" at bounding box center [120, 93] width 23 height 6
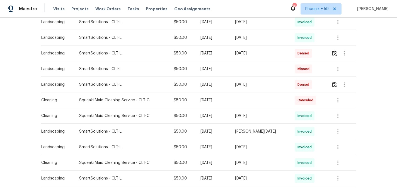
scroll to position [139, 0]
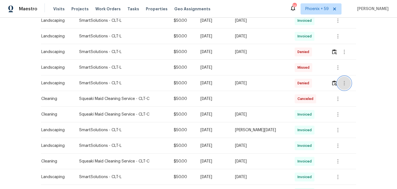
click at [338, 82] on button "button" at bounding box center [344, 82] width 13 height 13
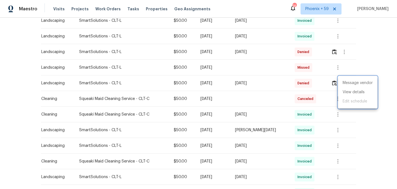
click at [333, 82] on div at bounding box center [198, 94] width 397 height 189
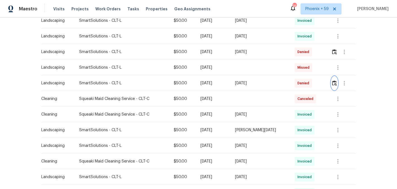
click at [333, 82] on img "button" at bounding box center [334, 82] width 5 height 5
click at [334, 52] on img "button" at bounding box center [334, 51] width 5 height 5
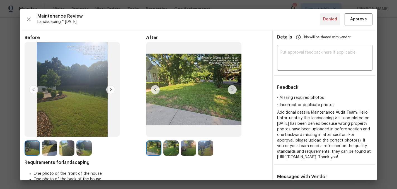
click at [233, 88] on img at bounding box center [232, 89] width 9 height 9
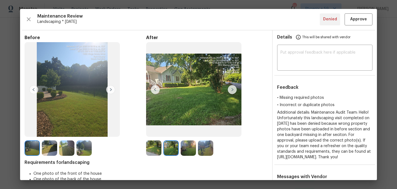
click at [232, 91] on img at bounding box center [232, 89] width 9 height 9
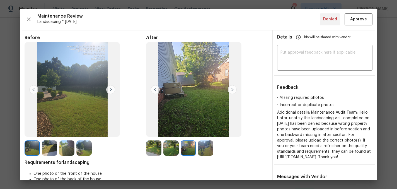
click at [110, 87] on img at bounding box center [110, 89] width 9 height 9
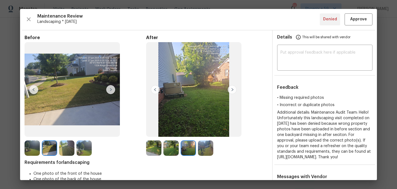
click at [232, 88] on img at bounding box center [232, 89] width 9 height 9
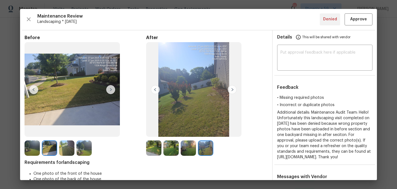
click at [232, 88] on img at bounding box center [232, 89] width 9 height 9
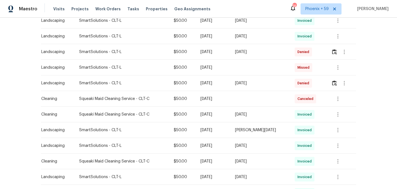
click at [226, 84] on div "[DATE]" at bounding box center [213, 83] width 26 height 6
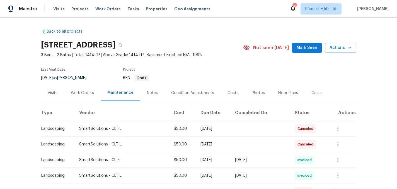
click at [91, 91] on div "Work Orders" at bounding box center [82, 93] width 23 height 6
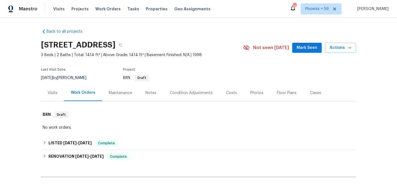
scroll to position [60, 0]
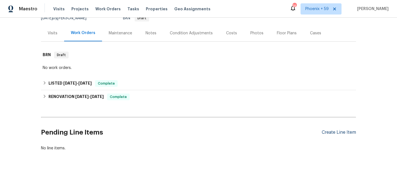
click at [333, 135] on div "Create Line Item" at bounding box center [339, 132] width 34 height 5
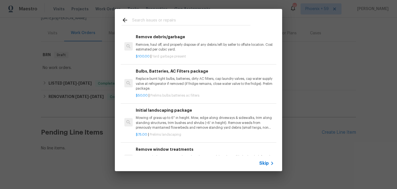
scroll to position [45, 0]
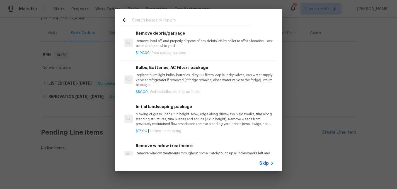
click at [162, 122] on p "Mowing of grass up to 6" in height. Mow, edge along driveways & sidewalks, trim…" at bounding box center [205, 119] width 138 height 14
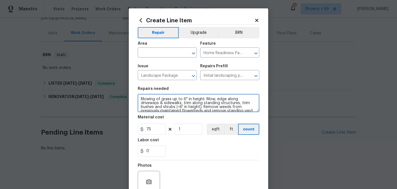
click at [167, 99] on textarea "Mowing of grass up to 6" in height. Mow, edge along driveways & sidewalks, trim…" at bounding box center [199, 103] width 122 height 18
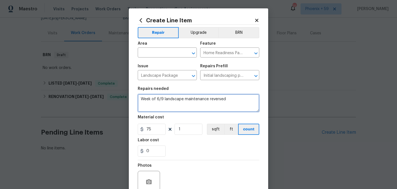
type textarea "Week of 6/9 landscape maintenance reversed"
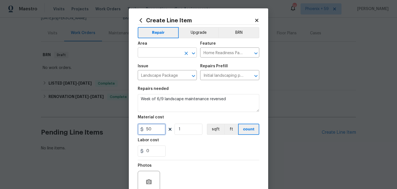
type input "50"
click at [163, 49] on input "text" at bounding box center [159, 53] width 43 height 9
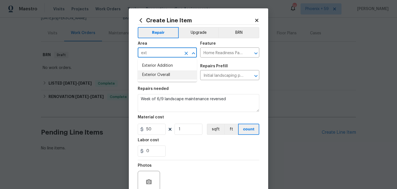
click at [170, 74] on li "Exterior Overall" at bounding box center [167, 74] width 59 height 9
type input "Exterior Overall"
click at [200, 176] on div "Photos" at bounding box center [199, 178] width 122 height 36
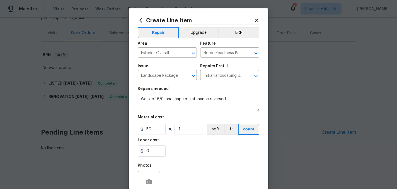
scroll to position [52, 0]
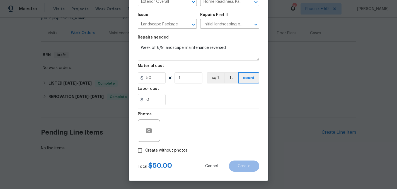
click at [177, 151] on span "Create without photos" at bounding box center [166, 150] width 42 height 6
click at [145, 151] on input "Create without photos" at bounding box center [140, 150] width 11 height 11
checkbox input "true"
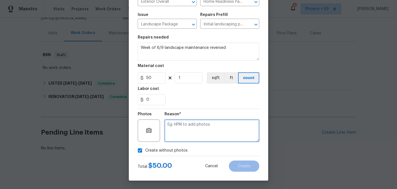
click at [184, 137] on textarea at bounding box center [211, 130] width 95 height 22
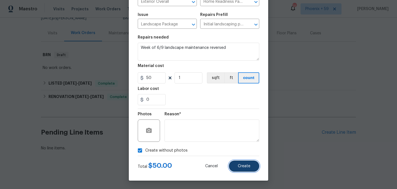
click at [246, 166] on span "Create" at bounding box center [244, 166] width 13 height 4
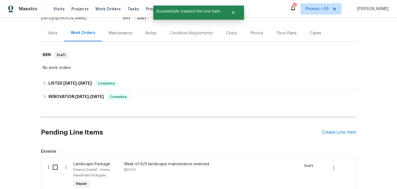
click at [52, 161] on input "checkbox" at bounding box center [57, 167] width 16 height 12
checkbox input "true"
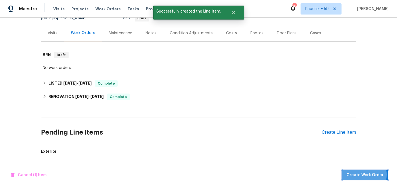
click at [353, 174] on span "Create Work Order" at bounding box center [365, 174] width 37 height 7
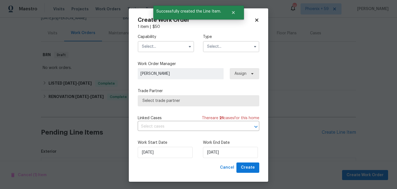
click at [169, 49] on input "text" at bounding box center [166, 46] width 56 height 11
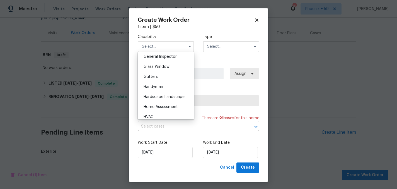
scroll to position [301, 0]
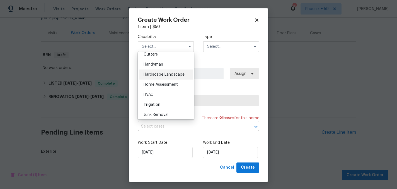
click at [176, 75] on span "Hardscape Landscape" at bounding box center [164, 74] width 41 height 4
type input "Hardscape Landscape"
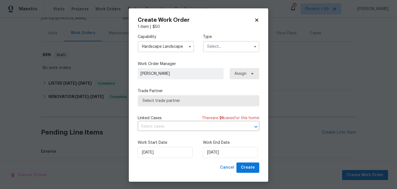
click at [225, 47] on input "text" at bounding box center [231, 46] width 56 height 11
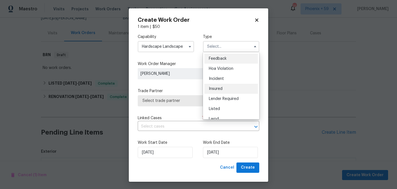
scroll to position [66, 0]
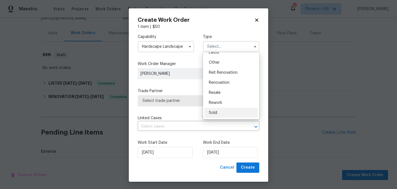
click at [220, 113] on div "Sold" at bounding box center [231, 113] width 54 height 10
type input "Sold"
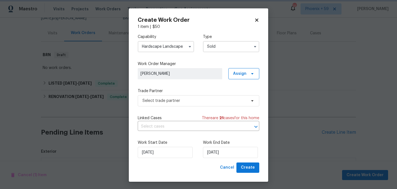
scroll to position [0, 0]
click at [205, 104] on span "Select trade partner" at bounding box center [199, 100] width 122 height 11
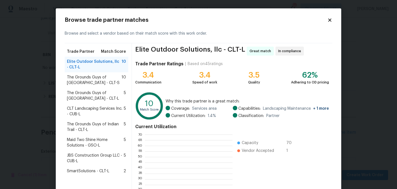
scroll to position [78, 88]
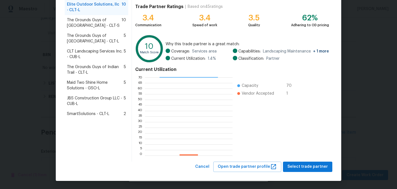
click at [104, 114] on span "SmartSolutions - CLT-L" at bounding box center [88, 114] width 42 height 6
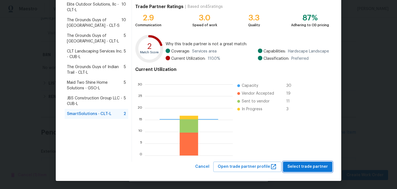
click at [302, 165] on span "Select trade partner" at bounding box center [307, 166] width 40 height 7
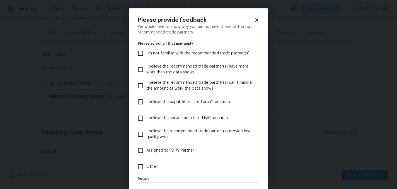
scroll to position [0, 0]
click at [150, 165] on span "Other" at bounding box center [151, 167] width 11 height 6
click at [146, 165] on input "Other" at bounding box center [141, 167] width 12 height 12
checkbox input "true"
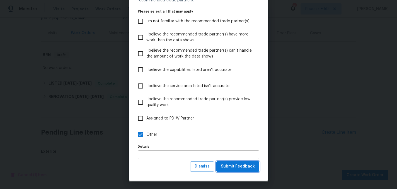
click at [235, 166] on span "Submit Feedback" at bounding box center [238, 166] width 34 height 7
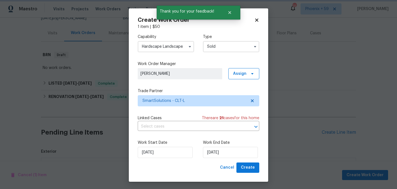
scroll to position [0, 0]
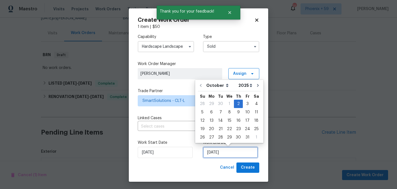
click at [224, 149] on input "[DATE]" at bounding box center [230, 152] width 55 height 11
click at [238, 112] on div "9" at bounding box center [238, 112] width 9 height 8
type input "[DATE]"
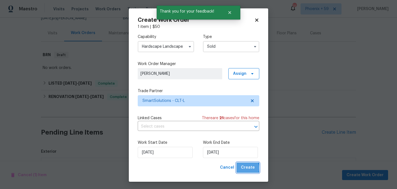
click at [246, 168] on span "Create" at bounding box center [248, 167] width 14 height 7
checkbox input "false"
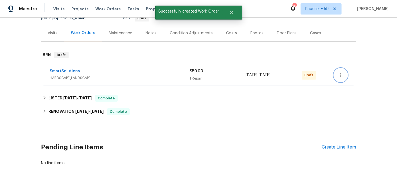
click at [342, 72] on icon "button" at bounding box center [340, 75] width 7 height 7
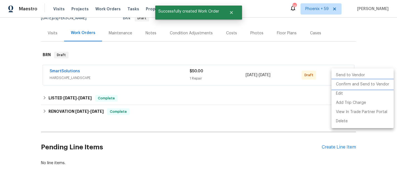
click at [343, 81] on li "Confirm and Send to Vendor" at bounding box center [362, 84] width 62 height 9
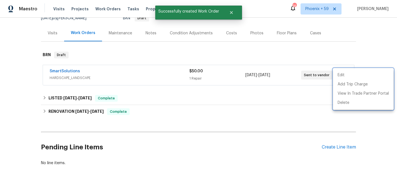
click at [71, 70] on div at bounding box center [198, 94] width 397 height 189
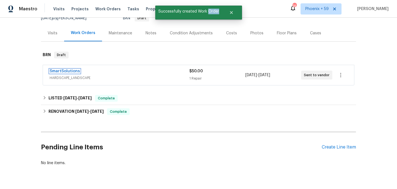
click at [71, 70] on link "SmartSolutions" at bounding box center [65, 71] width 30 height 4
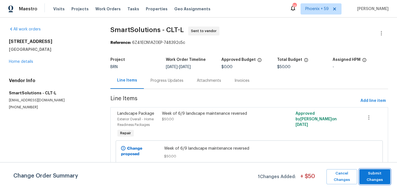
click at [372, 178] on span "Submit Changes" at bounding box center [375, 176] width 26 height 13
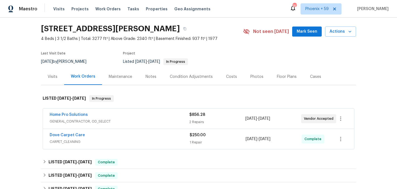
scroll to position [36, 0]
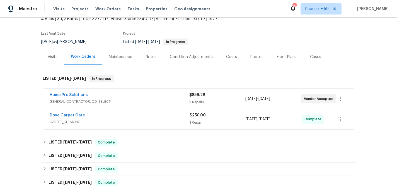
click at [114, 59] on div "Maintenance" at bounding box center [120, 57] width 23 height 6
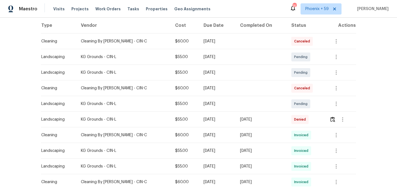
scroll to position [88, 0]
click at [334, 119] on img "button" at bounding box center [332, 118] width 5 height 5
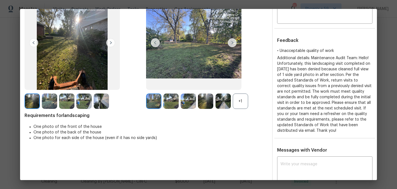
scroll to position [0, 0]
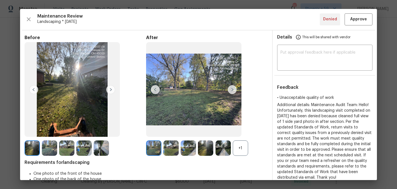
click at [232, 91] on img at bounding box center [232, 89] width 9 height 9
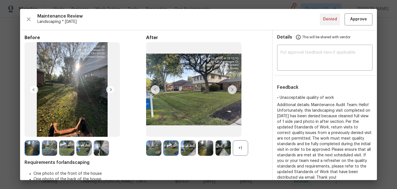
click at [232, 91] on img at bounding box center [232, 89] width 9 height 9
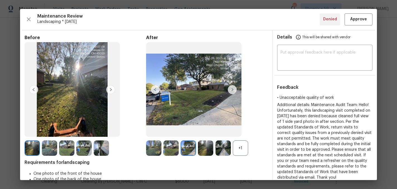
click at [232, 91] on img at bounding box center [232, 89] width 9 height 9
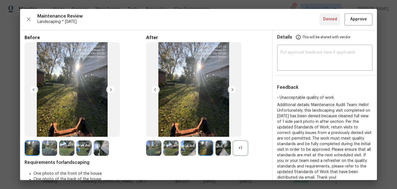
click at [232, 91] on img at bounding box center [232, 89] width 9 height 9
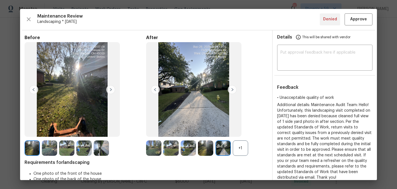
click at [232, 91] on img at bounding box center [232, 89] width 9 height 9
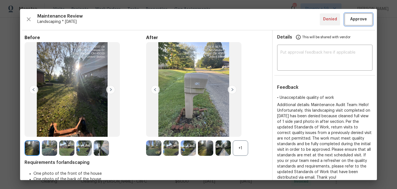
click at [358, 20] on span "Approve" at bounding box center [358, 19] width 17 height 7
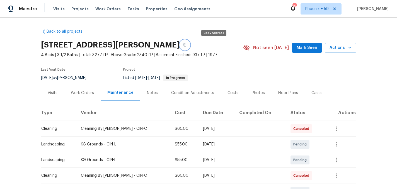
click at [190, 47] on button "button" at bounding box center [185, 45] width 10 height 10
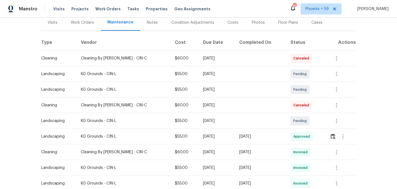
scroll to position [72, 0]
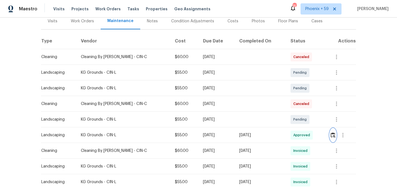
click at [333, 136] on img "button" at bounding box center [333, 134] width 5 height 5
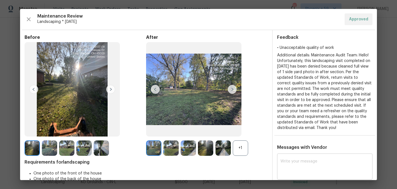
click at [295, 159] on textarea at bounding box center [324, 167] width 89 height 16
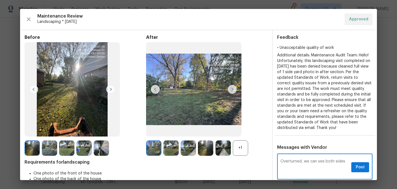
type textarea "Overturned, we can see both sides"
click at [361, 168] on span "Post" at bounding box center [360, 167] width 9 height 7
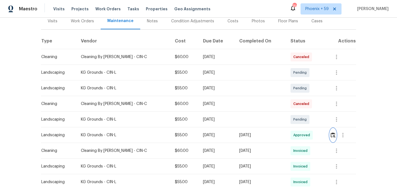
scroll to position [0, 0]
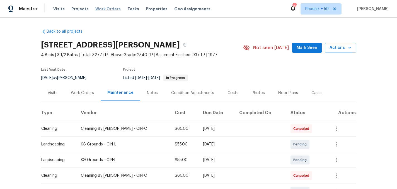
click at [108, 8] on span "Work Orders" at bounding box center [107, 9] width 25 height 6
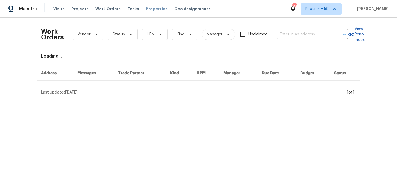
click at [149, 11] on span "Properties" at bounding box center [157, 9] width 22 height 6
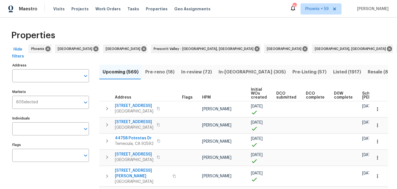
click at [66, 76] on input "Address" at bounding box center [46, 75] width 68 height 13
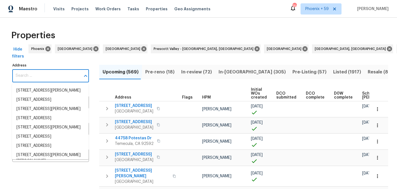
paste input "5819 Deer Run Dr, Mason, OH 45040"
type input "5819 Deer Run Dr, Mason, OH 45040"
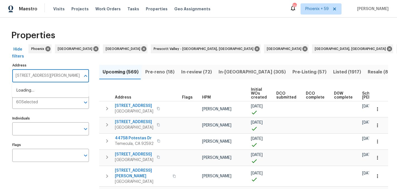
scroll to position [0, 2]
click at [64, 89] on li "5819 Deer Run Dr Mason OH 45040" at bounding box center [50, 90] width 77 height 9
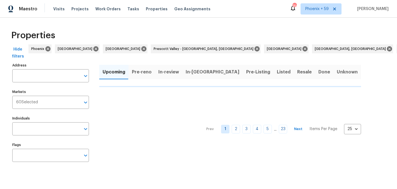
type input "5819 Deer Run Dr Mason OH 45040"
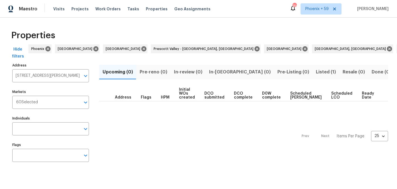
click at [316, 73] on span "Listed (1)" at bounding box center [326, 72] width 20 height 8
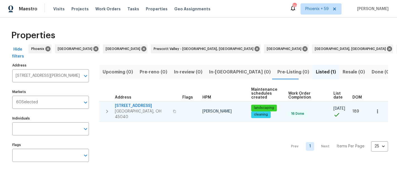
click at [143, 105] on span "5819 Deer Run Dr" at bounding box center [142, 106] width 55 height 6
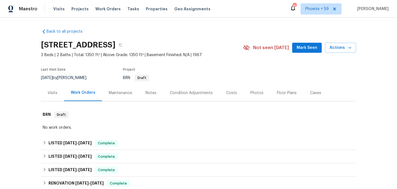
click at [122, 93] on div "Maintenance" at bounding box center [120, 93] width 23 height 6
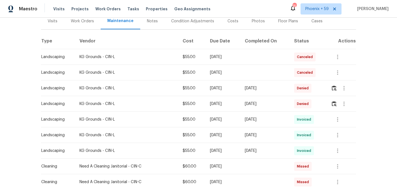
scroll to position [75, 0]
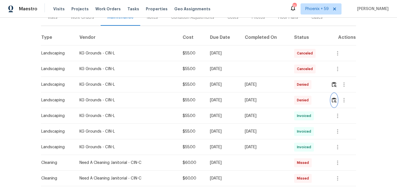
click at [336, 99] on img "button" at bounding box center [334, 99] width 5 height 5
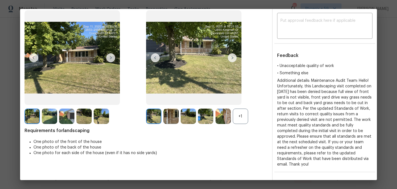
scroll to position [31, 0]
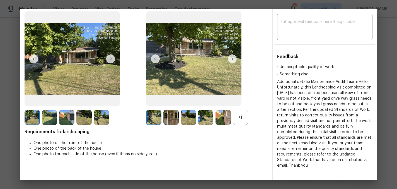
click at [230, 61] on img at bounding box center [232, 58] width 9 height 9
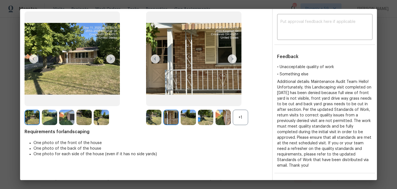
click at [234, 59] on img at bounding box center [232, 58] width 9 height 9
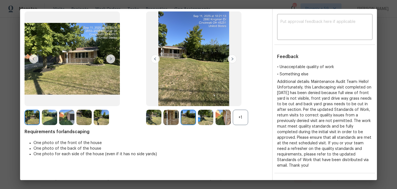
click at [234, 59] on img at bounding box center [232, 58] width 9 height 9
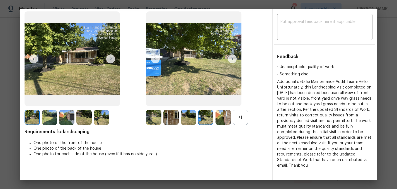
click at [234, 59] on img at bounding box center [232, 58] width 9 height 9
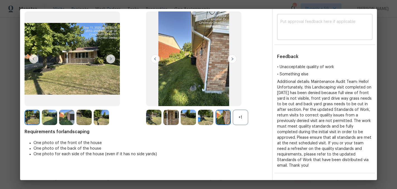
click at [300, 33] on textarea at bounding box center [324, 28] width 89 height 16
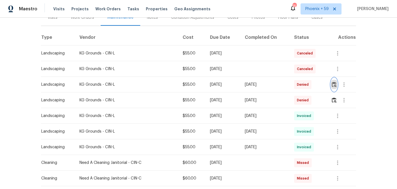
click at [335, 84] on img "button" at bounding box center [334, 84] width 5 height 5
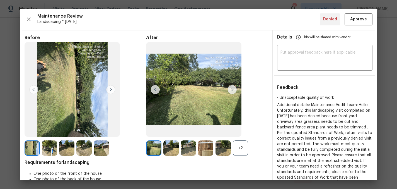
scroll to position [6, 0]
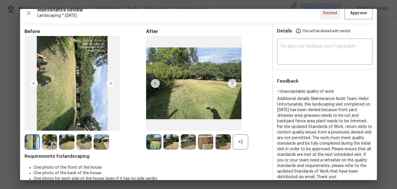
click at [229, 81] on img at bounding box center [232, 83] width 9 height 9
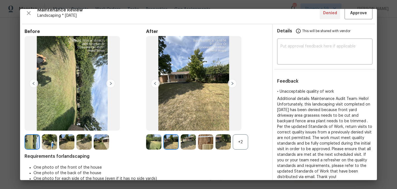
click at [230, 81] on img at bounding box center [232, 83] width 9 height 9
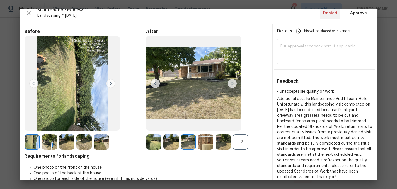
click at [230, 81] on img at bounding box center [232, 83] width 9 height 9
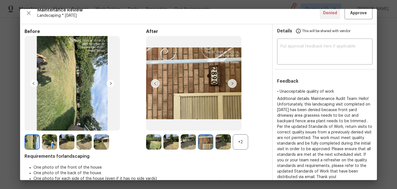
click at [230, 81] on img at bounding box center [232, 83] width 9 height 9
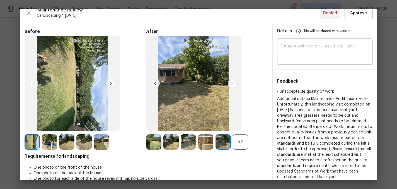
click at [230, 81] on img at bounding box center [232, 83] width 9 height 9
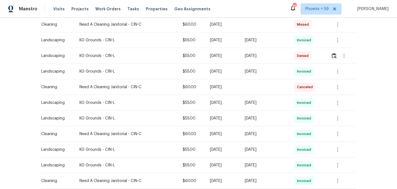
scroll to position [230, 0]
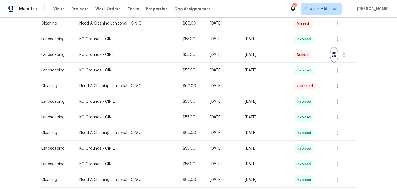
click at [336, 55] on img "button" at bounding box center [334, 54] width 5 height 5
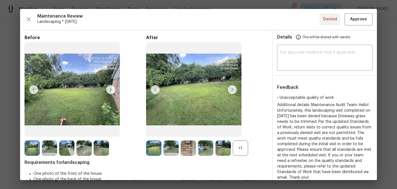
click at [232, 90] on img at bounding box center [232, 89] width 9 height 9
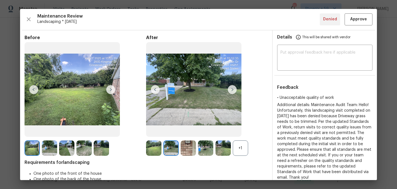
click at [232, 90] on img at bounding box center [232, 89] width 9 height 9
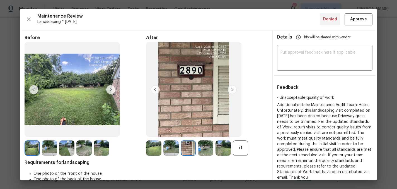
click at [232, 90] on img at bounding box center [232, 89] width 9 height 9
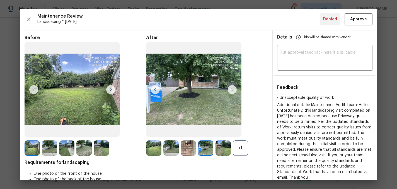
click at [232, 90] on img at bounding box center [232, 89] width 9 height 9
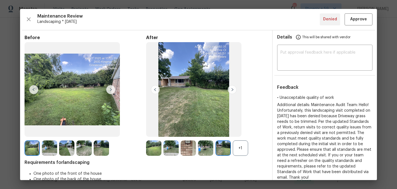
click at [232, 90] on img at bounding box center [232, 89] width 9 height 9
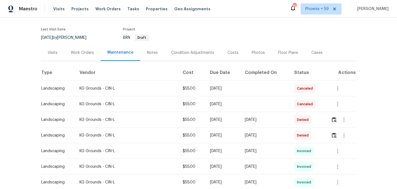
scroll to position [3, 0]
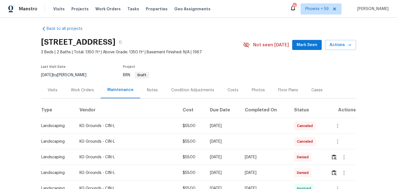
click at [84, 89] on div "Work Orders" at bounding box center [82, 90] width 23 height 6
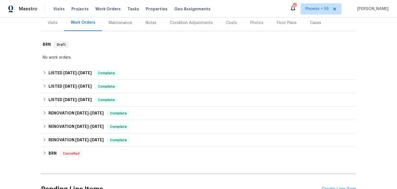
scroll to position [127, 0]
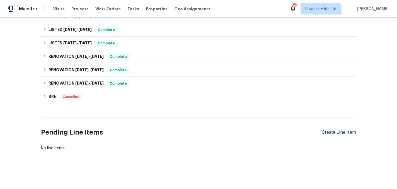
click at [329, 132] on div "Create Line Item" at bounding box center [339, 132] width 34 height 5
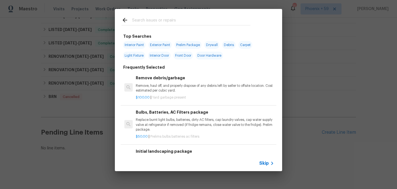
scroll to position [19, 0]
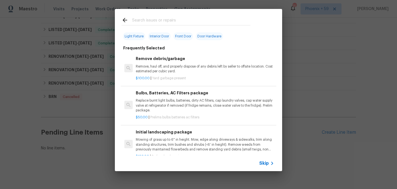
click at [163, 136] on div "Initial landscaping package Mowing of grass up to 6" in height. Mow, edge along…" at bounding box center [205, 140] width 138 height 23
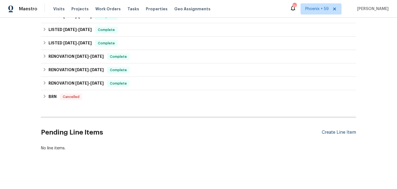
click at [328, 133] on div "Create Line Item" at bounding box center [339, 132] width 34 height 5
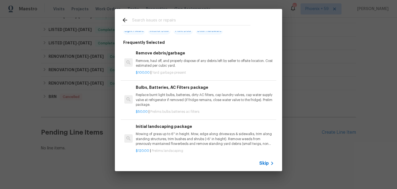
scroll to position [36, 0]
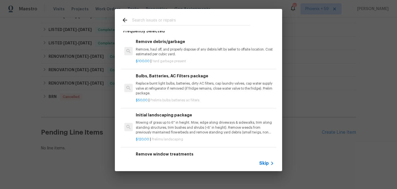
click at [174, 129] on p "Mowing of grass up to 6" in height. Mow, edge along driveways & sidewalks, trim…" at bounding box center [205, 127] width 138 height 14
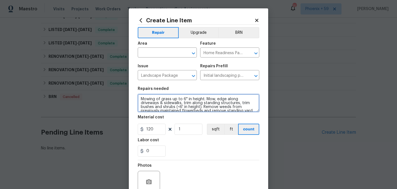
click at [163, 98] on textarea "Mowing of grass up to 6" in height. Mow, edge along driveways & sidewalks, trim…" at bounding box center [199, 103] width 122 height 18
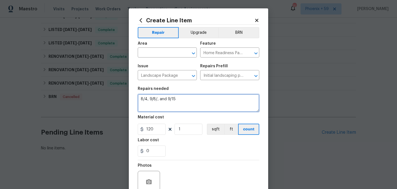
click at [156, 99] on textarea "8/4, 9/8/, and 9/15" at bounding box center [199, 103] width 122 height 18
click at [195, 100] on textarea "Week of 8/4, 9/8, and 9/15" at bounding box center [199, 103] width 122 height 18
type textarea "Week of 8/4, 9/8, and 9/15 landscape denial reversal"
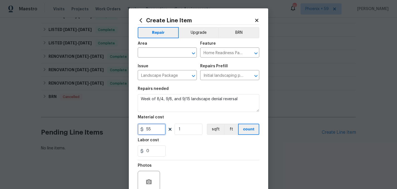
type input "55"
type input "3"
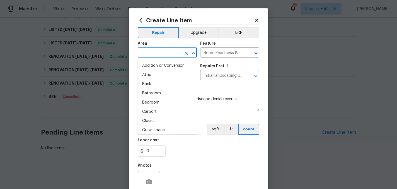
click at [172, 54] on input "text" at bounding box center [159, 53] width 43 height 9
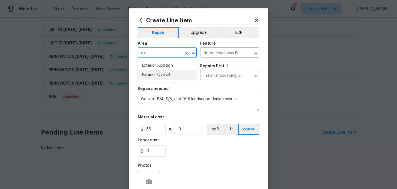
click at [168, 76] on li "Exterior Overall" at bounding box center [167, 74] width 59 height 9
type input "Exterior Overall"
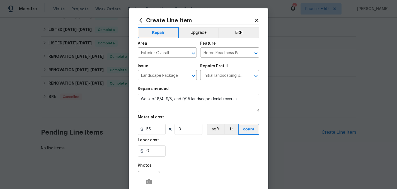
click at [194, 156] on div "0" at bounding box center [199, 150] width 122 height 11
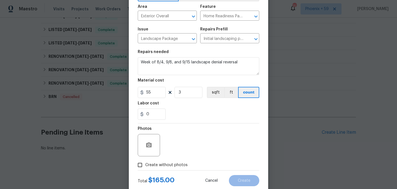
scroll to position [52, 0]
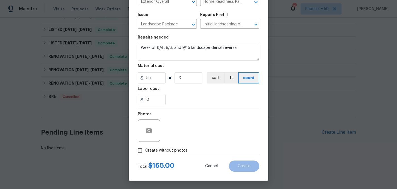
click at [180, 149] on span "Create without photos" at bounding box center [166, 150] width 42 height 6
click at [145, 149] on input "Create without photos" at bounding box center [140, 150] width 11 height 11
checkbox input "true"
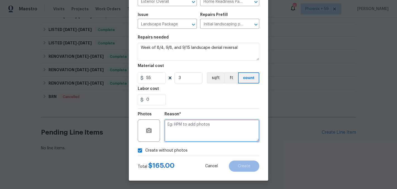
click at [189, 128] on textarea at bounding box center [211, 130] width 95 height 22
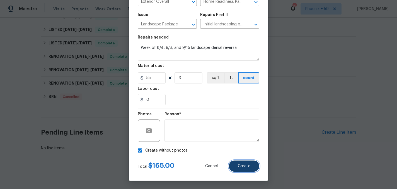
click at [246, 166] on span "Create" at bounding box center [244, 166] width 13 height 4
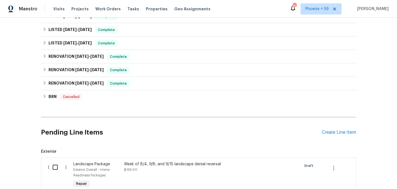
click at [51, 168] on input "checkbox" at bounding box center [57, 167] width 16 height 12
checkbox input "true"
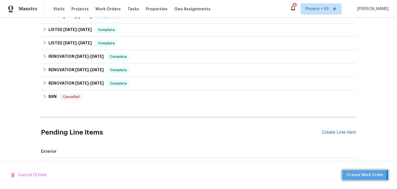
click at [359, 174] on span "Create Work Order" at bounding box center [365, 174] width 37 height 7
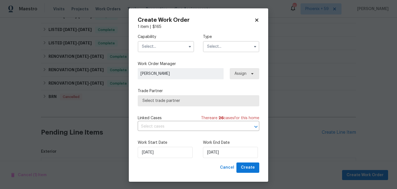
click at [177, 44] on input "text" at bounding box center [166, 46] width 56 height 11
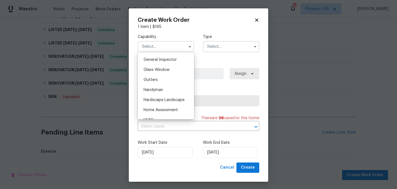
scroll to position [277, 0]
click at [161, 99] on span "Hardscape Landscape" at bounding box center [164, 98] width 41 height 4
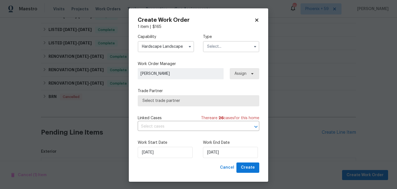
click at [168, 44] on input "Hardscape Landscape" at bounding box center [166, 46] width 56 height 11
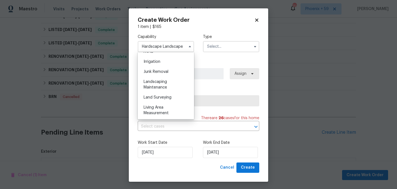
scroll to position [344, 0]
click at [168, 80] on div "Landscaping Maintenance" at bounding box center [166, 84] width 54 height 16
type input "Landscaping Maintenance"
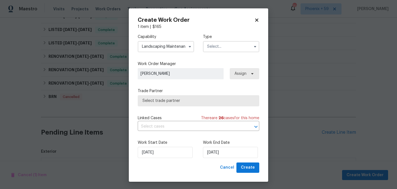
click at [223, 45] on input "text" at bounding box center [231, 46] width 56 height 11
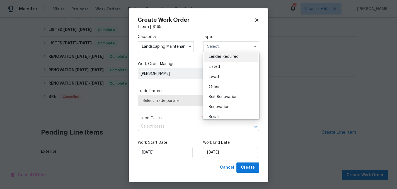
scroll to position [66, 0]
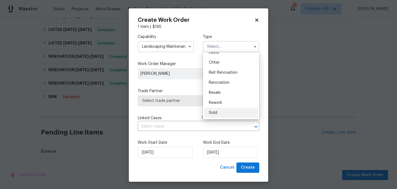
click at [220, 114] on div "Sold" at bounding box center [231, 113] width 54 height 10
type input "Sold"
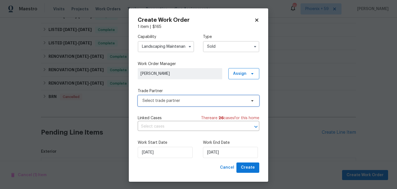
click at [174, 100] on span "Select trade partner" at bounding box center [194, 101] width 104 height 6
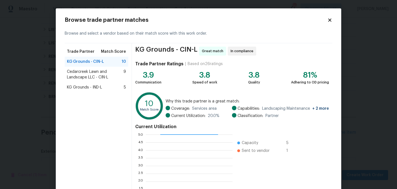
scroll to position [57, 0]
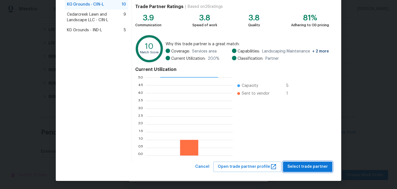
click at [297, 167] on span "Select trade partner" at bounding box center [307, 166] width 40 height 7
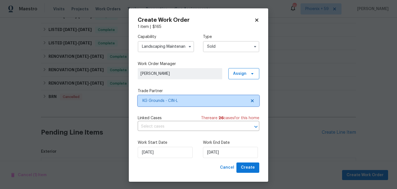
scroll to position [0, 0]
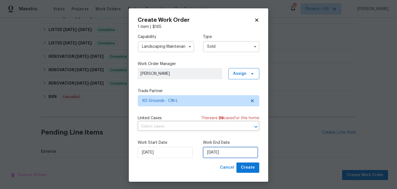
click at [217, 152] on input "10/2/2025" at bounding box center [230, 152] width 55 height 11
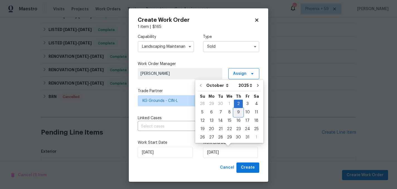
click at [237, 114] on div "9" at bounding box center [238, 112] width 9 height 8
type input "10/9/2025"
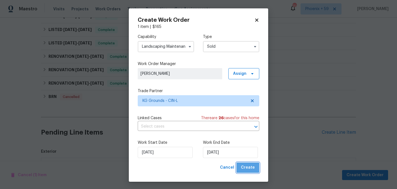
click at [250, 172] on button "Create" at bounding box center [247, 167] width 23 height 10
checkbox input "false"
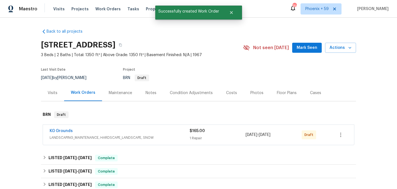
click at [88, 130] on div "KG Grounds" at bounding box center [120, 131] width 140 height 7
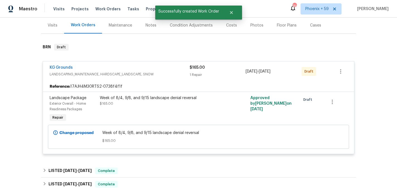
scroll to position [98, 0]
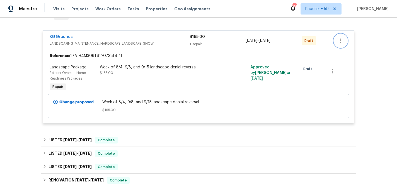
click at [340, 40] on icon "button" at bounding box center [340, 40] width 1 height 4
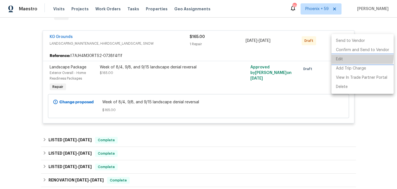
click at [340, 55] on li "Edit" at bounding box center [362, 59] width 62 height 9
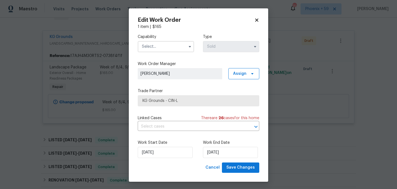
click at [258, 22] on icon at bounding box center [256, 20] width 5 height 5
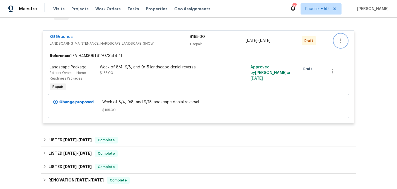
click at [343, 42] on icon "button" at bounding box center [340, 40] width 7 height 7
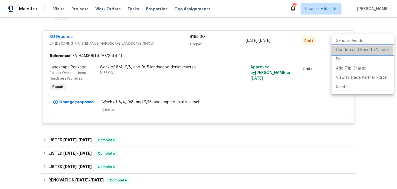
click at [345, 49] on li "Confirm and Send to Vendor" at bounding box center [362, 49] width 62 height 9
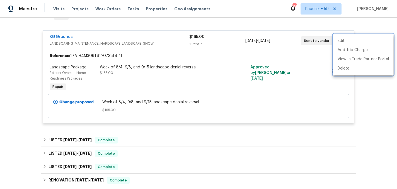
click at [69, 36] on div at bounding box center [198, 94] width 397 height 189
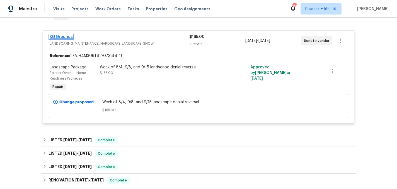
click at [68, 37] on link "KG Grounds" at bounding box center [61, 37] width 23 height 4
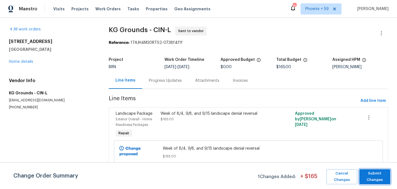
click at [365, 180] on span "Submit Changes" at bounding box center [375, 176] width 26 height 13
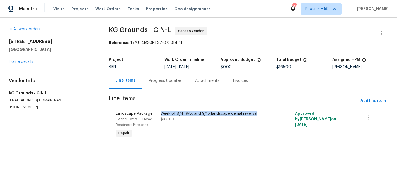
drag, startPoint x: 255, startPoint y: 113, endPoint x: 158, endPoint y: 111, distance: 97.3
click at [159, 111] on div "Week of 8/4, 9/8, and 9/15 landscape denial reversal $165.00" at bounding box center [215, 124] width 112 height 31
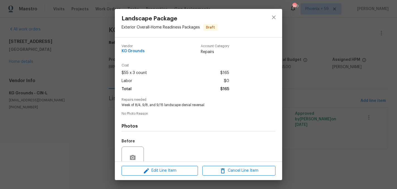
copy div "Week of 8/4, 9/8, and 9/15 landscape denial reversal"
click at [158, 106] on span "Week of 8/4, 9/8, and 9/15 landscape denial reversal" at bounding box center [191, 105] width 139 height 5
click at [158, 105] on span "Week of 8/4, 9/8, and 9/15 landscape denial reversal" at bounding box center [191, 105] width 139 height 5
drag, startPoint x: 163, startPoint y: 105, endPoint x: 121, endPoint y: 107, distance: 41.8
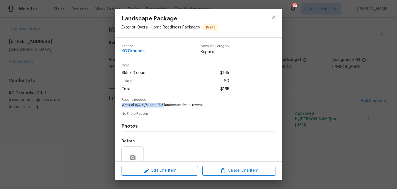
click at [121, 107] on div "Vendor KG Grounds Account Category Repairs Cost $55 x 3 count $165 Labor $0 Tot…" at bounding box center [198, 99] width 167 height 123
copy span "Week of 8/4, 9/8, and 9/15"
click at [64, 55] on div "Landscape Package Exterior Overall - Home Readiness Packages Draft Vendor KG Gr…" at bounding box center [198, 94] width 397 height 189
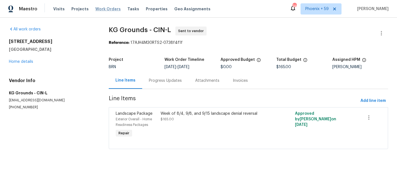
click at [108, 8] on span "Work Orders" at bounding box center [107, 9] width 25 height 6
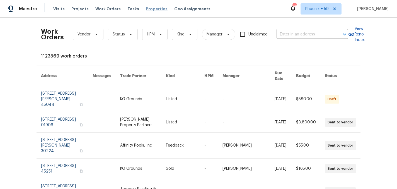
click at [150, 11] on span "Properties" at bounding box center [157, 9] width 22 height 6
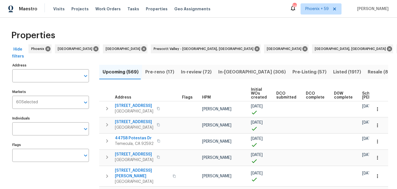
click at [63, 76] on input "Address" at bounding box center [46, 75] width 68 height 13
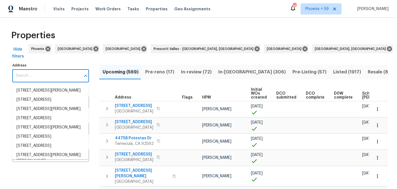
paste input "4926 Le Blond Ave, Cincinnati, OH 45208"
type input "4926 Le Blond Ave, Cincinnati, OH 45208"
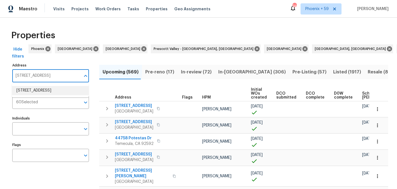
click at [57, 89] on li "4926 Le Blond Ave Cincinnati OH 45208" at bounding box center [50, 90] width 77 height 9
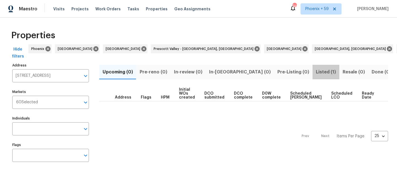
click at [316, 72] on span "Listed (1)" at bounding box center [326, 72] width 20 height 8
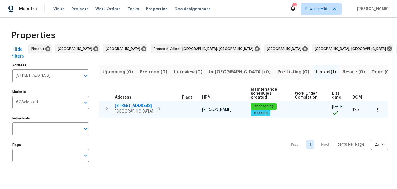
click at [140, 106] on span "4926 Le Blond Ave" at bounding box center [134, 106] width 38 height 6
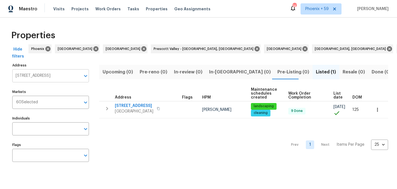
click at [53, 74] on input "4926 Le Blond Ave Cincinnati OH 45208" at bounding box center [46, 75] width 68 height 13
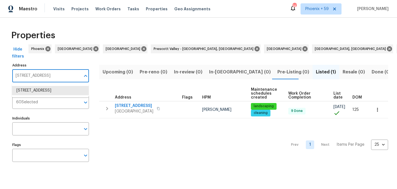
paste input "[STREET_ADDRESS][PERSON_NAME]"
type input "[STREET_ADDRESS][PERSON_NAME]"
click at [52, 89] on li "3717 Ellis Way Middletown OH 45044" at bounding box center [50, 90] width 77 height 9
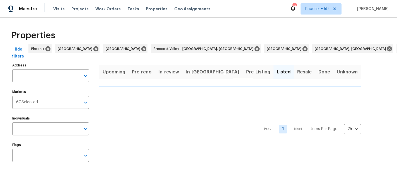
type input "3717 Ellis Way Middletown OH 45044"
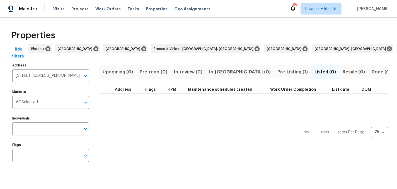
click at [277, 72] on span "Pre-Listing (1)" at bounding box center [292, 72] width 30 height 8
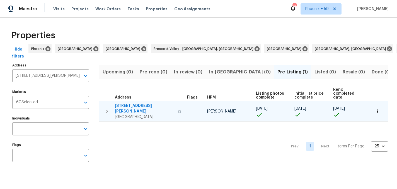
click at [132, 103] on span "3717 Ellis Way" at bounding box center [144, 108] width 59 height 11
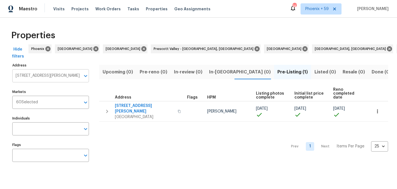
click at [64, 74] on input "3717 Ellis Way Middletown OH 45044" at bounding box center [46, 75] width 68 height 13
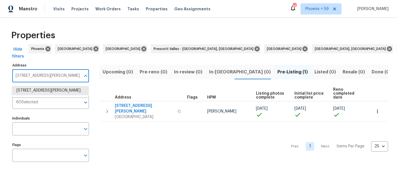
paste input "9174 Gila Dr, Cincinnati, OH 45251"
type input "9174 Gila Dr, Cincinnati, OH 45251"
click at [60, 91] on li "9174 Gila Dr Cincinnati OH 45251" at bounding box center [50, 90] width 77 height 9
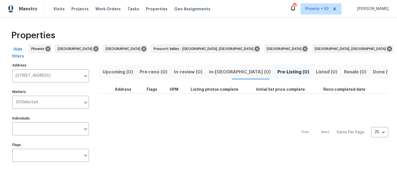
click at [373, 72] on span "Done (1)" at bounding box center [382, 72] width 18 height 8
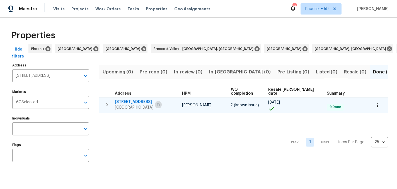
click at [161, 101] on button "button" at bounding box center [158, 105] width 7 height 8
click at [133, 99] on span "9174 Gila Dr" at bounding box center [134, 102] width 38 height 6
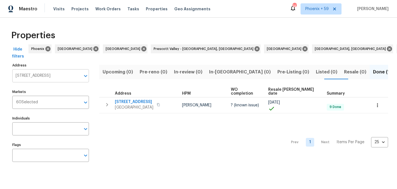
click at [54, 79] on input "9174 Gila Dr Cincinnati OH 45251" at bounding box center [46, 75] width 68 height 13
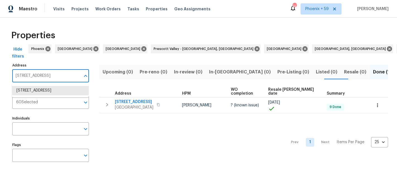
paste input "3833 Spring Mill Way, Maineville, OH 45039"
type input "3833 Spring Mill Way, Maineville, OH 45039"
drag, startPoint x: 54, startPoint y: 82, endPoint x: 122, endPoint y: 80, distance: 68.0
click at [53, 94] on li "3833 Spring Mill Way Maineville OH 45039" at bounding box center [50, 90] width 77 height 9
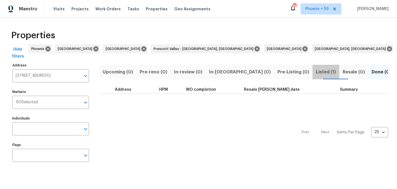
click at [316, 74] on span "Listed (1)" at bounding box center [326, 72] width 20 height 8
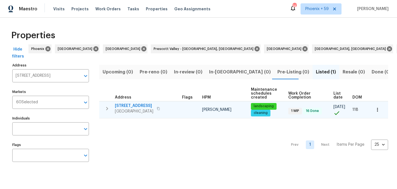
click at [128, 105] on span "3833 Spring Mill Way" at bounding box center [134, 106] width 38 height 6
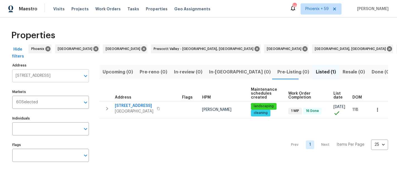
click at [54, 76] on input "3833 Spring Mill Way Maineville OH 45039" at bounding box center [46, 75] width 68 height 13
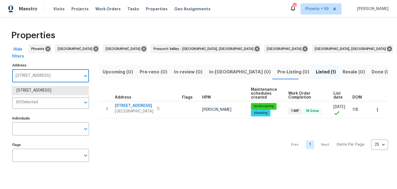
paste input "5632 Fair Ridge Pl, Indianapolis, IN 46221"
type input "5632 Fair Ridge Pl, Indianapolis, IN 46221"
click at [55, 93] on li "5632 Fair Ridge Pl Indianapolis IN 46221" at bounding box center [50, 90] width 77 height 9
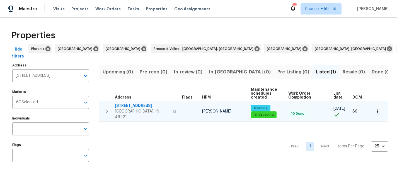
click at [126, 103] on span "5632 Fair Ridge Pl" at bounding box center [142, 106] width 54 height 6
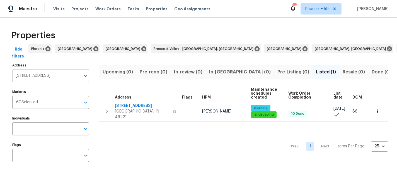
click at [47, 79] on input "5632 Fair Ridge Pl Indianapolis IN 46221" at bounding box center [46, 75] width 68 height 13
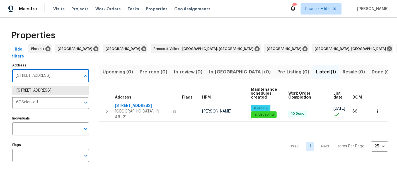
paste input "8437 Crosser Dr, Indianapolis, IN 46237"
type input "8437 Crosser Dr, Indianapolis, IN 46237"
click at [46, 89] on li "8437 Crosser Dr Indianapolis IN 46237" at bounding box center [50, 93] width 77 height 15
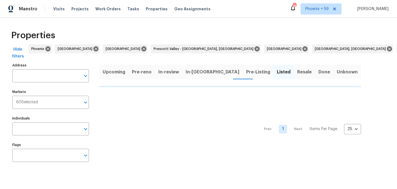
type input "8437 Crosser Dr Indianapolis IN 46237"
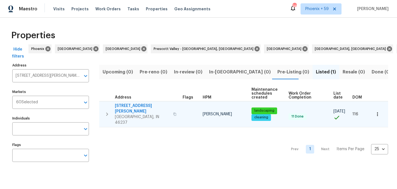
click at [135, 106] on span "8437 Crosser Dr" at bounding box center [142, 108] width 55 height 11
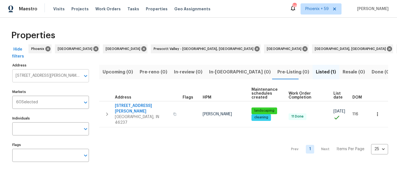
click at [39, 73] on input "8437 Crosser Dr Indianapolis IN 46237" at bounding box center [46, 75] width 68 height 13
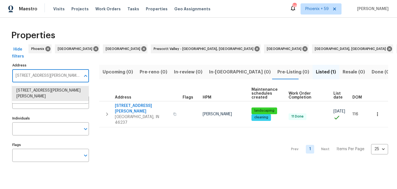
paste input "5927 Timber Lake Blvd, Indianapolis, IN 46237dry"
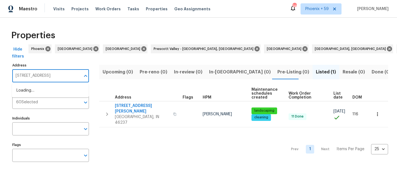
scroll to position [0, 19]
type input "5927 Timber Lake Blvd, Indianapolis, IN 46237"
click at [40, 93] on li "5927 Timber Lake Blvd Indianapolis IN 46237" at bounding box center [50, 90] width 77 height 9
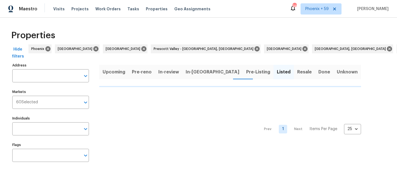
type input "5927 Timber Lake Blvd Indianapolis IN 46237"
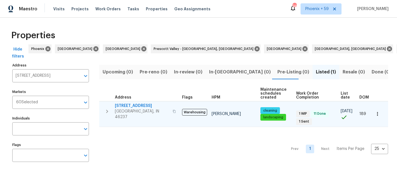
click at [127, 104] on span "5927 Timber Lake Blvd" at bounding box center [142, 106] width 54 height 6
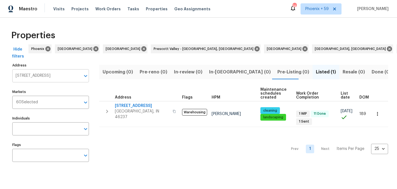
click at [63, 78] on input "5927 Timber Lake Blvd Indianapolis IN 46237" at bounding box center [46, 75] width 68 height 13
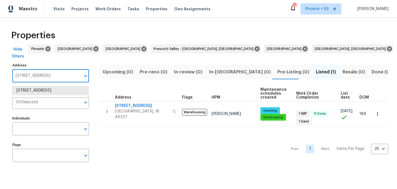
paste input "2928 Sheffield Dr, Indianapolis, IN 46229"
type input "2928 Sheffield Dr, Indianapolis, IN 46229"
click at [58, 91] on li "2928 Sheffield Dr Indianapolis IN 46229" at bounding box center [50, 90] width 77 height 9
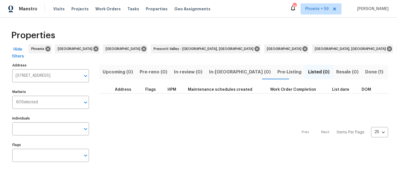
click at [365, 69] on span "Done (1)" at bounding box center [374, 72] width 18 height 8
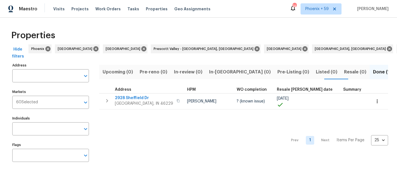
type input "2928 Sheffield Dr Indianapolis IN 46229"
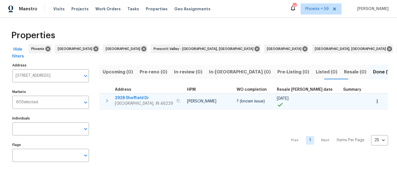
click at [136, 97] on span "2928 Sheffield Dr" at bounding box center [144, 98] width 58 height 6
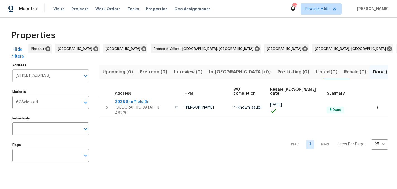
click at [51, 74] on input "2928 Sheffield Dr Indianapolis IN 46229" at bounding box center [46, 75] width 68 height 13
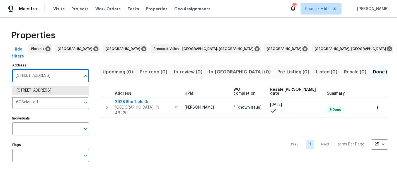
paste input "8040 Goldenrod Ct, Indianapolis, IN 4621"
type input "8040 Goldenrod Ct, Indianapolis, IN 46219"
click at [50, 91] on li "8040 Goldenrod Ct Indianapolis IN 46219" at bounding box center [50, 90] width 77 height 9
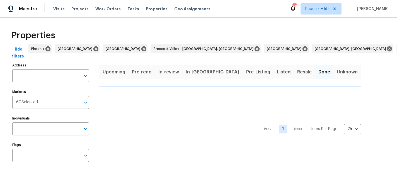
type input "8040 Goldenrod Ct Indianapolis IN 46219"
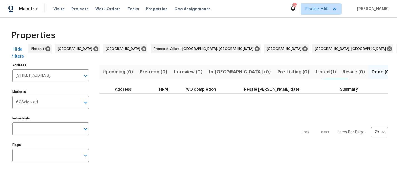
click at [316, 73] on span "Listed (1)" at bounding box center [326, 72] width 20 height 8
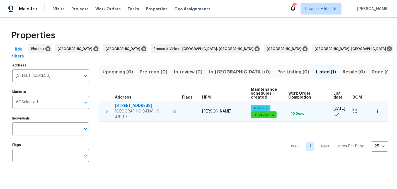
click at [173, 110] on icon "button" at bounding box center [174, 111] width 3 height 3
click at [139, 104] on span "8040 Goldenrod Ct" at bounding box center [142, 106] width 54 height 6
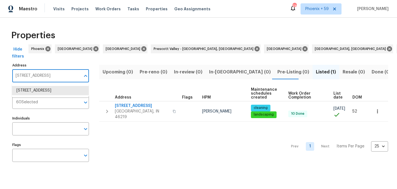
click at [34, 76] on input "8040 Goldenrod Ct Indianapolis IN 46219" at bounding box center [46, 75] width 68 height 13
paste input "2080 Norwich Pl, Martinsville, IN 46151"
type input "2080 Norwich Pl, Martinsville, IN 46151"
click at [37, 91] on li "2080 Norwich Pl Martinsville IN 46151" at bounding box center [50, 90] width 77 height 9
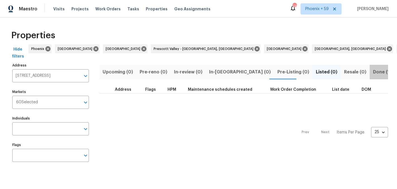
click at [373, 74] on span "Done (1)" at bounding box center [382, 72] width 18 height 8
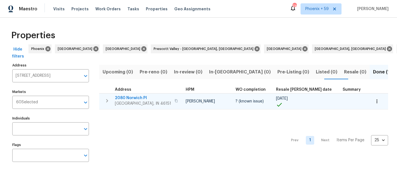
click at [136, 98] on span "2080 Norwich Pl" at bounding box center [143, 98] width 56 height 6
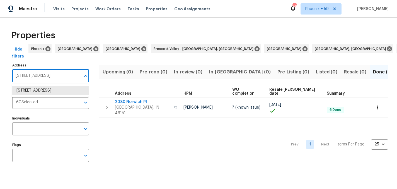
click at [55, 76] on input "2080 Norwich Pl Martinsville IN 46151" at bounding box center [46, 75] width 68 height 13
paste input "10112 James Run Dr, Indianapolis, IN 46239"
type input "10112 James Run Dr, Indianapolis, IN 46239"
click at [51, 91] on li "10112 James Run Dr Indianapolis IN 46239" at bounding box center [50, 93] width 77 height 15
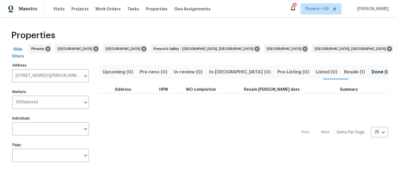
click at [341, 66] on button "Resale (1)" at bounding box center [355, 72] width 28 height 14
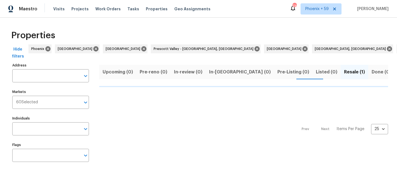
type input "10112 James Run Dr Indianapolis IN 46239"
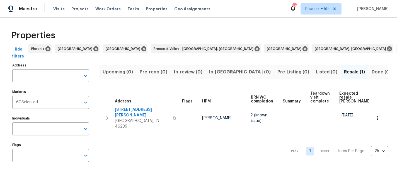
type input "10112 James Run Dr Indianapolis IN 46239"
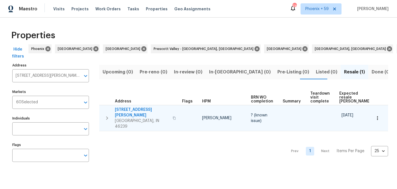
click at [128, 111] on span "10112 James Run Dr" at bounding box center [142, 112] width 54 height 11
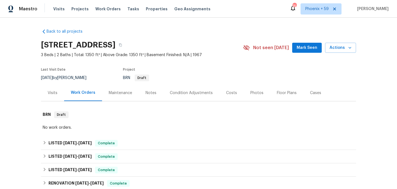
click at [115, 93] on div "Maintenance" at bounding box center [120, 93] width 23 height 6
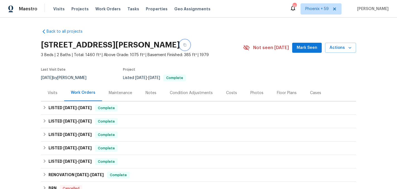
click at [184, 45] on icon "button" at bounding box center [184, 44] width 3 height 3
click at [127, 91] on div "Maintenance" at bounding box center [120, 93] width 23 height 6
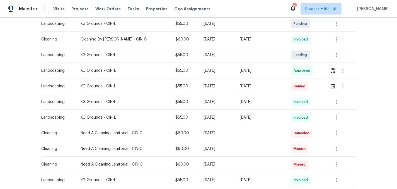
scroll to position [137, 0]
click at [335, 85] on img "button" at bounding box center [333, 85] width 5 height 5
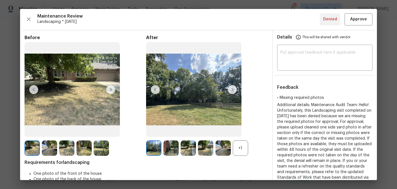
click at [233, 88] on img at bounding box center [232, 89] width 9 height 9
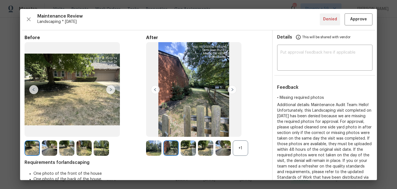
click at [233, 88] on img at bounding box center [232, 89] width 9 height 9
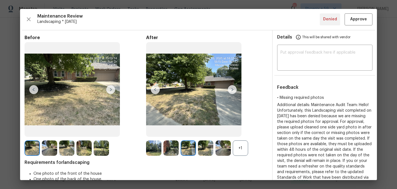
click at [233, 88] on img at bounding box center [232, 89] width 9 height 9
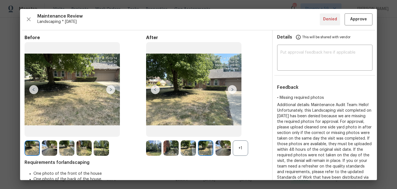
click at [233, 88] on img at bounding box center [232, 89] width 9 height 9
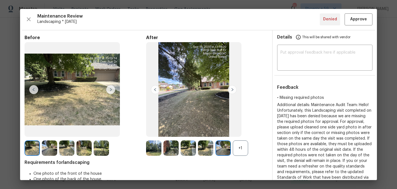
click at [233, 88] on img at bounding box center [232, 89] width 9 height 9
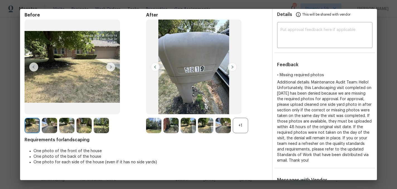
scroll to position [0, 0]
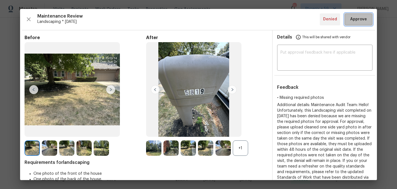
click at [355, 22] on span "Approve" at bounding box center [358, 19] width 17 height 7
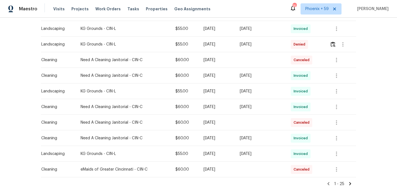
scroll to position [338, 0]
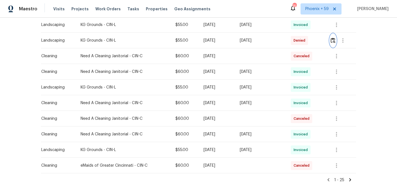
click at [334, 42] on img "button" at bounding box center [333, 40] width 5 height 5
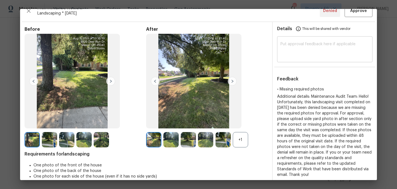
scroll to position [4, 0]
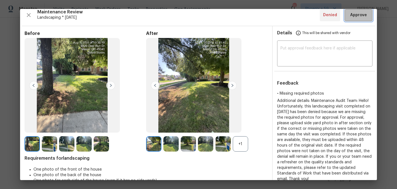
click at [360, 13] on span "Approve" at bounding box center [358, 15] width 17 height 7
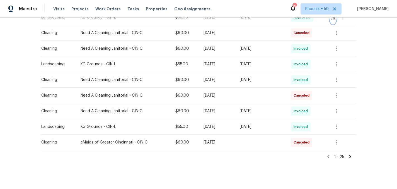
scroll to position [365, 0]
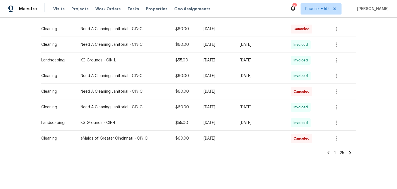
click at [350, 151] on icon at bounding box center [350, 152] width 2 height 3
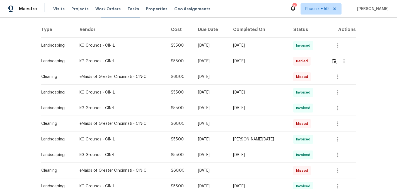
scroll to position [4, 0]
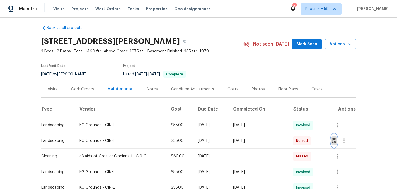
click at [334, 140] on img "button" at bounding box center [334, 140] width 5 height 5
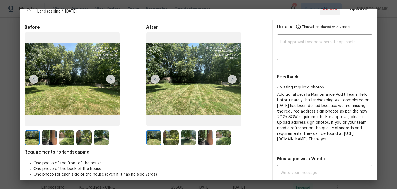
scroll to position [0, 0]
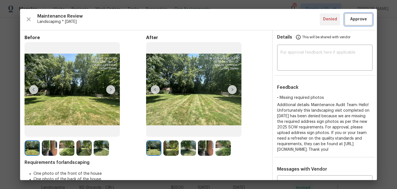
click at [353, 22] on span "Approve" at bounding box center [358, 19] width 17 height 7
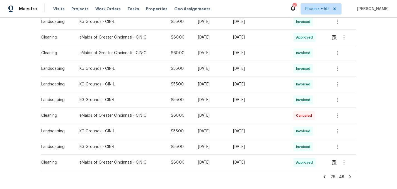
scroll to position [334, 0]
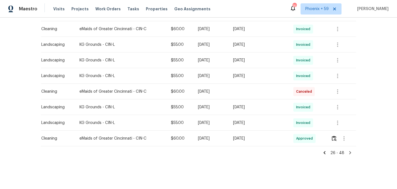
click at [350, 152] on icon at bounding box center [350, 152] width 5 height 5
click at [350, 152] on icon at bounding box center [350, 152] width 2 height 3
click at [325, 152] on icon at bounding box center [325, 152] width 2 height 3
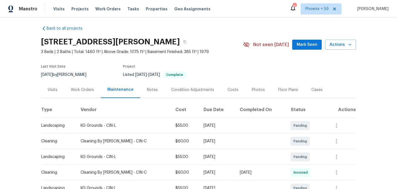
scroll to position [0, 0]
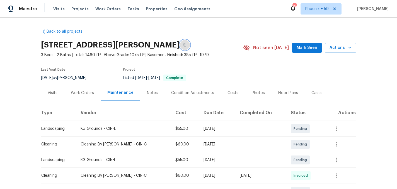
click at [183, 44] on icon "button" at bounding box center [184, 44] width 3 height 3
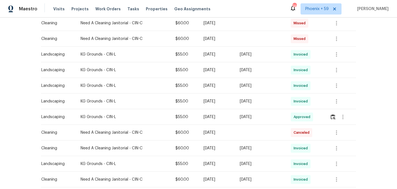
scroll to position [263, 0]
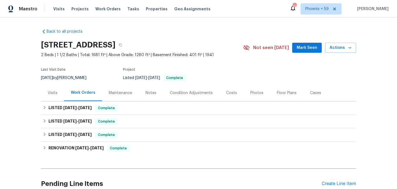
click at [123, 92] on div "Maintenance" at bounding box center [120, 93] width 23 height 6
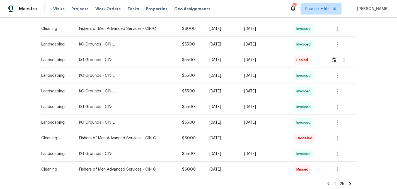
scroll to position [365, 0]
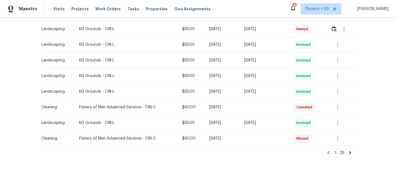
click at [350, 152] on icon at bounding box center [350, 152] width 2 height 3
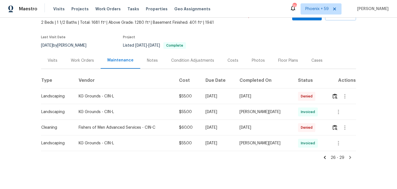
scroll to position [37, 0]
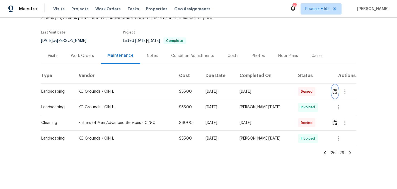
click at [336, 93] on img "button" at bounding box center [335, 91] width 5 height 5
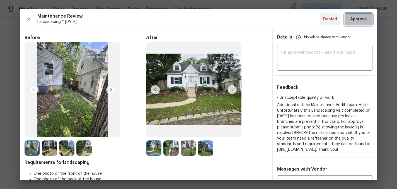
click at [360, 21] on span "Approve" at bounding box center [358, 19] width 17 height 7
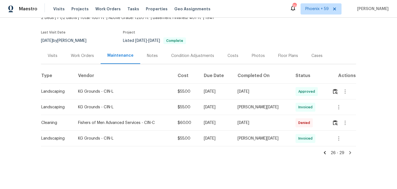
click at [326, 152] on icon at bounding box center [324, 152] width 5 height 5
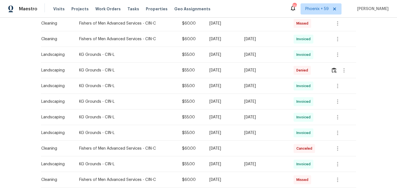
scroll to position [320, 0]
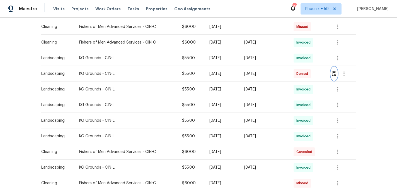
click at [336, 72] on img "button" at bounding box center [334, 73] width 5 height 5
click at [336, 71] on img "button" at bounding box center [334, 73] width 5 height 5
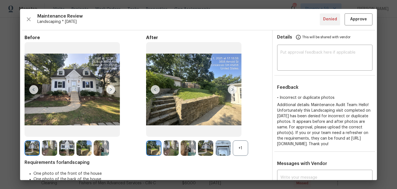
click at [233, 91] on img at bounding box center [232, 89] width 9 height 9
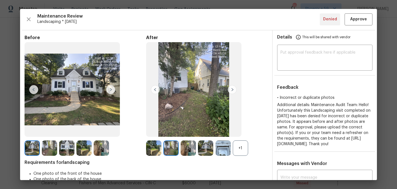
click at [233, 90] on img at bounding box center [232, 89] width 9 height 9
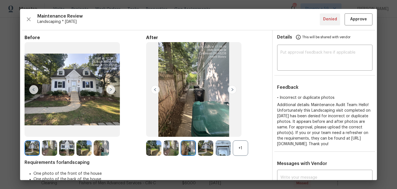
click at [156, 87] on img at bounding box center [155, 89] width 9 height 9
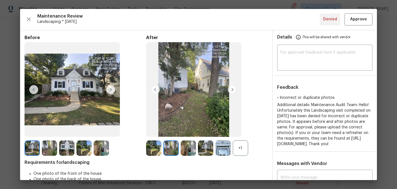
click at [233, 92] on img at bounding box center [232, 89] width 9 height 9
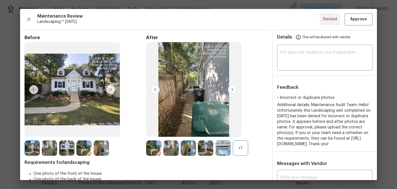
click at [233, 92] on img at bounding box center [232, 89] width 9 height 9
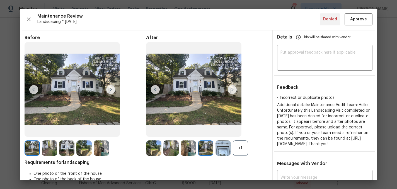
click at [234, 90] on img at bounding box center [232, 89] width 9 height 9
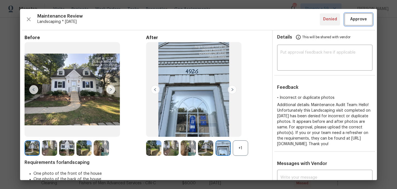
click at [358, 21] on span "Approve" at bounding box center [358, 19] width 17 height 7
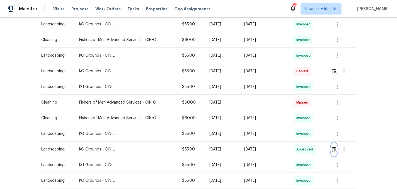
scroll to position [244, 0]
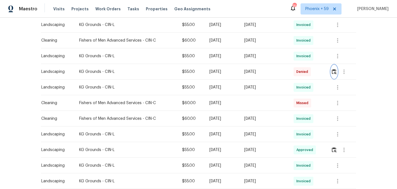
click at [335, 71] on img "button" at bounding box center [334, 71] width 5 height 5
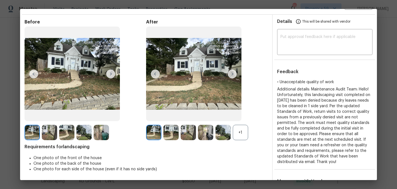
scroll to position [0, 0]
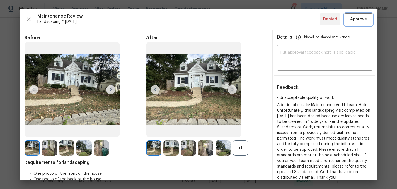
click at [353, 22] on span "Approve" at bounding box center [358, 19] width 17 height 7
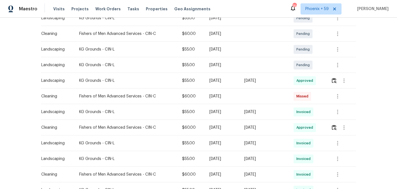
scroll to position [92, 0]
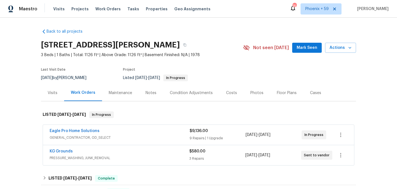
click at [126, 92] on div "Maintenance" at bounding box center [120, 93] width 23 height 6
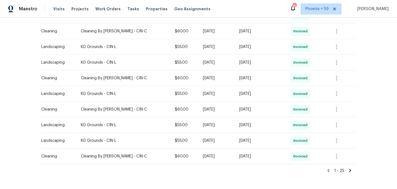
scroll to position [349, 0]
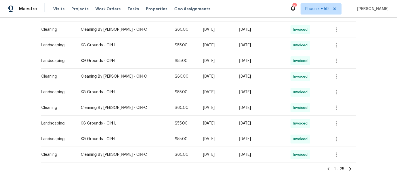
click at [348, 169] on icon at bounding box center [350, 168] width 5 height 5
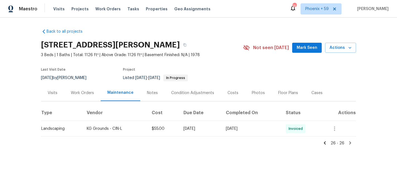
click at [326, 142] on icon at bounding box center [324, 142] width 5 height 5
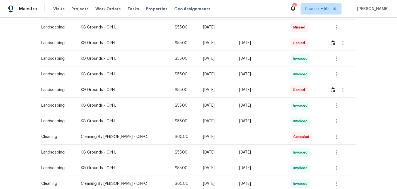
scroll to position [194, 0]
click at [333, 91] on img "button" at bounding box center [333, 90] width 5 height 5
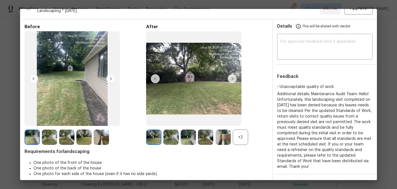
scroll to position [0, 0]
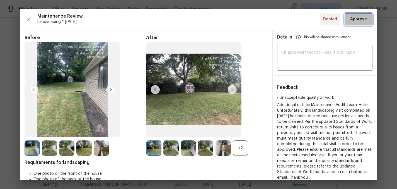
click at [352, 22] on span "Approve" at bounding box center [358, 19] width 17 height 7
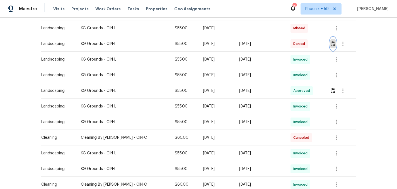
click at [332, 43] on img "button" at bounding box center [333, 43] width 5 height 5
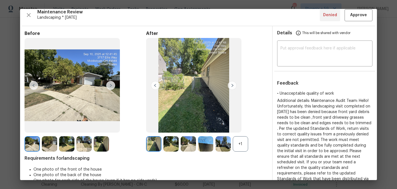
scroll to position [7, 0]
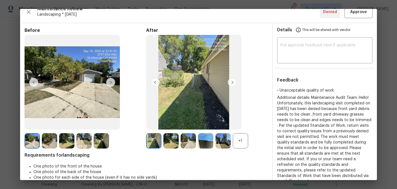
click at [175, 140] on img at bounding box center [170, 140] width 15 height 15
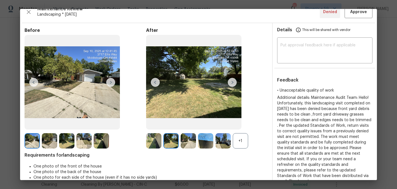
click at [188, 141] on img at bounding box center [188, 140] width 15 height 15
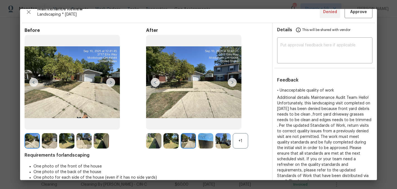
click at [205, 142] on img at bounding box center [205, 140] width 15 height 15
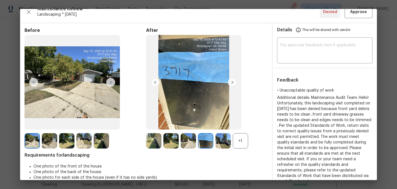
click at [219, 140] on img at bounding box center [222, 140] width 15 height 15
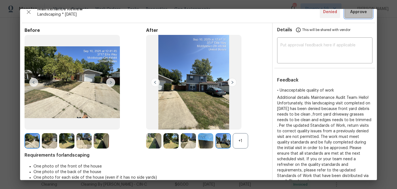
click at [361, 12] on span "Approve" at bounding box center [358, 12] width 17 height 7
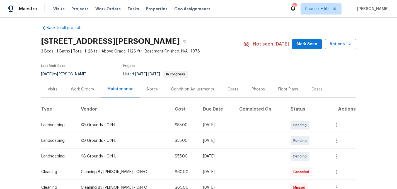
scroll to position [0, 0]
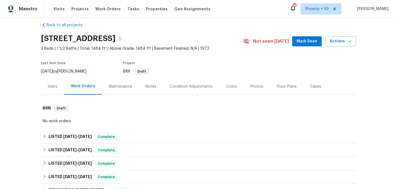
scroll to position [9, 0]
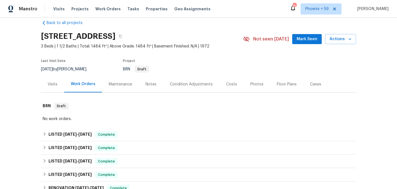
click at [122, 82] on div "Maintenance" at bounding box center [120, 84] width 23 height 6
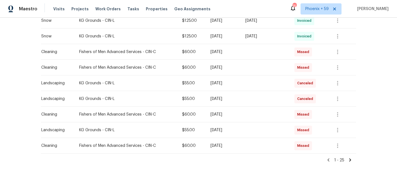
scroll to position [365, 0]
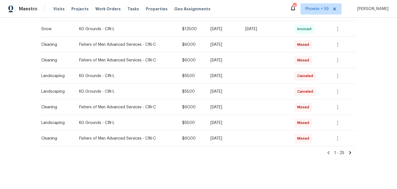
click at [350, 152] on icon at bounding box center [350, 152] width 2 height 3
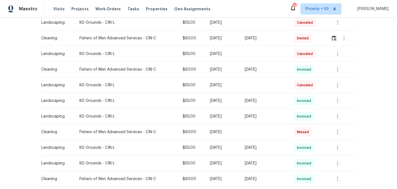
scroll to position [318, 0]
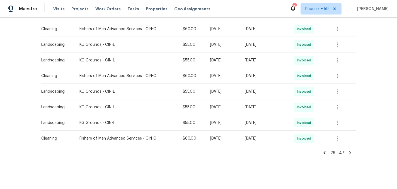
click at [326, 153] on icon at bounding box center [325, 152] width 2 height 3
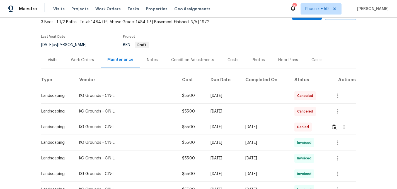
scroll to position [34, 0]
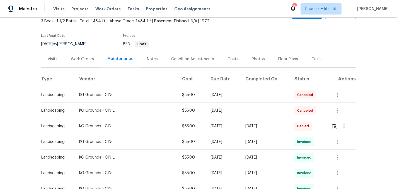
click at [83, 60] on div "Work Orders" at bounding box center [82, 59] width 23 height 6
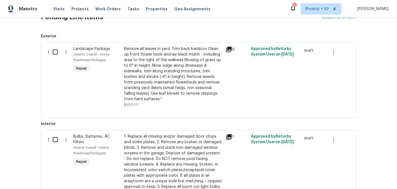
scroll to position [222, 0]
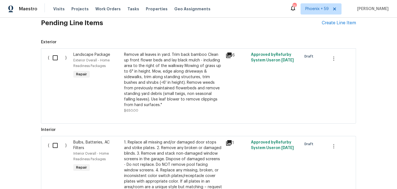
click at [185, 86] on div "Remove all leaves in yard. Trim back bamboo Clean up front flower beds and lay …" at bounding box center [173, 80] width 98 height 56
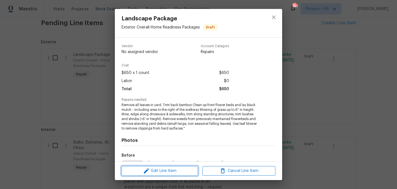
click at [180, 172] on span "Edit Line Item" at bounding box center [159, 170] width 73 height 7
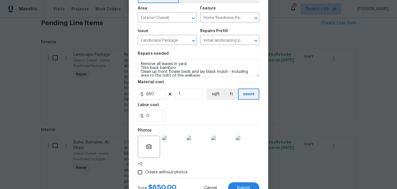
scroll to position [0, 0]
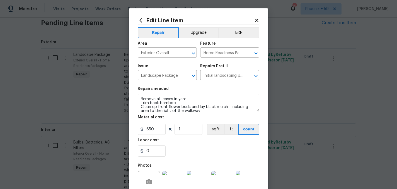
click at [256, 20] on icon at bounding box center [256, 20] width 3 height 3
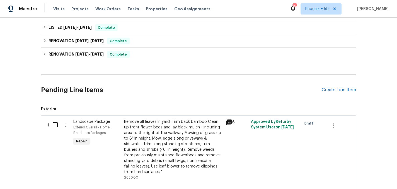
scroll to position [135, 0]
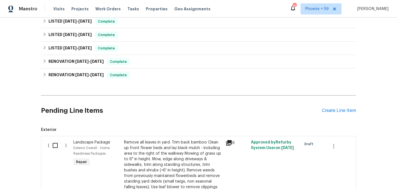
click at [56, 145] on input "checkbox" at bounding box center [57, 145] width 16 height 12
checkbox input "true"
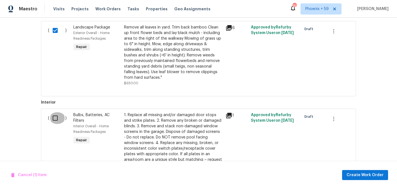
click at [54, 115] on input "checkbox" at bounding box center [57, 118] width 16 height 12
checkbox input "true"
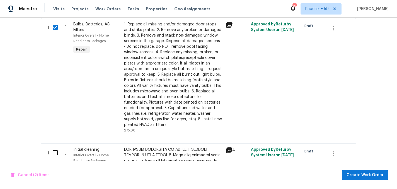
scroll to position [342, 0]
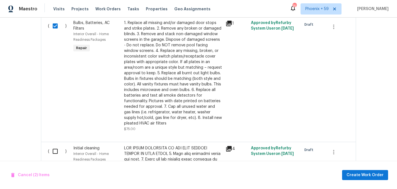
click at [52, 151] on input "checkbox" at bounding box center [57, 151] width 16 height 12
checkbox input "true"
click at [35, 175] on span "Cancel (3) Items" at bounding box center [30, 174] width 38 height 7
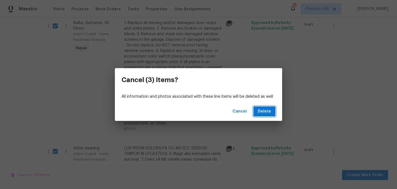
click at [260, 109] on span "Delete" at bounding box center [264, 111] width 13 height 7
checkbox input "false"
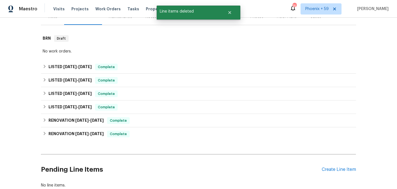
scroll to position [63, 0]
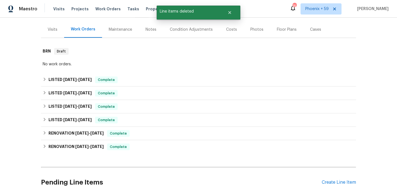
click at [122, 29] on div "Maintenance" at bounding box center [120, 30] width 23 height 6
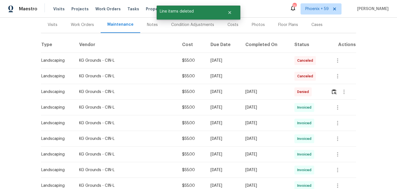
scroll to position [68, 0]
click at [77, 25] on div "Work Orders" at bounding box center [82, 25] width 23 height 6
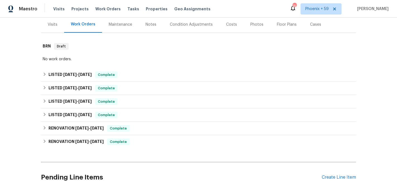
scroll to position [113, 0]
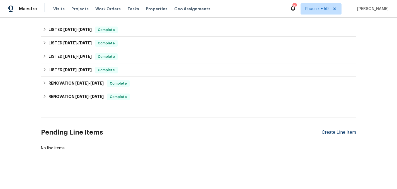
click at [342, 130] on div "Create Line Item" at bounding box center [339, 132] width 34 height 5
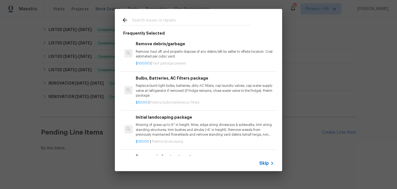
scroll to position [34, 0]
click at [158, 132] on p "Mowing of grass up to 6" in height. Mow, edge along driveways & sidewalks, trim…" at bounding box center [205, 129] width 138 height 14
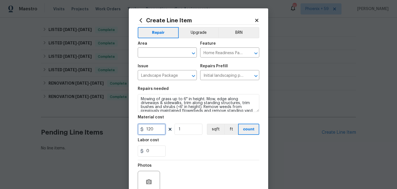
click at [157, 129] on input "120" at bounding box center [152, 128] width 28 height 11
type input "55"
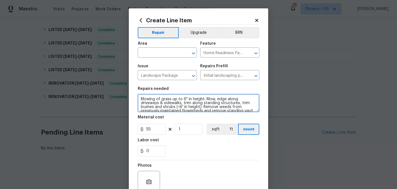
click at [166, 97] on textarea "Mowing of grass up to 6" in height. Mow, edge along driveways & sidewalks, trim…" at bounding box center [199, 103] width 122 height 18
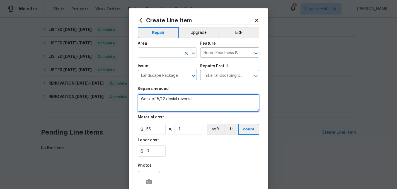
type textarea "Week of 5/12 denial reversal"
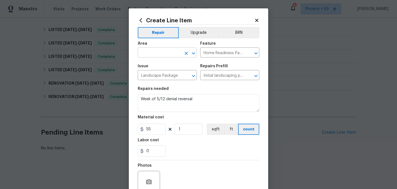
click at [166, 53] on input "text" at bounding box center [159, 53] width 43 height 9
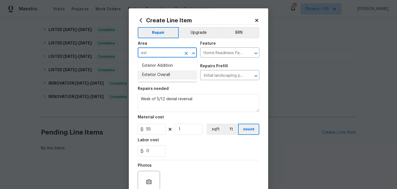
click at [173, 74] on li "Exterior Overall" at bounding box center [167, 74] width 59 height 9
type input "Exterior Overall"
click at [204, 149] on div "0" at bounding box center [199, 150] width 122 height 11
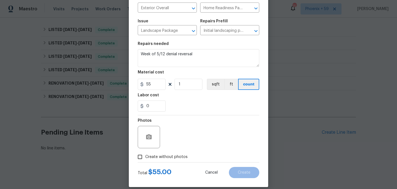
scroll to position [52, 0]
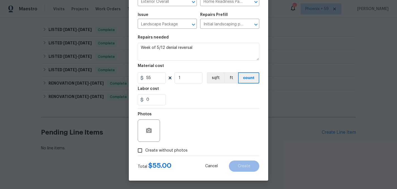
click at [154, 146] on label "Create without photos" at bounding box center [161, 150] width 53 height 11
click at [145, 146] on input "Create without photos" at bounding box center [140, 150] width 11 height 11
checkbox input "true"
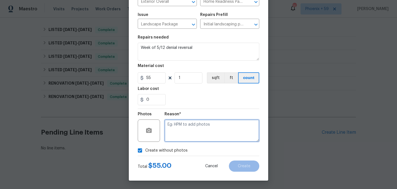
click at [186, 129] on textarea at bounding box center [211, 130] width 95 height 22
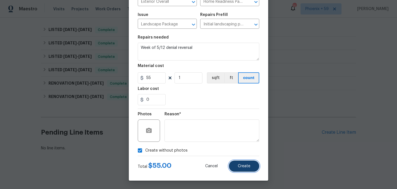
click at [251, 170] on button "Create" at bounding box center [244, 165] width 30 height 11
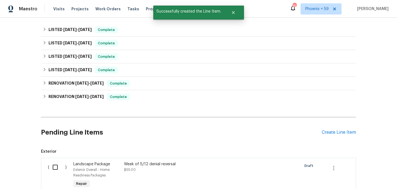
click at [55, 168] on input "checkbox" at bounding box center [57, 167] width 16 height 12
checkbox input "true"
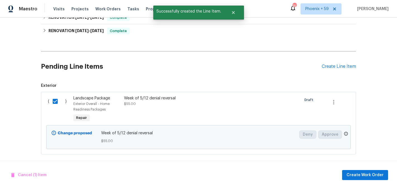
scroll to position [183, 0]
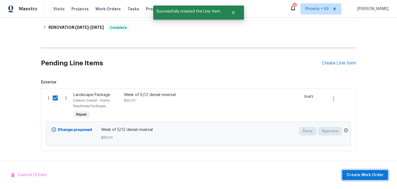
click at [361, 175] on span "Create Work Order" at bounding box center [365, 174] width 37 height 7
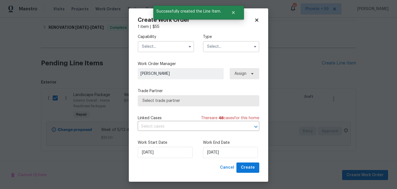
click at [152, 48] on input "text" at bounding box center [166, 46] width 56 height 11
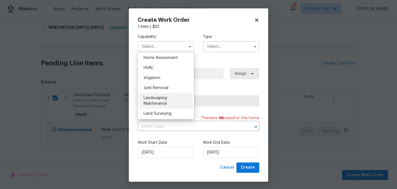
scroll to position [328, 0]
click at [165, 101] on div "Landscaping Maintenance" at bounding box center [166, 101] width 54 height 16
type input "Landscaping Maintenance"
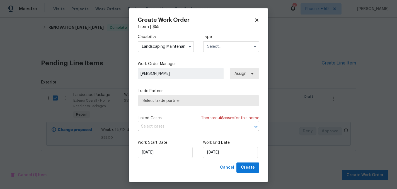
click at [218, 46] on input "text" at bounding box center [231, 46] width 56 height 11
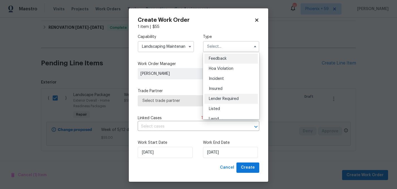
scroll to position [66, 0]
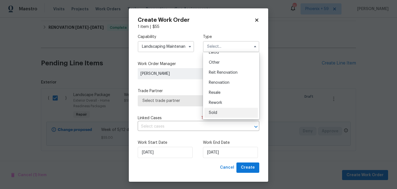
click at [224, 109] on div "Sold" at bounding box center [231, 113] width 54 height 10
type input "Sold"
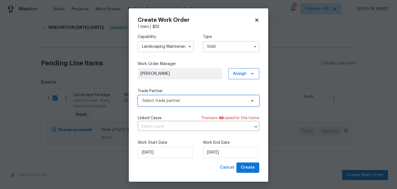
click at [191, 100] on span "Select trade partner" at bounding box center [194, 101] width 104 height 6
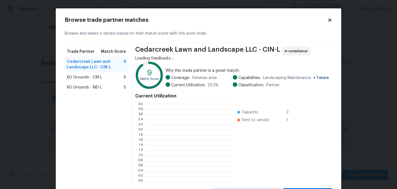
scroll to position [78, 87]
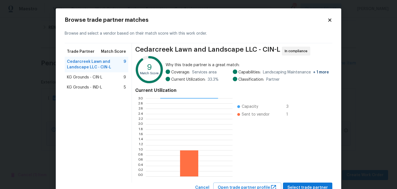
click at [103, 78] on div "KG Grounds - CIN-L 9" at bounding box center [96, 77] width 59 height 6
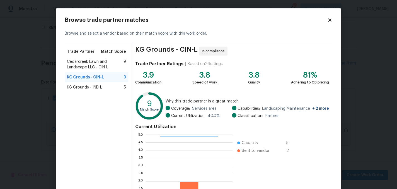
scroll to position [57, 0]
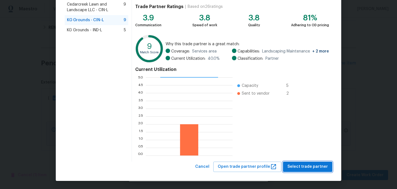
click at [295, 167] on span "Select trade partner" at bounding box center [307, 166] width 40 height 7
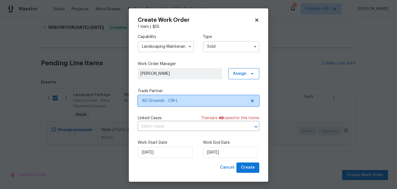
scroll to position [0, 0]
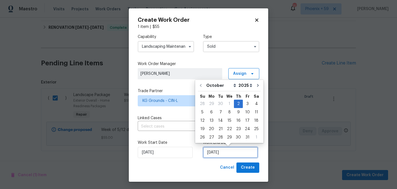
click at [214, 149] on input "10/2/2025" at bounding box center [230, 152] width 55 height 11
click at [237, 111] on div "9" at bounding box center [238, 112] width 9 height 8
type input "10/9/2025"
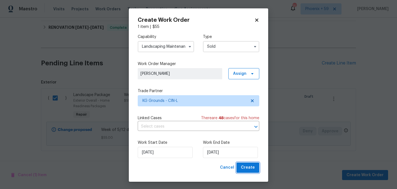
click at [249, 170] on span "Create" at bounding box center [248, 167] width 14 height 7
checkbox input "false"
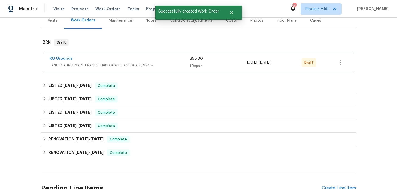
scroll to position [11, 0]
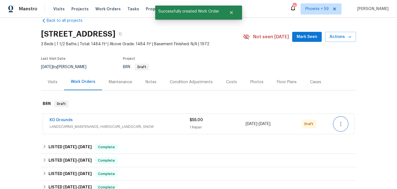
click at [341, 125] on icon "button" at bounding box center [340, 123] width 7 height 7
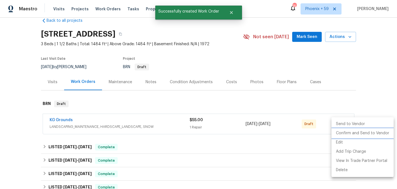
click at [342, 131] on li "Confirm and Send to Vendor" at bounding box center [362, 133] width 62 height 9
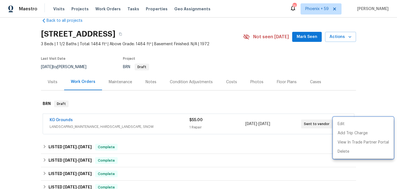
click at [67, 118] on div at bounding box center [198, 94] width 397 height 189
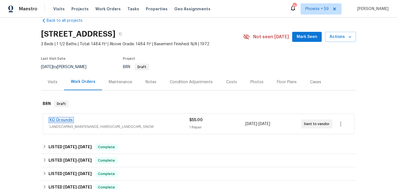
click at [64, 119] on link "KG Grounds" at bounding box center [61, 120] width 23 height 4
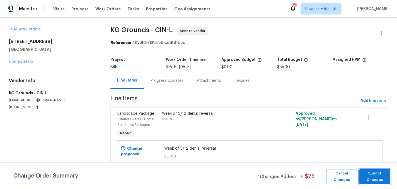
click at [374, 175] on span "Submit Changes" at bounding box center [375, 176] width 26 height 13
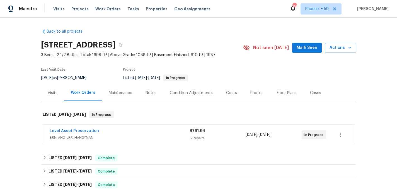
click at [125, 91] on div "Maintenance" at bounding box center [120, 93] width 23 height 6
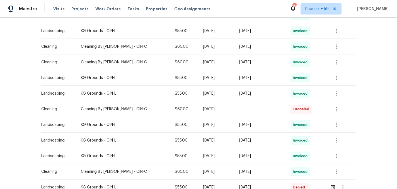
scroll to position [365, 0]
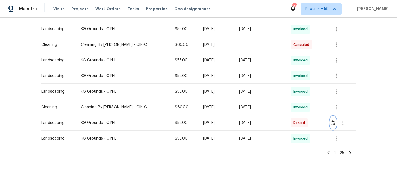
click at [333, 122] on img "button" at bounding box center [333, 122] width 5 height 5
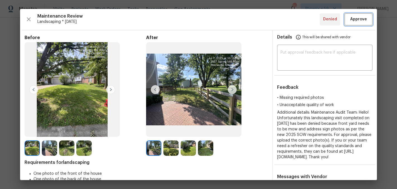
click at [357, 20] on span "Approve" at bounding box center [358, 19] width 17 height 7
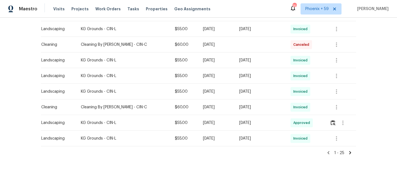
click at [350, 151] on icon at bounding box center [350, 152] width 2 height 3
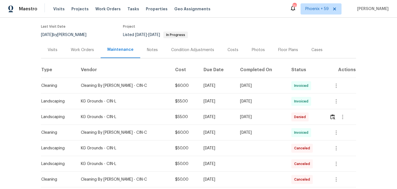
scroll to position [45, 0]
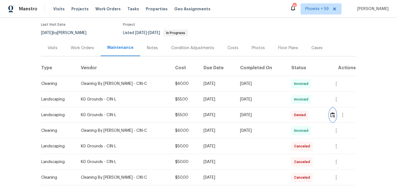
click at [333, 115] on img "button" at bounding box center [332, 114] width 5 height 5
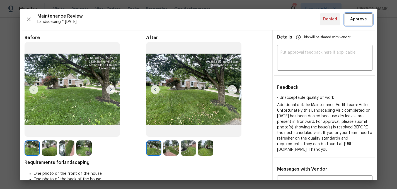
click at [353, 20] on span "Approve" at bounding box center [358, 19] width 17 height 7
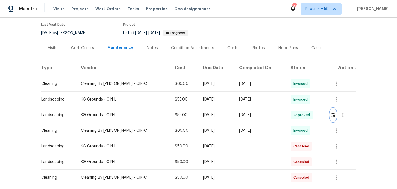
scroll to position [84, 0]
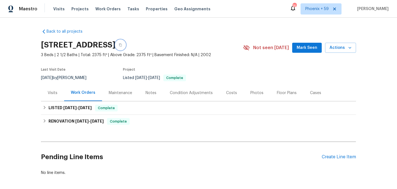
click at [125, 48] on button "button" at bounding box center [120, 45] width 10 height 10
click at [126, 89] on div "Maintenance" at bounding box center [120, 92] width 37 height 16
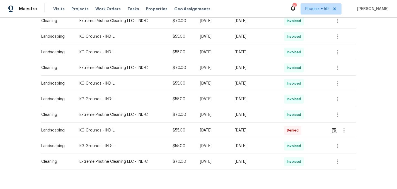
scroll to position [324, 0]
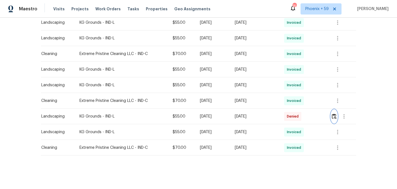
click at [335, 117] on img "button" at bounding box center [334, 115] width 5 height 5
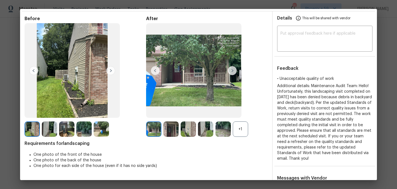
scroll to position [21, 0]
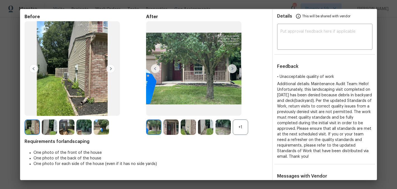
click at [208, 125] on img at bounding box center [205, 126] width 15 height 15
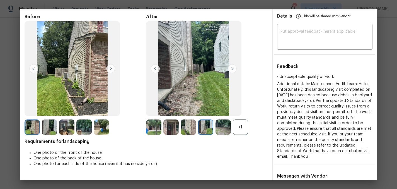
click at [219, 127] on img at bounding box center [222, 126] width 15 height 15
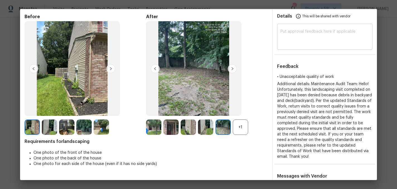
scroll to position [0, 0]
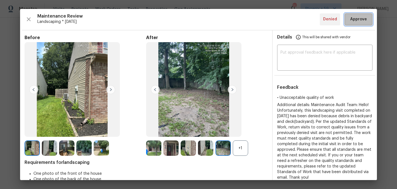
click at [358, 22] on span "Approve" at bounding box center [358, 19] width 17 height 7
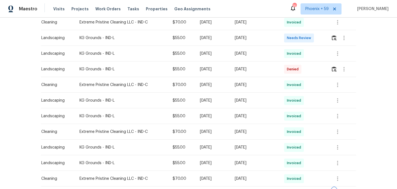
scroll to position [246, 0]
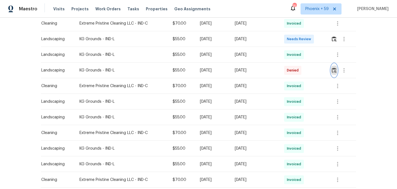
click at [336, 71] on img "button" at bounding box center [334, 69] width 5 height 5
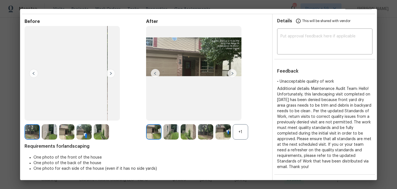
scroll to position [0, 0]
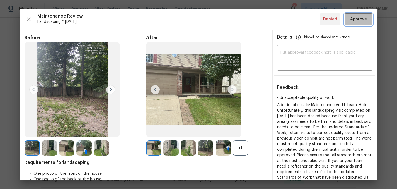
click at [355, 17] on span "Approve" at bounding box center [358, 19] width 17 height 7
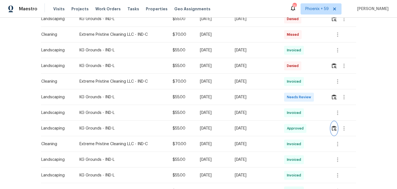
scroll to position [185, 0]
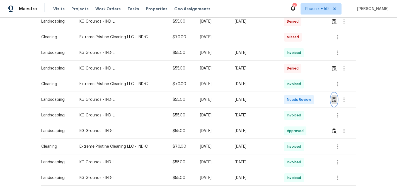
click at [336, 101] on img "button" at bounding box center [334, 99] width 5 height 5
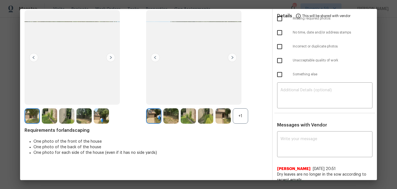
scroll to position [0, 0]
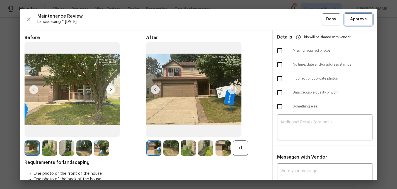
click at [355, 20] on span "Approve" at bounding box center [358, 19] width 17 height 7
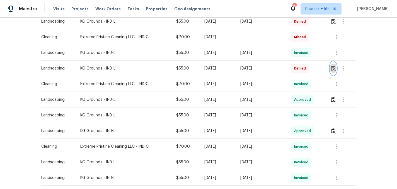
click at [334, 69] on img "button" at bounding box center [333, 68] width 5 height 5
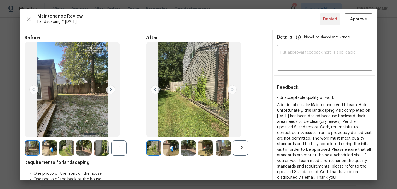
click at [220, 151] on img at bounding box center [222, 147] width 15 height 15
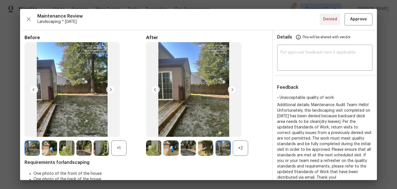
click at [201, 151] on img at bounding box center [205, 147] width 15 height 15
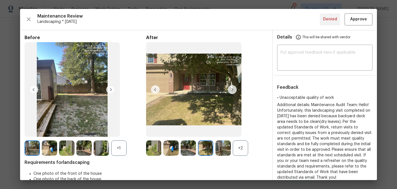
click at [190, 151] on img at bounding box center [188, 147] width 15 height 15
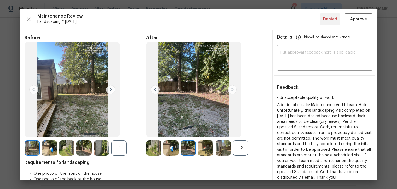
click at [156, 150] on img at bounding box center [153, 147] width 15 height 15
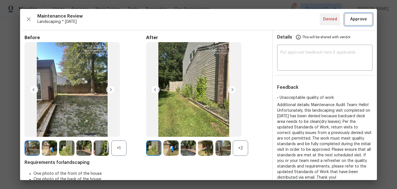
click at [364, 18] on span "Approve" at bounding box center [358, 19] width 17 height 7
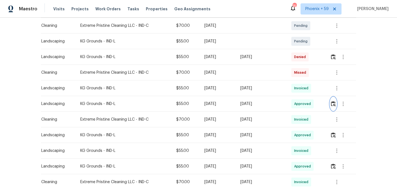
scroll to position [149, 0]
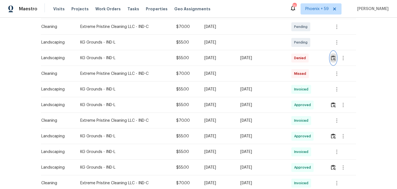
click at [336, 59] on img "button" at bounding box center [333, 57] width 5 height 5
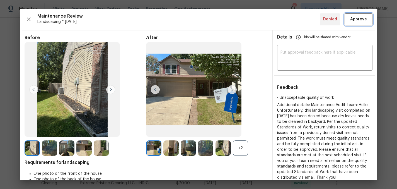
click at [358, 21] on span "Approve" at bounding box center [358, 19] width 17 height 7
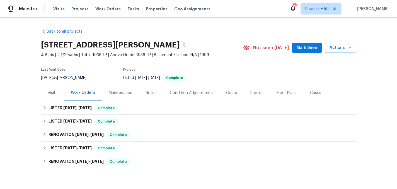
click at [113, 92] on div "Maintenance" at bounding box center [120, 93] width 23 height 6
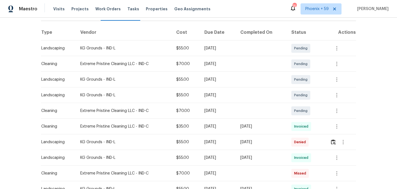
scroll to position [161, 0]
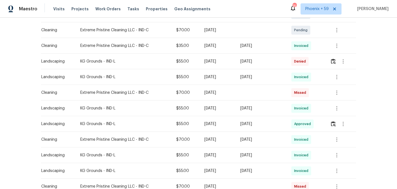
click at [330, 60] on td at bounding box center [341, 62] width 30 height 16
click at [333, 60] on img "button" at bounding box center [333, 61] width 5 height 5
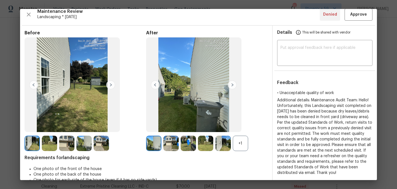
scroll to position [0, 0]
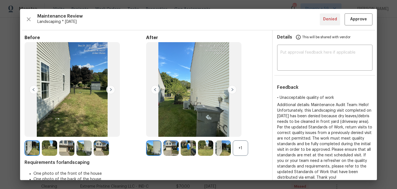
click at [169, 151] on img at bounding box center [170, 147] width 15 height 15
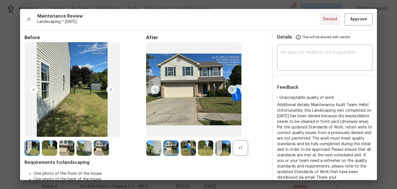
click at [190, 151] on img at bounding box center [188, 147] width 15 height 15
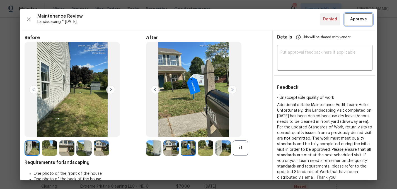
click at [359, 20] on span "Approve" at bounding box center [358, 19] width 17 height 7
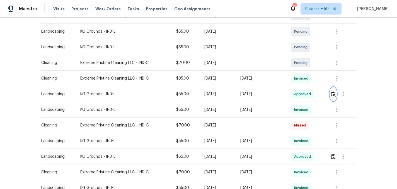
scroll to position [127, 0]
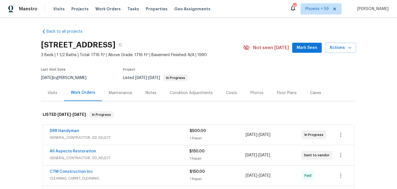
click at [122, 92] on div "Maintenance" at bounding box center [120, 93] width 23 height 6
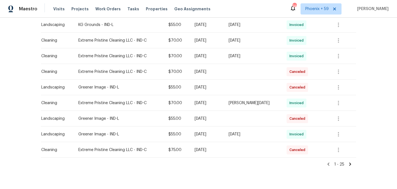
scroll to position [365, 0]
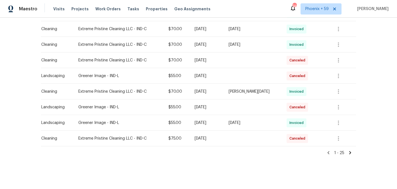
click at [351, 152] on icon at bounding box center [350, 152] width 2 height 3
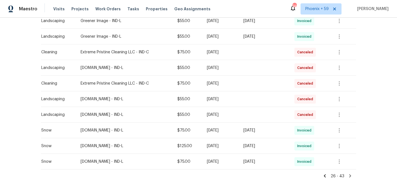
scroll to position [256, 0]
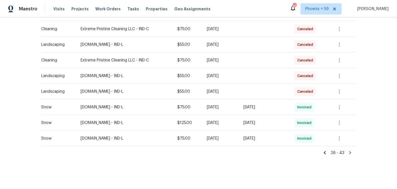
click at [326, 150] on icon at bounding box center [324, 152] width 5 height 5
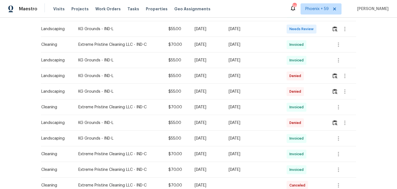
scroll to position [239, 0]
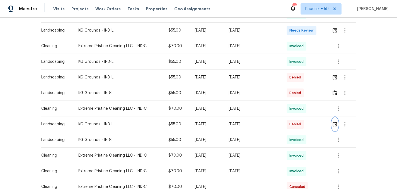
click at [336, 124] on img "button" at bounding box center [335, 123] width 5 height 5
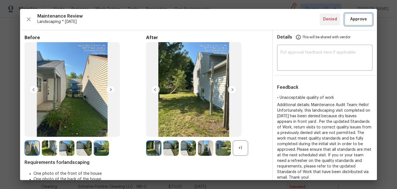
click at [354, 19] on span "Approve" at bounding box center [358, 19] width 17 height 7
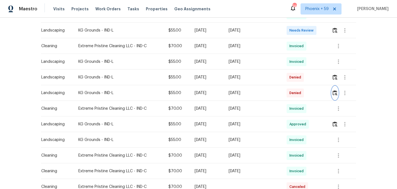
click at [336, 93] on img "button" at bounding box center [335, 92] width 5 height 5
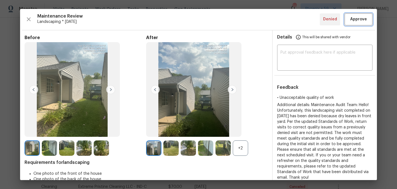
click at [355, 20] on span "Approve" at bounding box center [358, 19] width 17 height 7
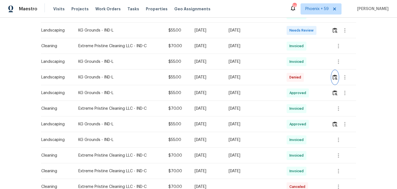
click at [335, 78] on img "button" at bounding box center [335, 76] width 5 height 5
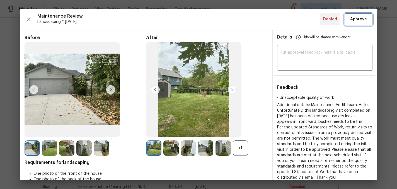
click at [355, 20] on span "Approve" at bounding box center [358, 19] width 17 height 7
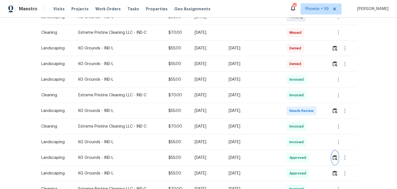
scroll to position [155, 0]
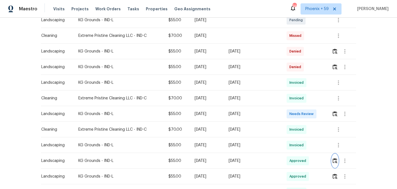
click at [334, 160] on img "button" at bounding box center [335, 160] width 5 height 5
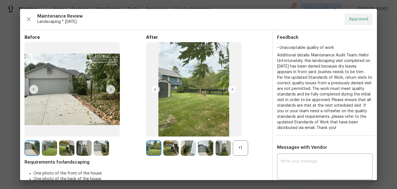
click at [173, 147] on img at bounding box center [170, 147] width 15 height 15
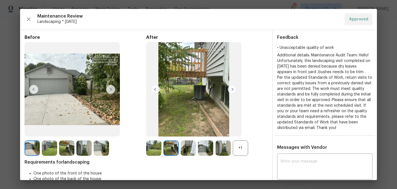
click at [190, 147] on img at bounding box center [188, 147] width 15 height 15
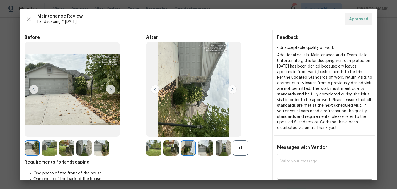
click at [200, 148] on img at bounding box center [205, 147] width 15 height 15
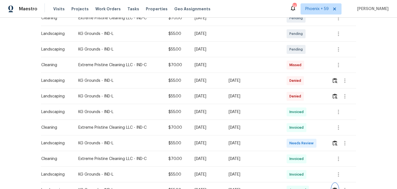
scroll to position [126, 0]
click at [336, 96] on img "button" at bounding box center [335, 96] width 5 height 5
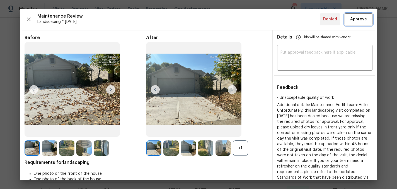
click at [362, 18] on span "Approve" at bounding box center [358, 19] width 17 height 7
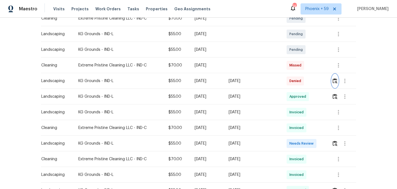
click at [336, 81] on img "button" at bounding box center [335, 80] width 5 height 5
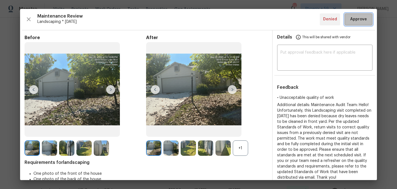
click at [359, 20] on span "Approve" at bounding box center [358, 19] width 17 height 7
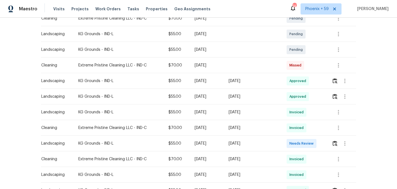
click at [370, 86] on div "Back to all projects 5927 Timber Lake Blvd, Indianapolis, IN 46237 3 Beds | 1 1…" at bounding box center [198, 103] width 397 height 171
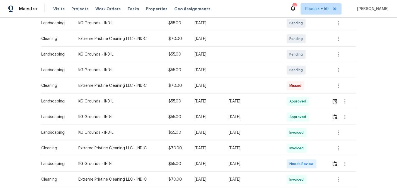
scroll to position [103, 0]
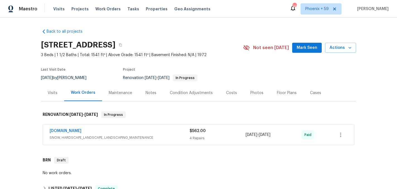
click at [125, 91] on div "Maintenance" at bounding box center [120, 93] width 23 height 6
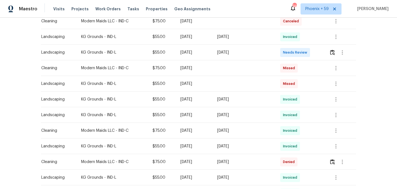
scroll to position [172, 0]
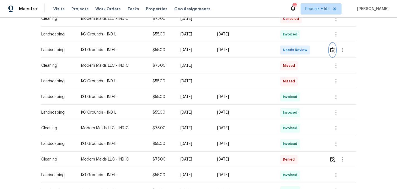
click at [332, 51] on img "button" at bounding box center [332, 49] width 5 height 5
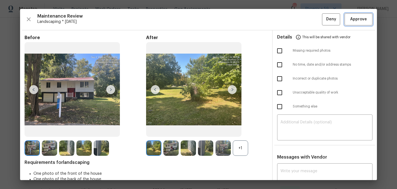
click at [364, 18] on span "Approve" at bounding box center [358, 19] width 17 height 7
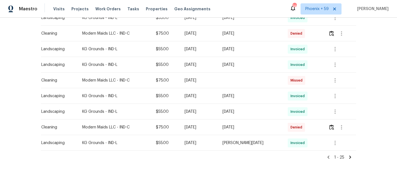
scroll to position [365, 0]
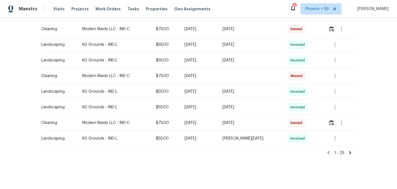
click at [349, 151] on icon at bounding box center [350, 152] width 5 height 5
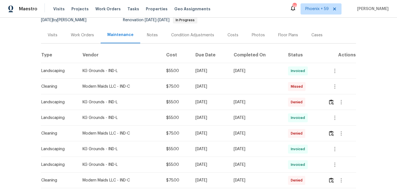
scroll to position [57, 0]
click at [332, 101] on img "button" at bounding box center [331, 102] width 5 height 5
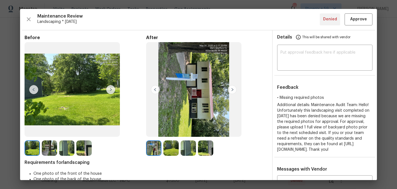
click at [171, 147] on img at bounding box center [170, 147] width 15 height 15
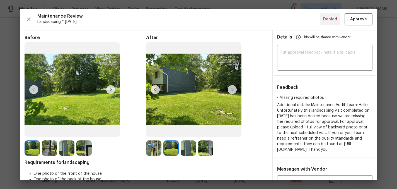
click at [189, 147] on img at bounding box center [188, 147] width 15 height 15
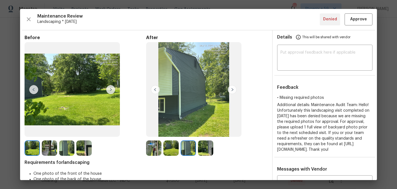
click at [205, 149] on img at bounding box center [205, 147] width 15 height 15
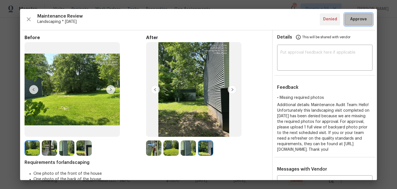
click at [360, 21] on span "Approve" at bounding box center [358, 19] width 17 height 7
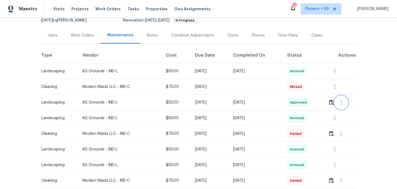
click at [341, 102] on icon "button" at bounding box center [341, 102] width 7 height 7
click at [343, 110] on li "View details" at bounding box center [355, 111] width 39 height 9
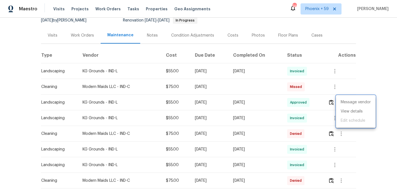
click at [263, 102] on div at bounding box center [198, 94] width 397 height 189
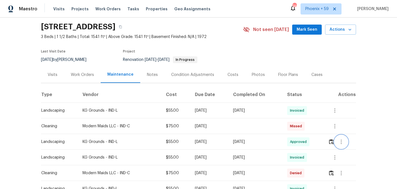
scroll to position [0, 0]
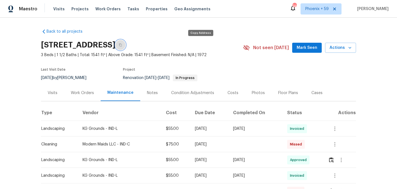
click at [122, 45] on icon "button" at bounding box center [120, 44] width 3 height 3
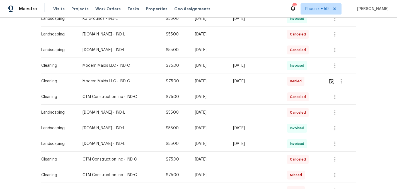
scroll to position [349, 0]
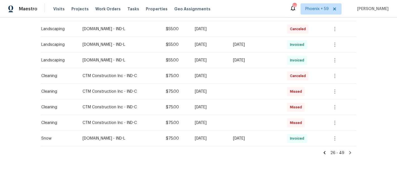
click at [328, 152] on div "26 - 49" at bounding box center [198, 150] width 315 height 9
click at [325, 152] on icon at bounding box center [325, 152] width 2 height 3
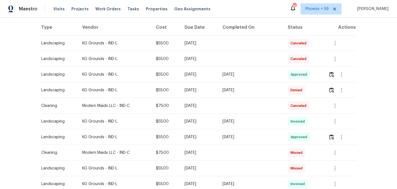
scroll to position [0, 0]
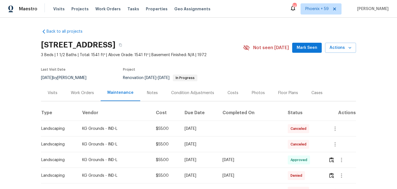
click at [90, 93] on div "Work Orders" at bounding box center [82, 93] width 23 height 6
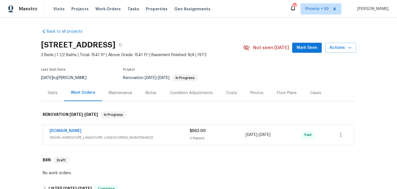
scroll to position [202, 0]
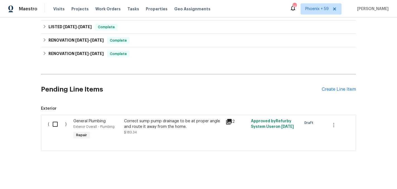
click at [55, 121] on input "checkbox" at bounding box center [57, 124] width 16 height 12
checkbox input "true"
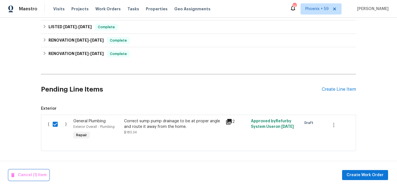
click at [38, 173] on span "Cancel (1) Item" at bounding box center [28, 174] width 35 height 7
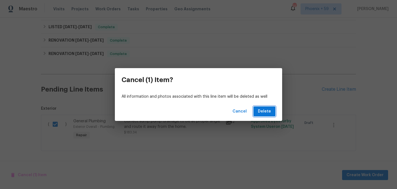
click at [269, 109] on span "Delete" at bounding box center [264, 111] width 13 height 7
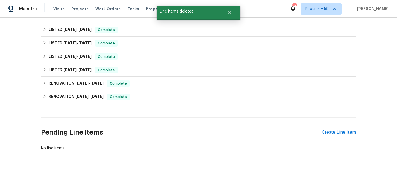
scroll to position [159, 0]
click at [337, 136] on div "Pending Line Items Create Line Item" at bounding box center [198, 132] width 315 height 26
click at [335, 133] on div "Create Line Item" at bounding box center [339, 132] width 34 height 5
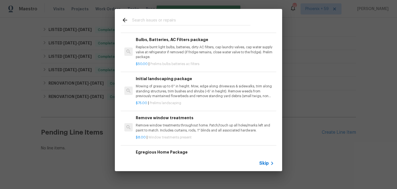
scroll to position [77, 0]
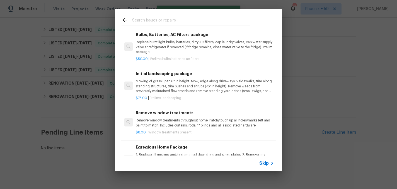
click at [178, 79] on p "Mowing of grass up to 6" in height. Mow, edge along driveways & sidewalks, trim…" at bounding box center [205, 86] width 138 height 14
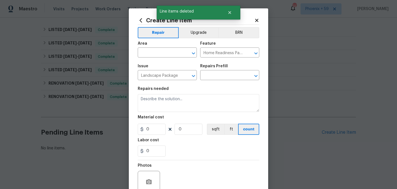
type textarea "Mowing of grass up to 6" in height. Mow, edge along driveways & sidewalks, trim…"
type input "1"
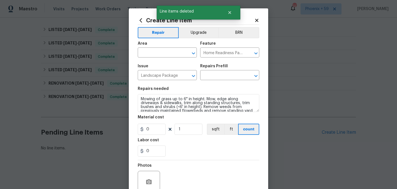
type input "Initial landscaping package $75.00"
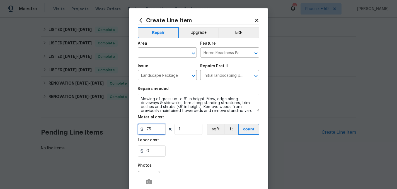
click at [157, 128] on input "75" at bounding box center [152, 128] width 28 height 11
type input "55"
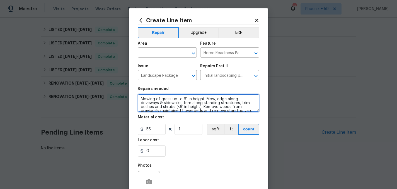
click at [158, 110] on textarea "Mowing of grass up to 6" in height. Mow, edge along driveways & sidewalks, trim…" at bounding box center [199, 103] width 122 height 18
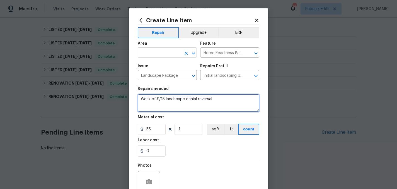
type textarea "Week of 9/15 landscape denial reversal"
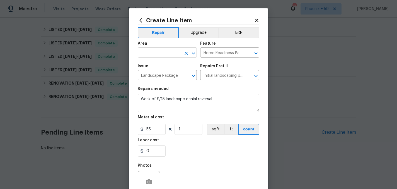
click at [149, 54] on input "text" at bounding box center [159, 53] width 43 height 9
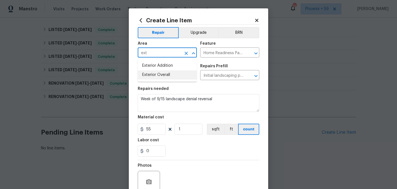
click at [157, 76] on li "Exterior Overall" at bounding box center [167, 74] width 59 height 9
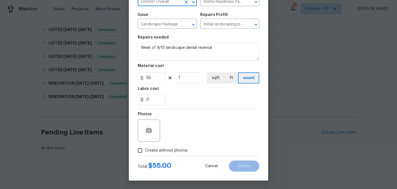
type input "Exterior Overall"
click at [190, 151] on div "Create without photos" at bounding box center [199, 150] width 122 height 11
click at [183, 150] on span "Create without photos" at bounding box center [166, 150] width 42 height 6
click at [145, 150] on input "Create without photos" at bounding box center [140, 150] width 11 height 11
checkbox input "true"
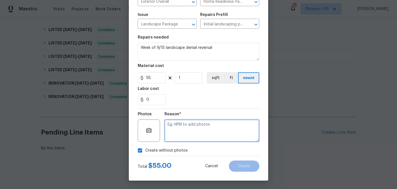
click at [195, 133] on textarea at bounding box center [211, 130] width 95 height 22
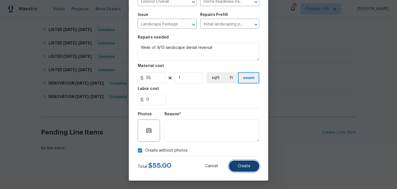
click at [239, 166] on span "Create" at bounding box center [244, 166] width 13 height 4
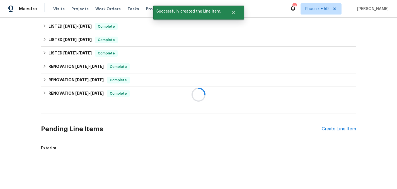
scroll to position [222, 0]
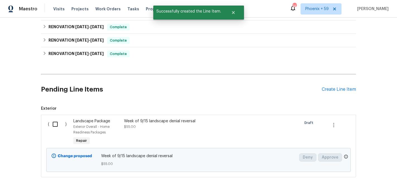
click at [55, 123] on input "checkbox" at bounding box center [57, 124] width 16 height 12
checkbox input "true"
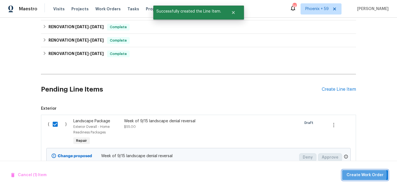
click at [354, 174] on span "Create Work Order" at bounding box center [365, 174] width 37 height 7
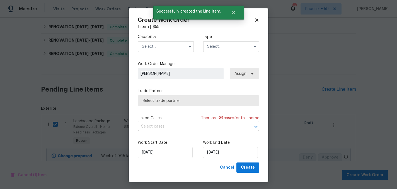
click at [152, 46] on input "text" at bounding box center [166, 46] width 56 height 11
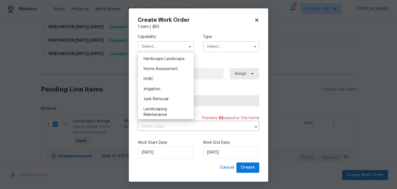
scroll to position [317, 0]
click at [164, 112] on div "Landscaping Maintenance" at bounding box center [166, 112] width 54 height 16
type input "Landscaping Maintenance"
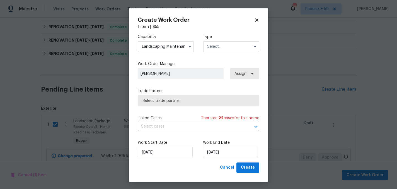
click at [218, 48] on input "text" at bounding box center [231, 46] width 56 height 11
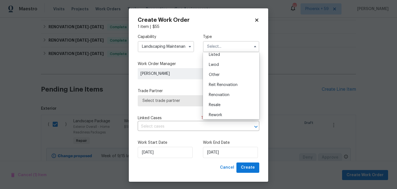
scroll to position [66, 0]
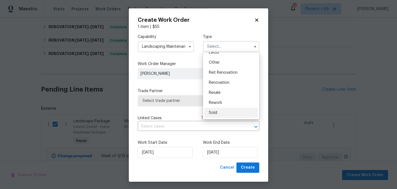
click at [218, 111] on div "Sold" at bounding box center [231, 113] width 54 height 10
type input "Sold"
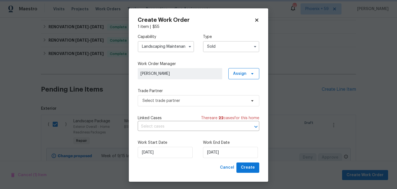
scroll to position [0, 0]
click at [188, 102] on span "Select trade partner" at bounding box center [194, 101] width 104 height 6
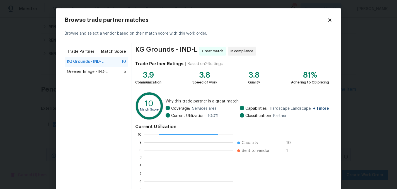
scroll to position [57, 0]
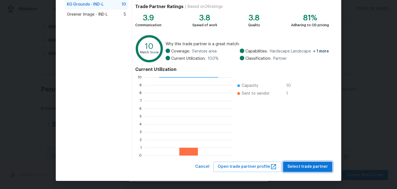
click at [295, 163] on button "Select trade partner" at bounding box center [307, 166] width 49 height 10
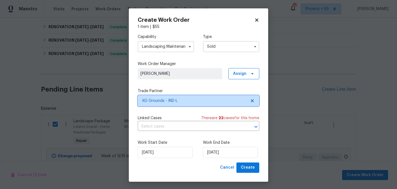
scroll to position [0, 0]
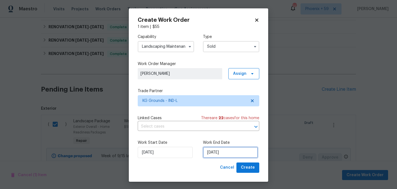
click at [240, 154] on input "10/2/2025" at bounding box center [230, 152] width 55 height 11
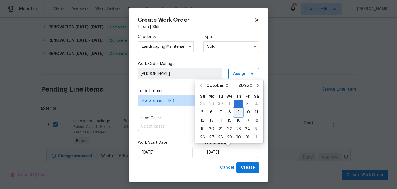
click at [238, 111] on div "9" at bounding box center [238, 112] width 9 height 8
type input "10/9/2025"
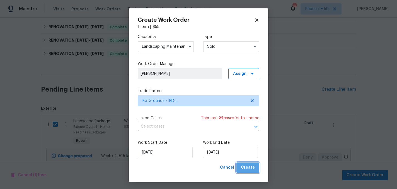
click at [255, 166] on span "Create" at bounding box center [248, 167] width 14 height 7
checkbox input "false"
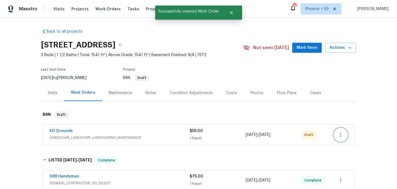
click at [344, 133] on button "button" at bounding box center [340, 134] width 13 height 13
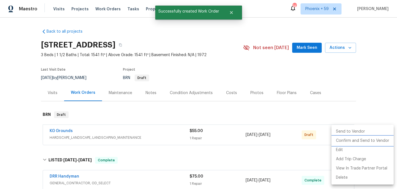
click at [345, 139] on li "Confirm and Send to Vendor" at bounding box center [362, 140] width 62 height 9
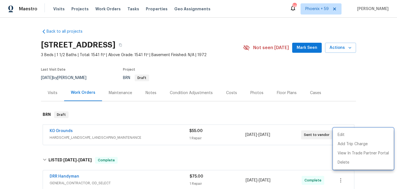
click at [67, 129] on div at bounding box center [198, 94] width 397 height 189
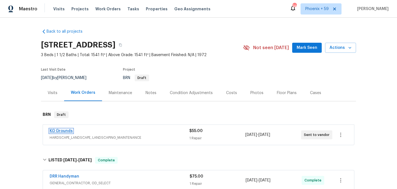
click at [66, 130] on link "KG Grounds" at bounding box center [61, 131] width 23 height 4
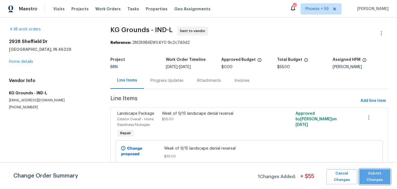
click at [370, 176] on span "Submit Changes" at bounding box center [375, 176] width 26 height 13
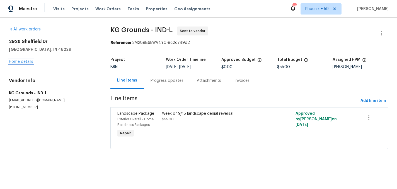
click at [27, 61] on link "Home details" at bounding box center [21, 62] width 24 height 4
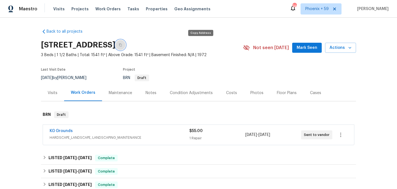
click at [122, 44] on icon "button" at bounding box center [120, 44] width 3 height 3
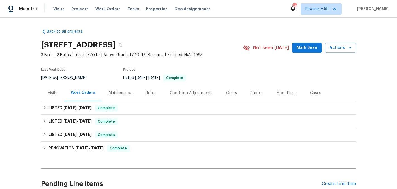
scroll to position [26, 0]
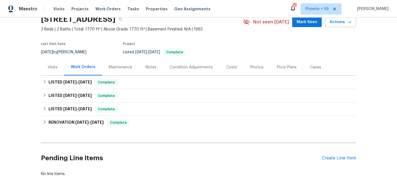
click at [119, 68] on div "Maintenance" at bounding box center [120, 67] width 23 height 6
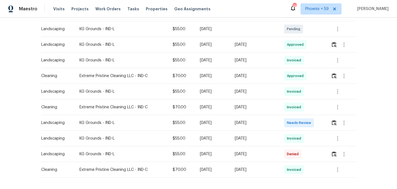
scroll to position [167, 0]
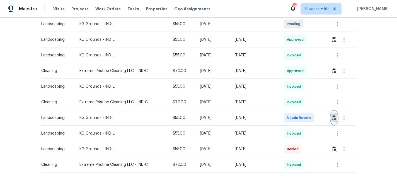
click at [336, 118] on img "button" at bounding box center [334, 117] width 5 height 5
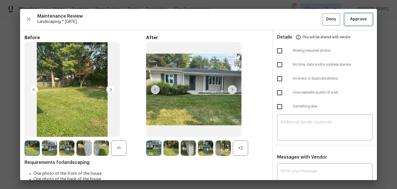
click at [352, 22] on span "Approve" at bounding box center [358, 19] width 17 height 7
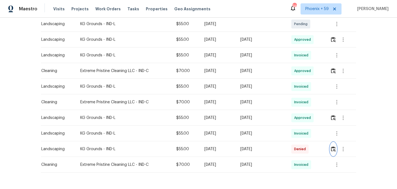
click at [334, 149] on img "button" at bounding box center [333, 148] width 5 height 5
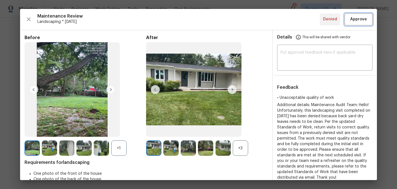
click at [362, 17] on span "Approve" at bounding box center [358, 19] width 17 height 7
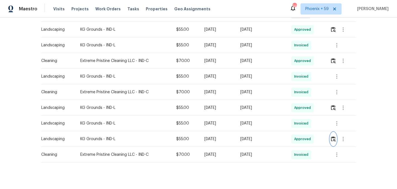
scroll to position [173, 0]
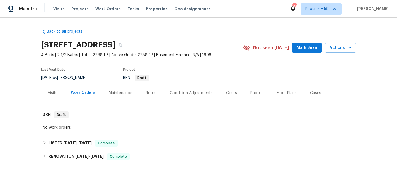
click at [124, 93] on div "Maintenance" at bounding box center [120, 93] width 23 height 6
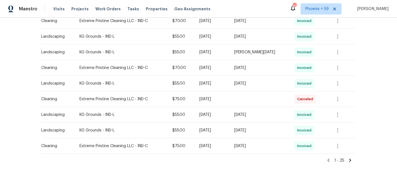
scroll to position [365, 0]
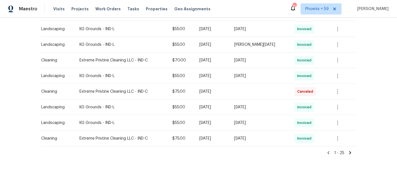
click at [349, 152] on icon at bounding box center [350, 152] width 5 height 5
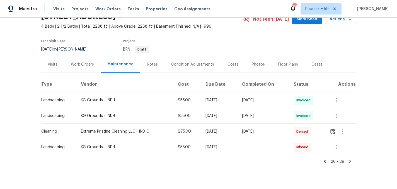
scroll to position [37, 0]
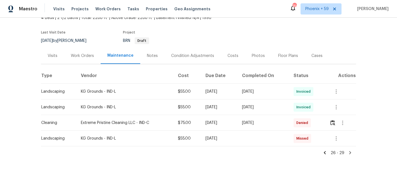
click at [326, 152] on icon at bounding box center [325, 152] width 2 height 3
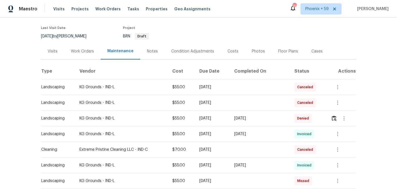
scroll to position [49, 0]
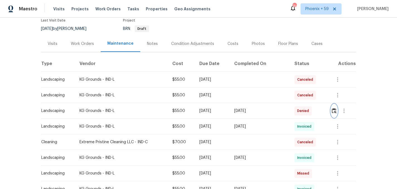
click at [334, 111] on img "button" at bounding box center [334, 110] width 5 height 5
click at [79, 45] on div "Work Orders" at bounding box center [82, 44] width 23 height 6
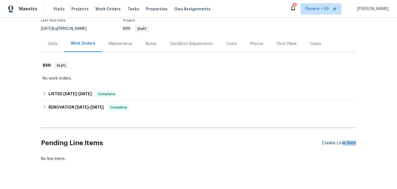
click at [343, 145] on div "Pending Line Items Create Line Item" at bounding box center [198, 143] width 315 height 26
click at [337, 141] on div "Create Line Item" at bounding box center [339, 142] width 34 height 5
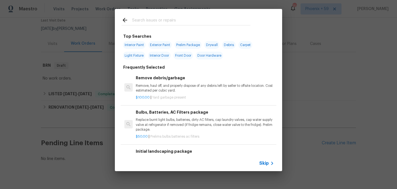
scroll to position [24, 0]
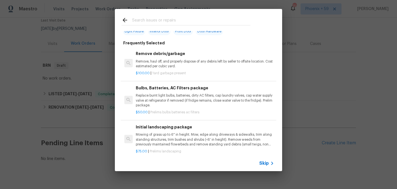
click at [175, 135] on p "Mowing of grass up to 6" in height. Mow, edge along driveways & sidewalks, trim…" at bounding box center [205, 139] width 138 height 14
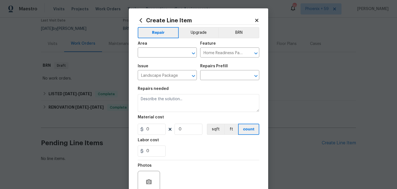
type textarea "Mowing of grass up to 6" in height. Mow, edge along driveways & sidewalks, trim…"
type input "1"
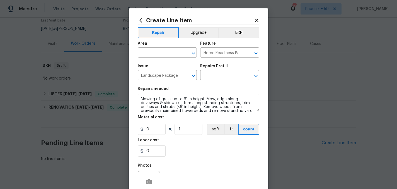
type input "Initial landscaping package $75.00"
type input "75"
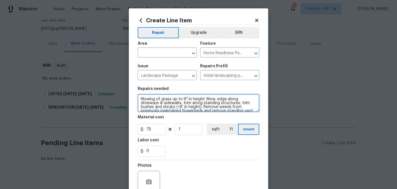
click at [164, 109] on textarea "Mowing of grass up to 6" in height. Mow, edge along driveways & sidewalks, trim…" at bounding box center [199, 103] width 122 height 18
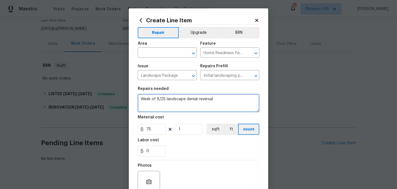
type textarea "Week of 8/25 landscape denial reversal"
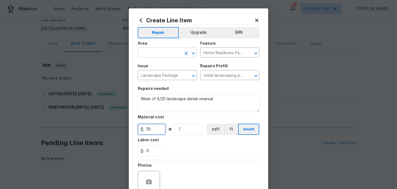
type input "55"
click at [159, 53] on input "text" at bounding box center [159, 53] width 43 height 9
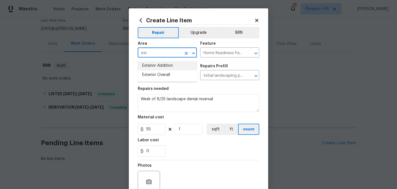
click at [163, 72] on li "Exterior Overall" at bounding box center [167, 74] width 59 height 9
type input "Exterior Overall"
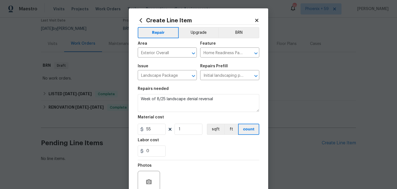
click at [182, 156] on div "0" at bounding box center [199, 150] width 122 height 11
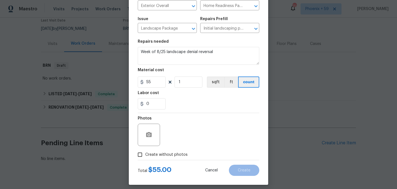
scroll to position [50, 0]
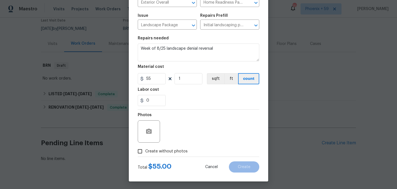
click at [175, 152] on span "Create without photos" at bounding box center [166, 151] width 42 height 6
click at [145, 152] on input "Create without photos" at bounding box center [140, 151] width 11 height 11
checkbox input "true"
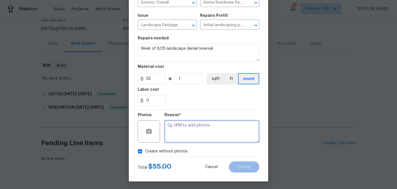
click at [192, 130] on textarea at bounding box center [211, 131] width 95 height 22
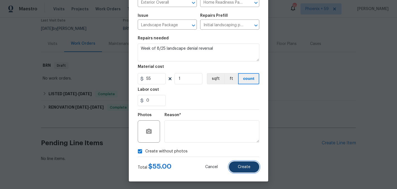
click at [244, 164] on button "Create" at bounding box center [244, 166] width 30 height 11
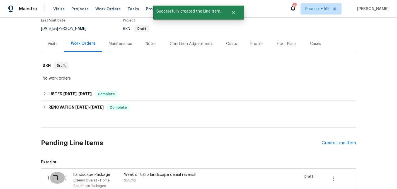
click at [54, 177] on input "checkbox" at bounding box center [57, 178] width 16 height 12
checkbox input "true"
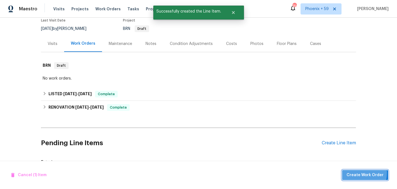
click at [354, 172] on span "Create Work Order" at bounding box center [365, 174] width 37 height 7
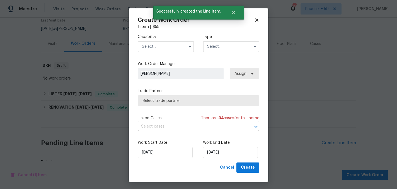
click at [162, 43] on input "text" at bounding box center [166, 46] width 56 height 11
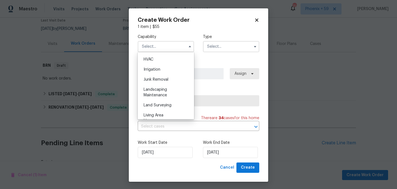
scroll to position [337, 0]
click at [168, 89] on div "Landscaping Maintenance" at bounding box center [166, 92] width 54 height 16
type input "Landscaping Maintenance"
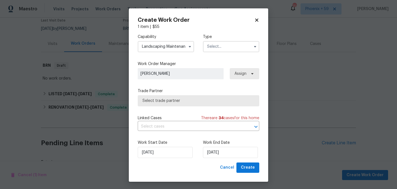
click at [221, 47] on input "text" at bounding box center [231, 46] width 56 height 11
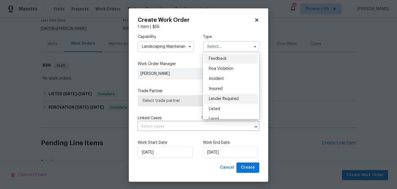
scroll to position [66, 0]
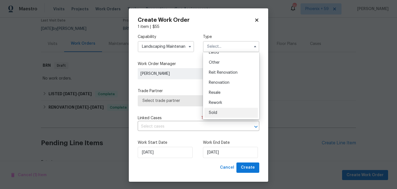
click at [218, 112] on div "Sold" at bounding box center [231, 113] width 54 height 10
type input "Sold"
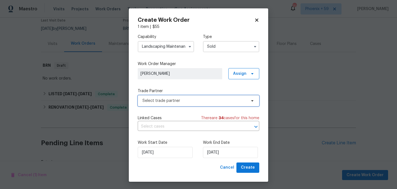
click at [180, 100] on span "Select trade partner" at bounding box center [194, 101] width 104 height 6
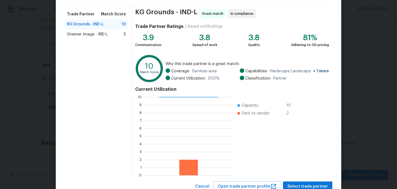
scroll to position [57, 0]
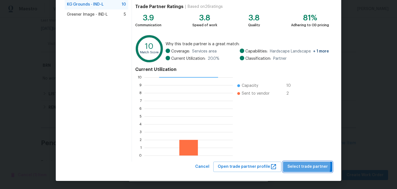
click at [294, 164] on span "Select trade partner" at bounding box center [307, 166] width 40 height 7
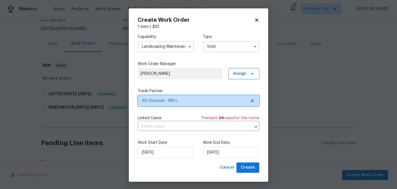
scroll to position [0, 0]
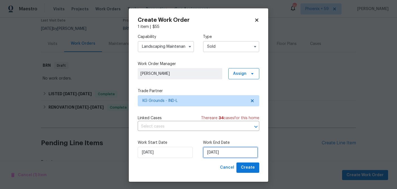
click at [213, 154] on input "10/2/2025" at bounding box center [230, 152] width 55 height 11
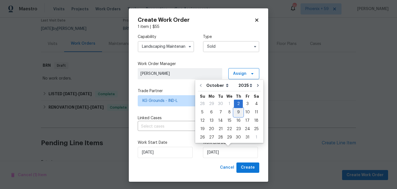
click at [235, 114] on div "9" at bounding box center [238, 112] width 9 height 8
type input "10/9/2025"
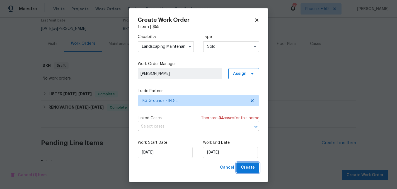
click at [244, 168] on span "Create" at bounding box center [248, 167] width 14 height 7
checkbox input "false"
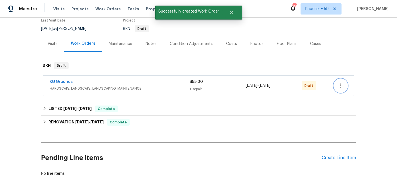
click at [337, 82] on icon "button" at bounding box center [340, 85] width 7 height 7
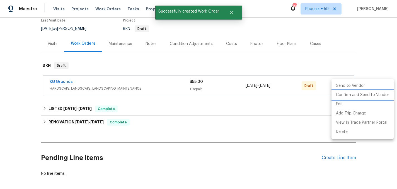
click at [344, 94] on li "Confirm and Send to Vendor" at bounding box center [362, 94] width 62 height 9
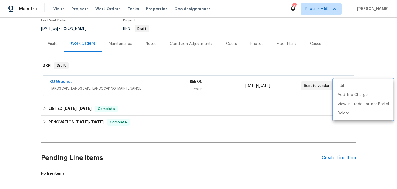
click at [121, 80] on div at bounding box center [198, 94] width 397 height 189
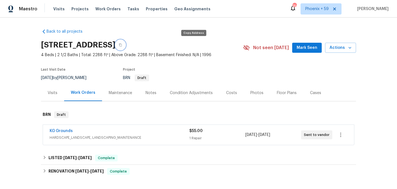
click at [122, 44] on icon "button" at bounding box center [120, 44] width 3 height 3
click at [125, 135] on span "HARDSCAPE_LANDSCAPE, LANDSCAPING_MAINTENANCE" at bounding box center [120, 138] width 140 height 6
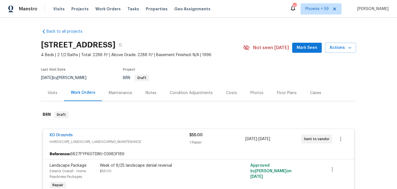
click at [116, 93] on div "Maintenance" at bounding box center [120, 93] width 23 height 6
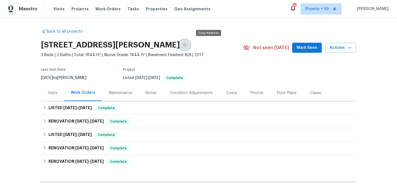
click at [186, 44] on icon "button" at bounding box center [184, 44] width 3 height 3
click at [121, 92] on div "Maintenance" at bounding box center [120, 93] width 23 height 6
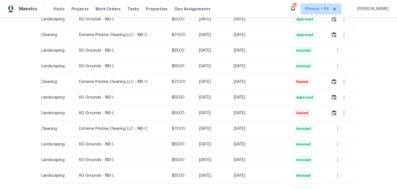
scroll to position [193, 0]
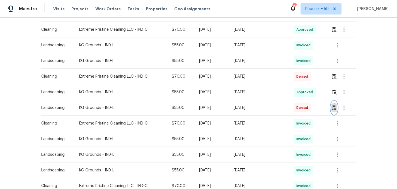
click at [336, 107] on img "button" at bounding box center [334, 107] width 5 height 5
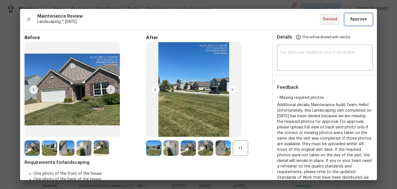
click at [362, 19] on span "Approve" at bounding box center [358, 19] width 17 height 7
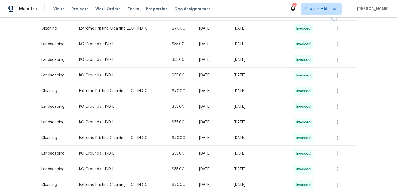
scroll to position [365, 0]
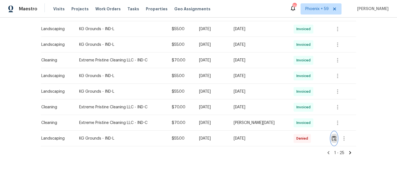
click at [335, 139] on img "button" at bounding box center [334, 137] width 5 height 5
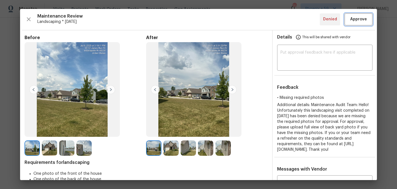
click at [357, 21] on span "Approve" at bounding box center [358, 19] width 17 height 7
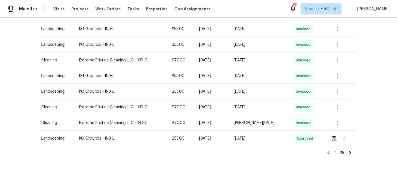
click at [351, 152] on icon at bounding box center [350, 152] width 5 height 5
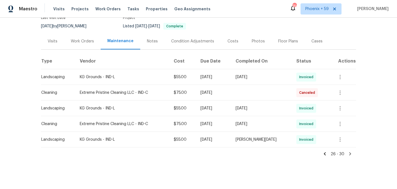
scroll to position [53, 0]
